Goal: Task Accomplishment & Management: Manage account settings

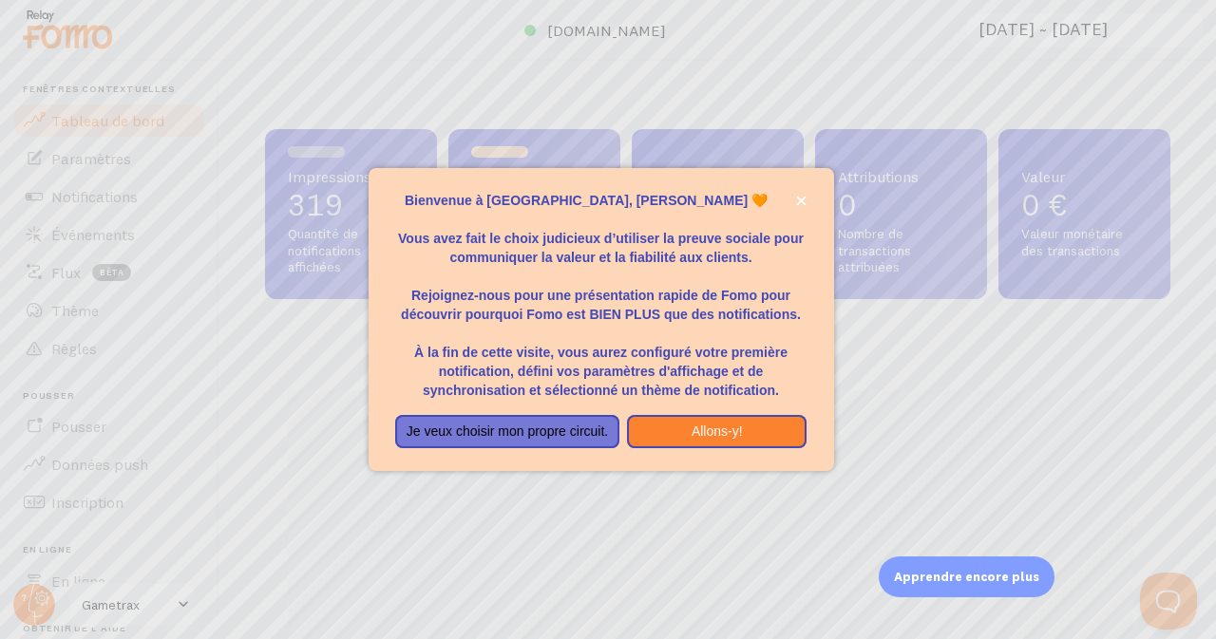
click at [1, 277] on div at bounding box center [608, 319] width 1216 height 639
click at [747, 431] on button "Allons-y!" at bounding box center [717, 432] width 180 height 34
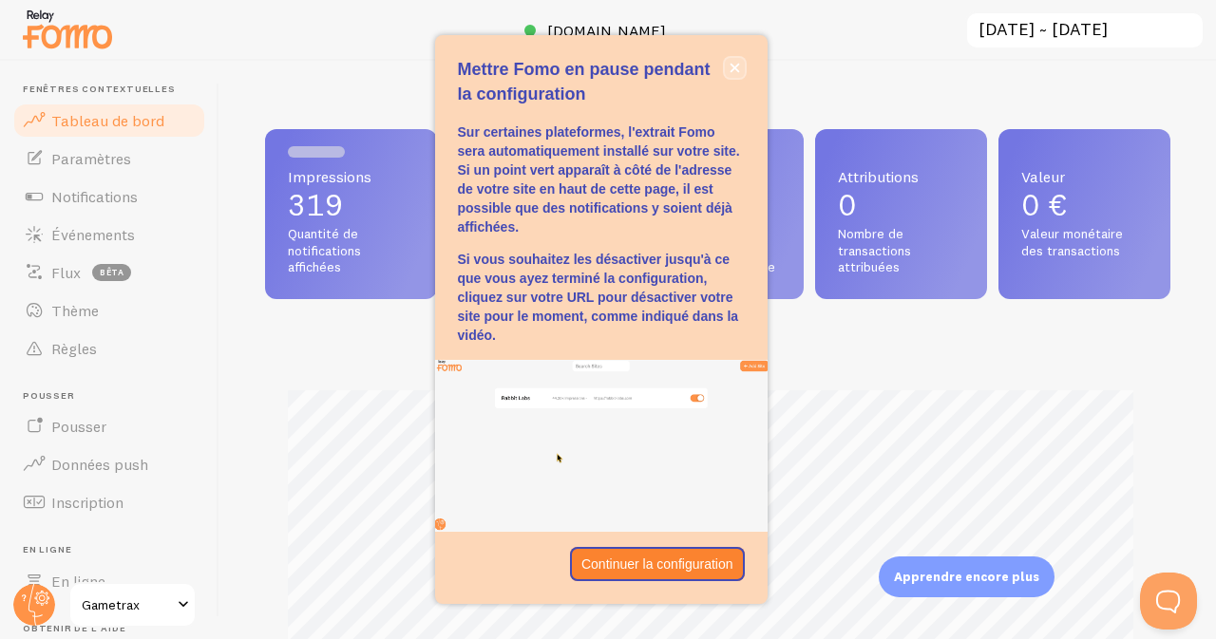
click at [734, 66] on icon "fermer," at bounding box center [734, 68] width 10 height 10
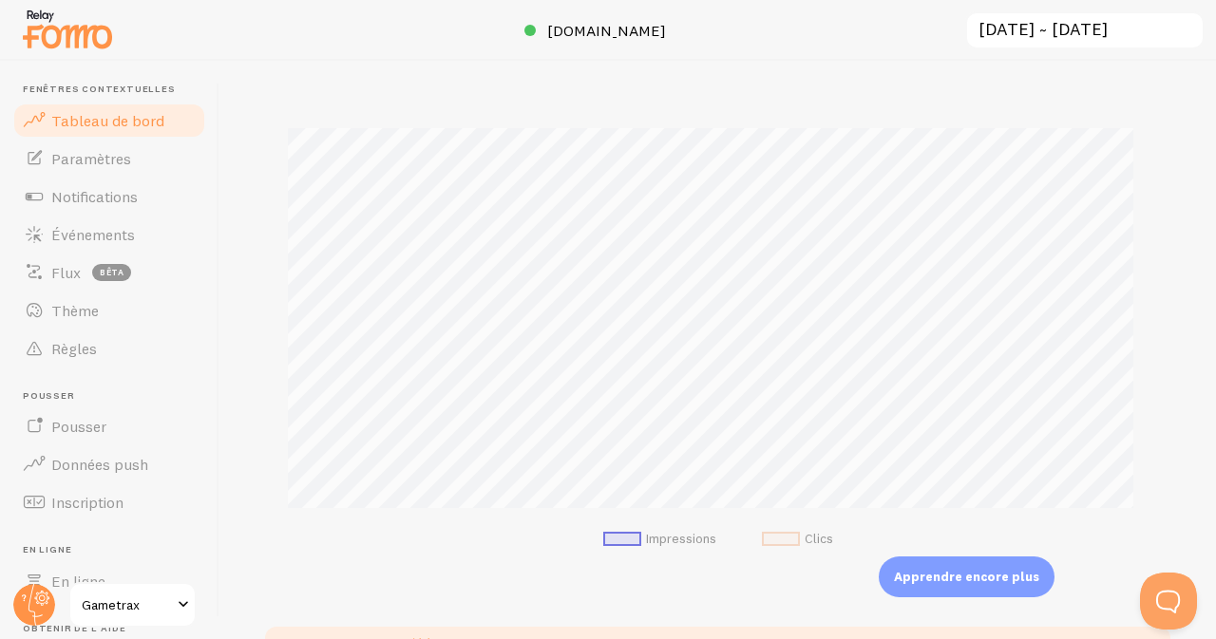
scroll to position [276, 0]
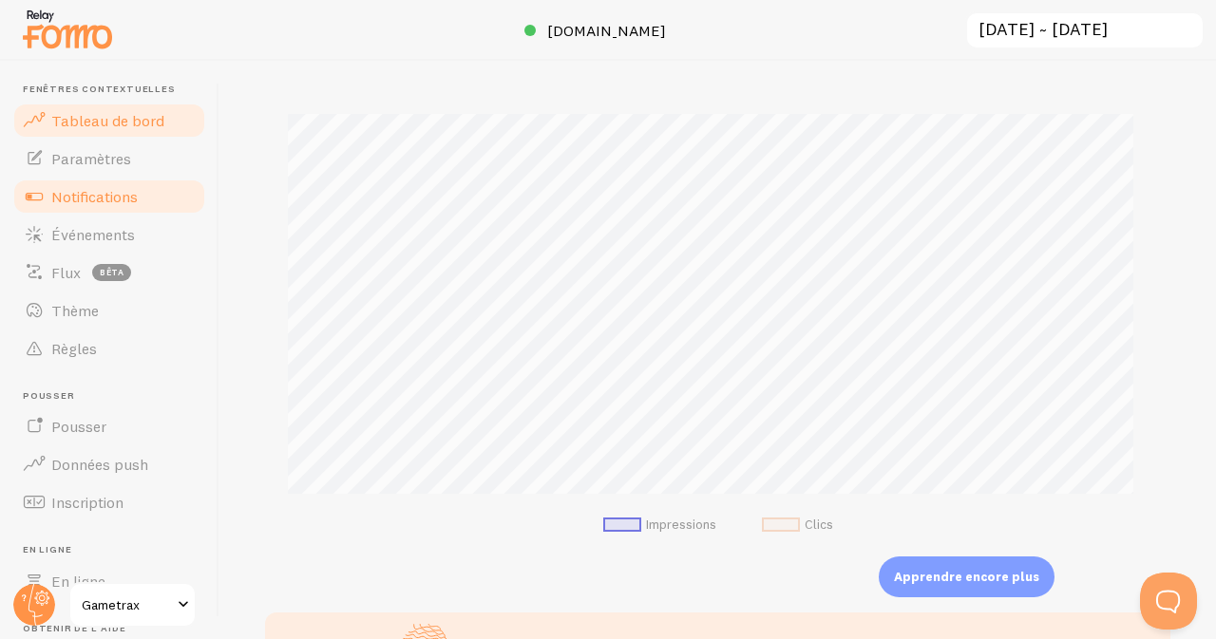
click at [102, 207] on link "Notifications" at bounding box center [109, 197] width 196 height 38
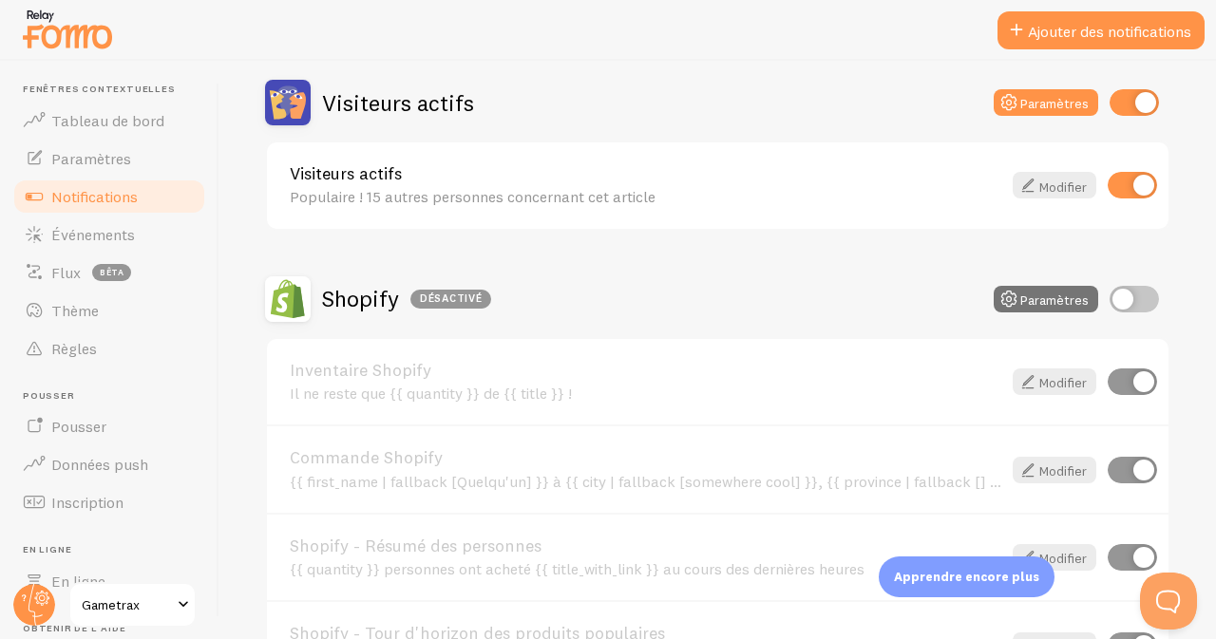
scroll to position [442, 0]
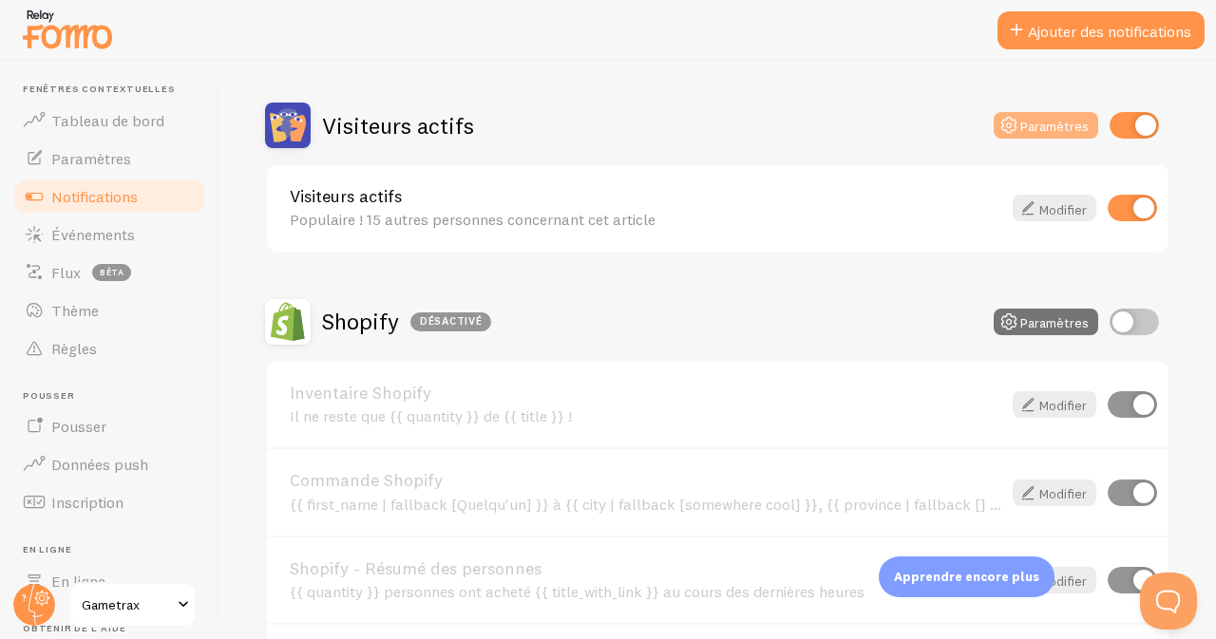
click at [1049, 137] on button "Paramètres" at bounding box center [1045, 125] width 104 height 27
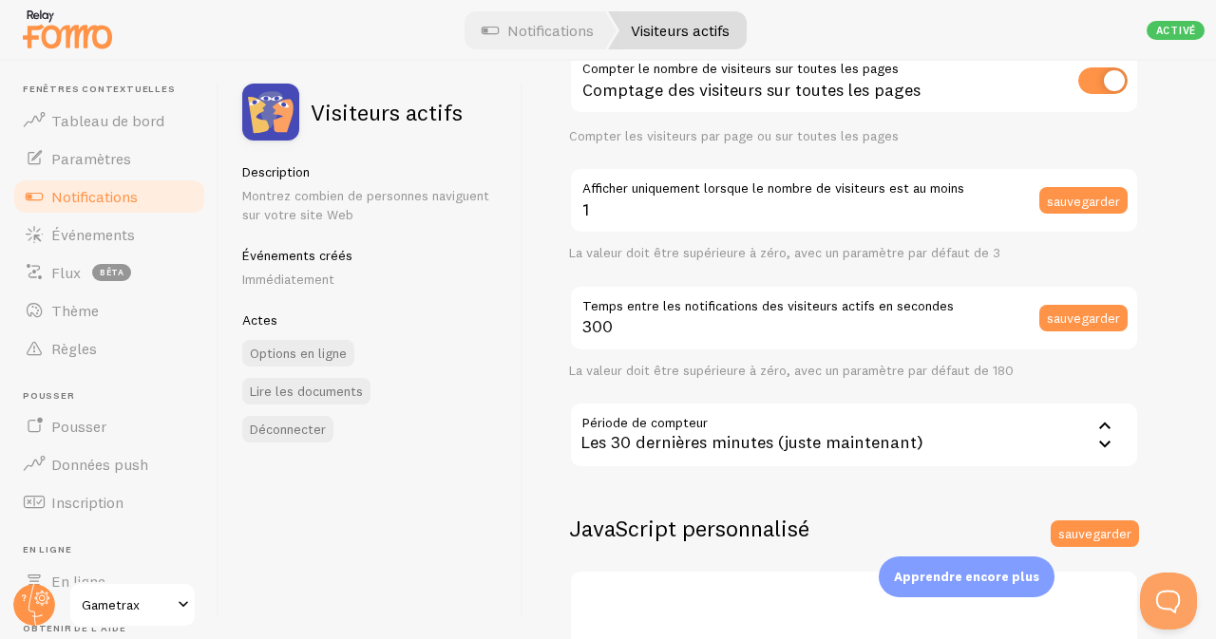
scroll to position [249, 0]
click at [314, 348] on font "Options en ligne" at bounding box center [298, 353] width 97 height 17
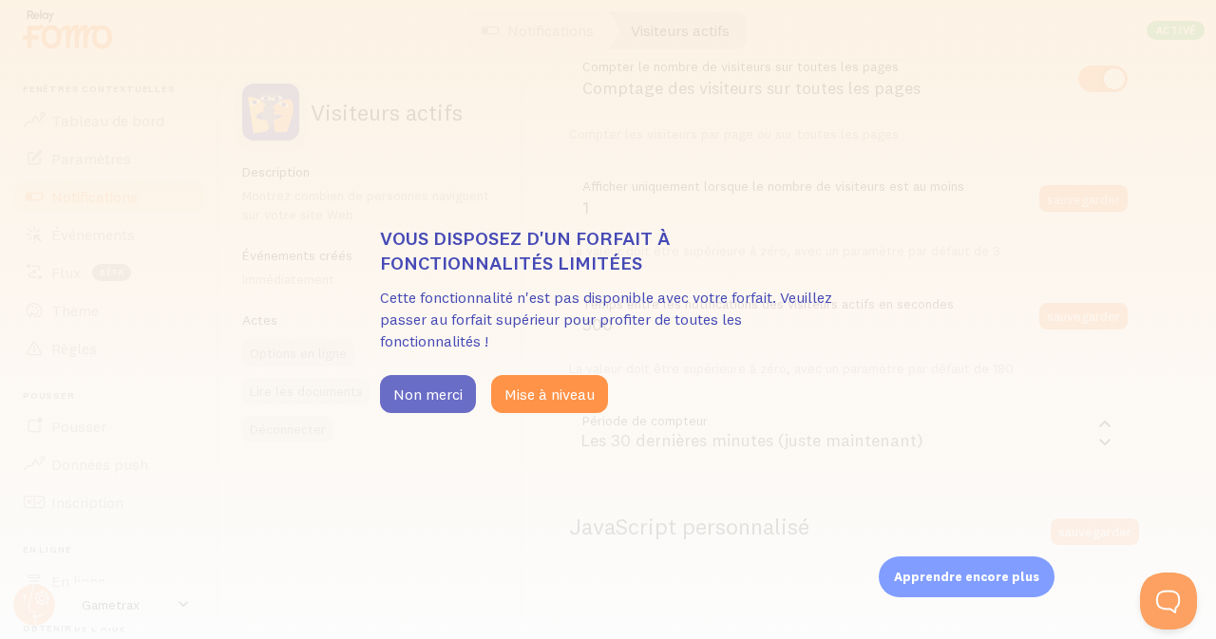
click at [409, 391] on font "Non merci" at bounding box center [427, 394] width 69 height 19
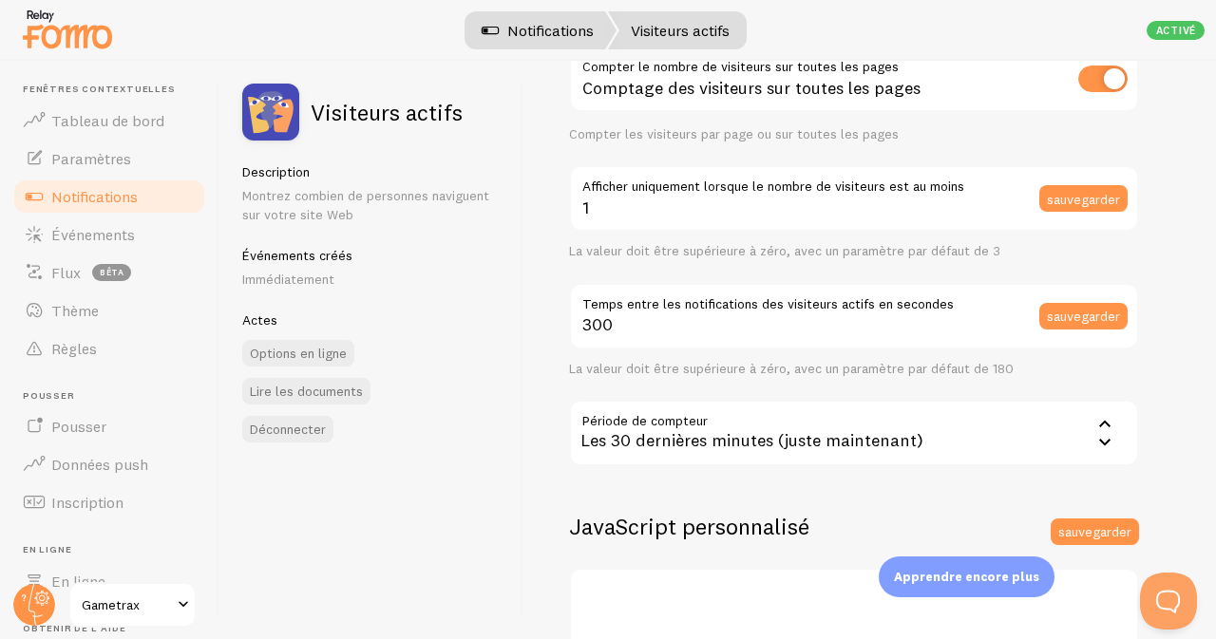
click at [542, 28] on font "Notifications" at bounding box center [550, 30] width 86 height 19
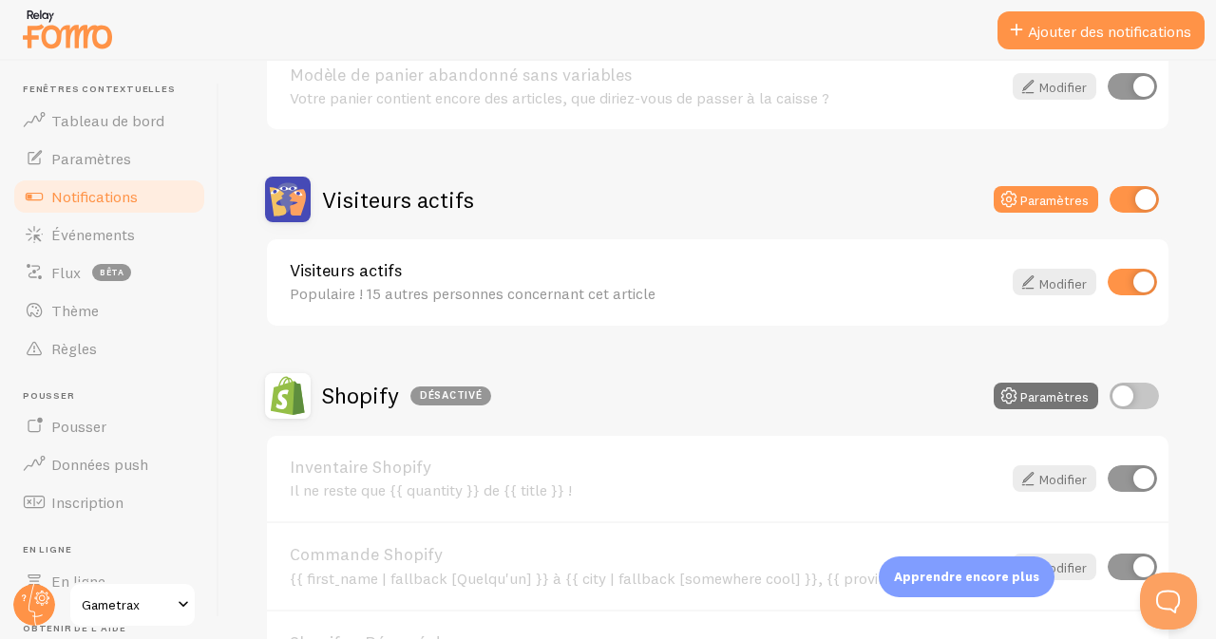
scroll to position [401, 0]
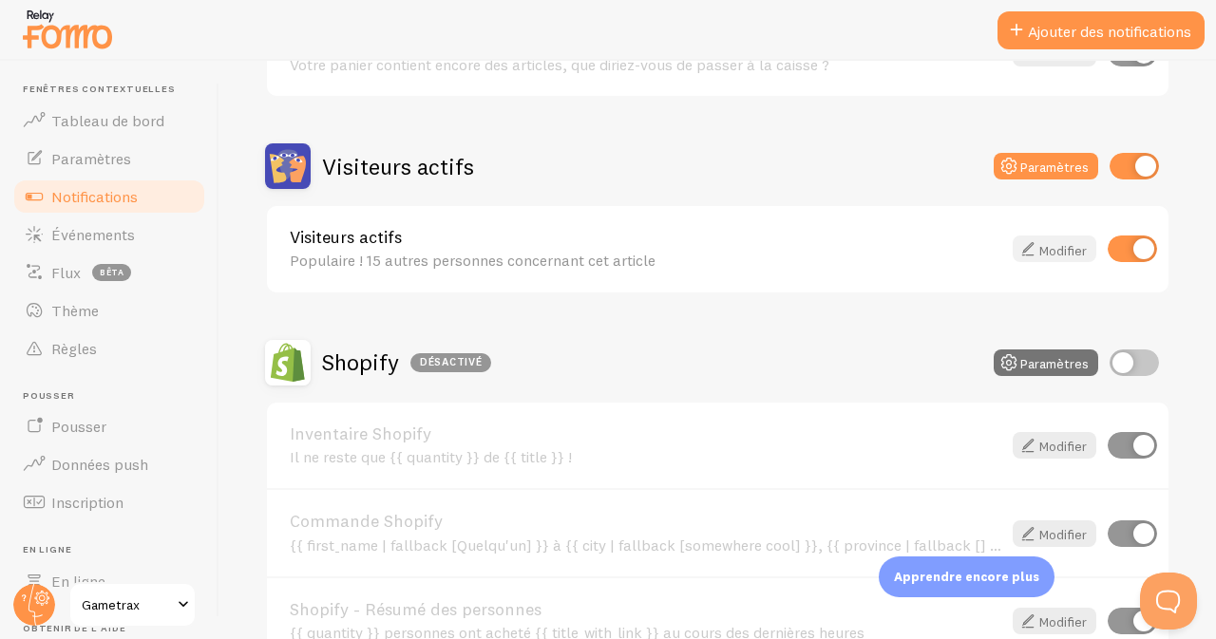
click at [1042, 252] on font "Modifier" at bounding box center [1062, 249] width 47 height 17
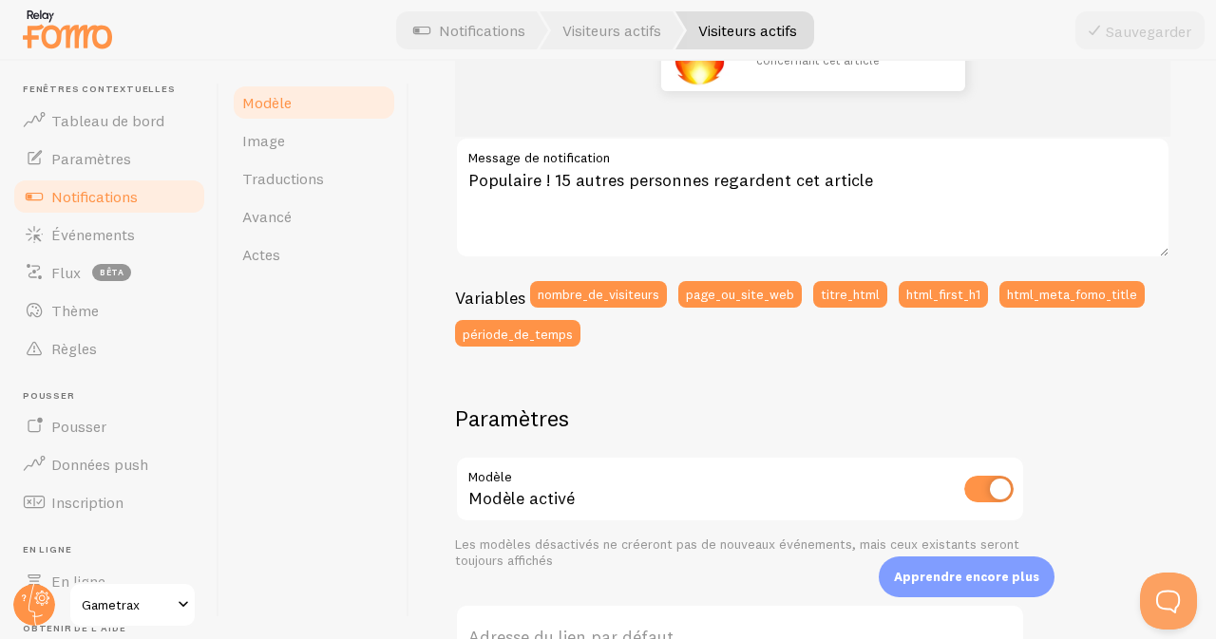
scroll to position [312, 0]
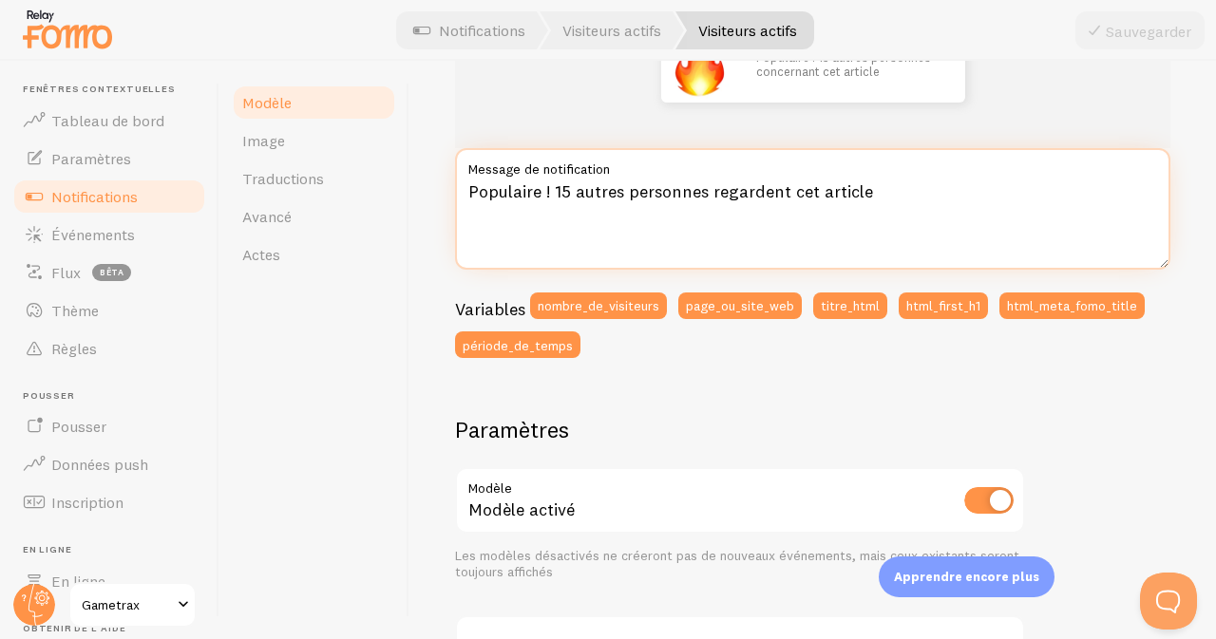
click at [567, 192] on textarea "Populaire ! 15 autres personnes regardent cet article" at bounding box center [812, 209] width 715 height 122
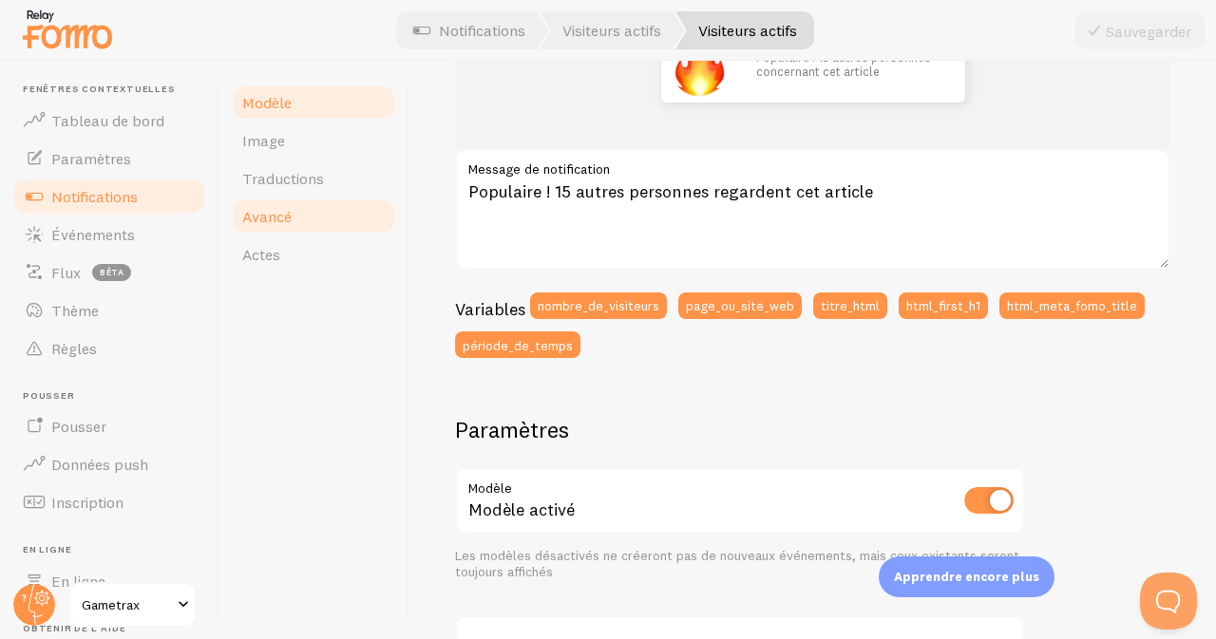
click at [255, 216] on font "Avancé" at bounding box center [266, 216] width 49 height 19
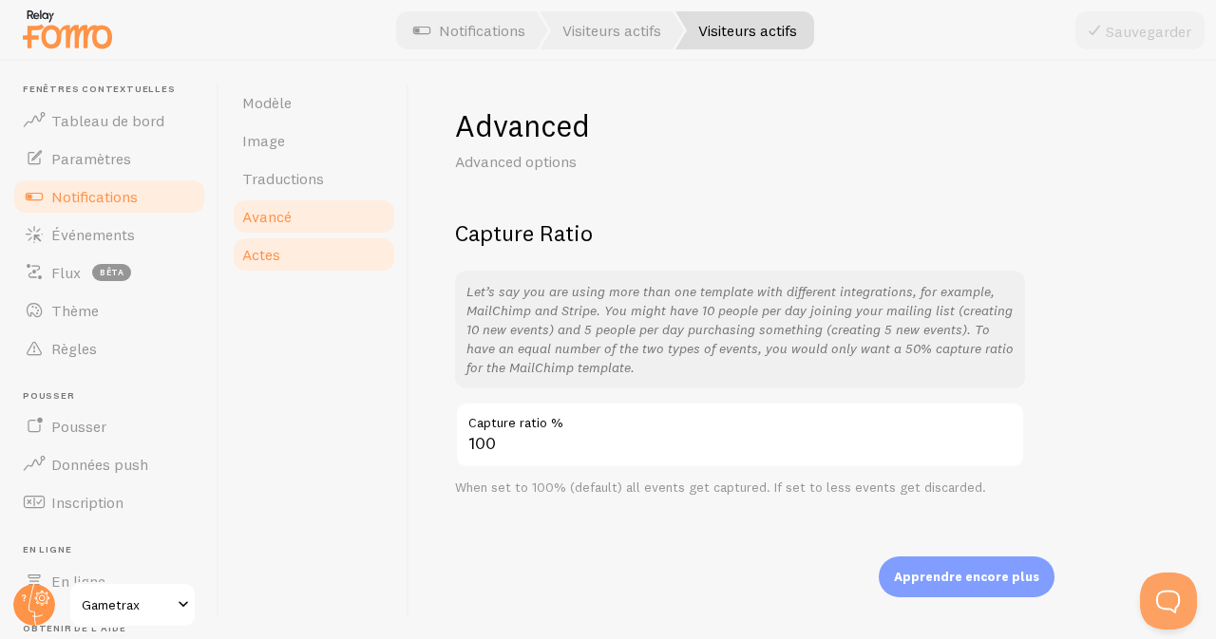
click at [270, 260] on font "Actes" at bounding box center [261, 254] width 38 height 19
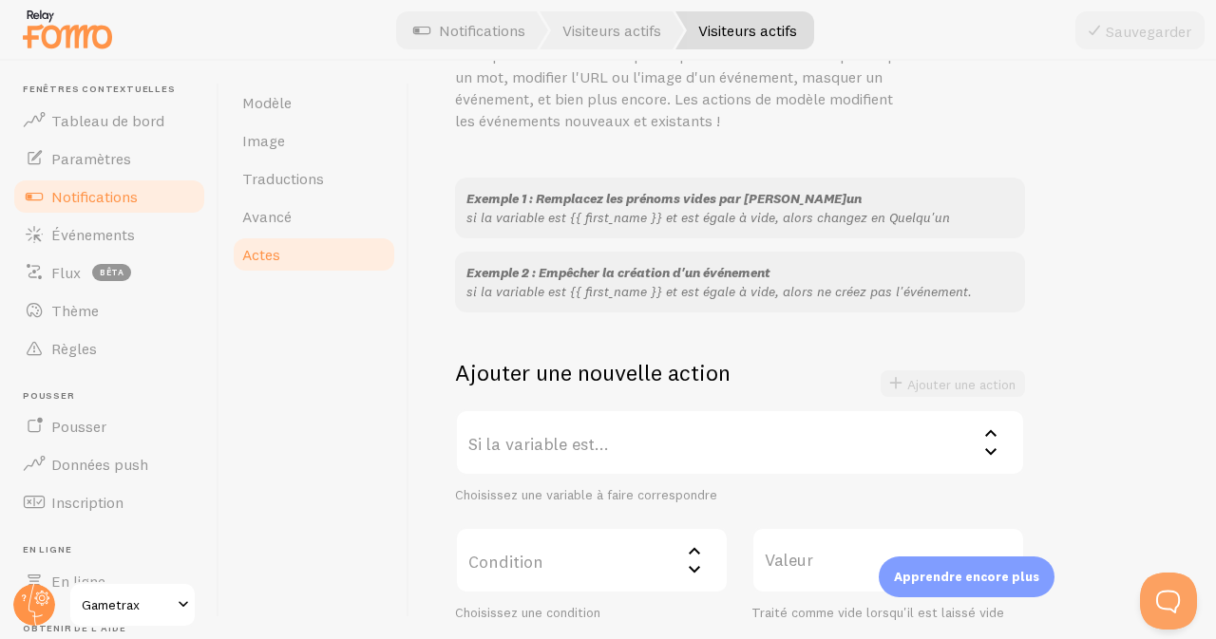
scroll to position [113, 0]
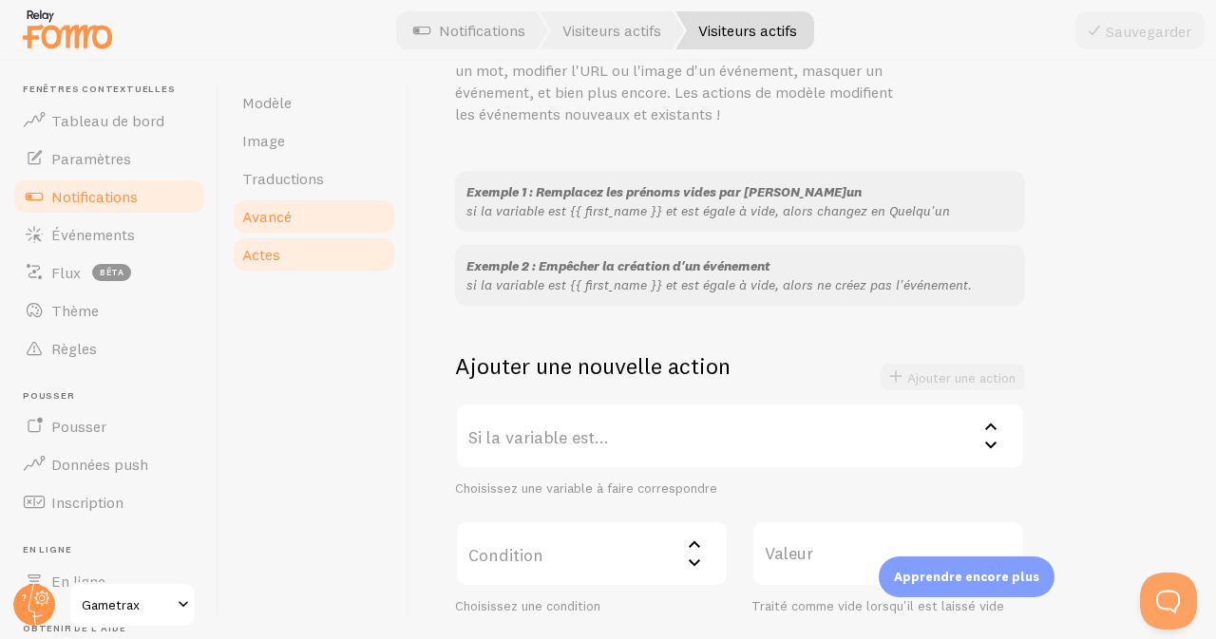
click at [306, 210] on link "Avancé" at bounding box center [314, 217] width 166 height 38
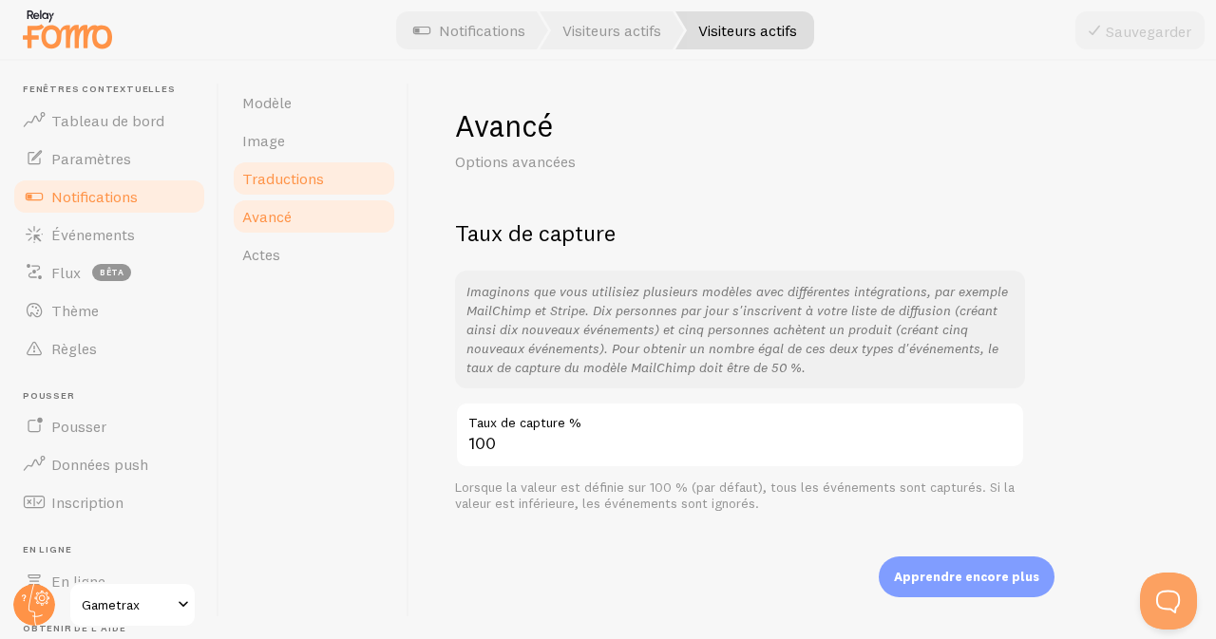
click at [323, 179] on link "Traductions" at bounding box center [314, 179] width 166 height 38
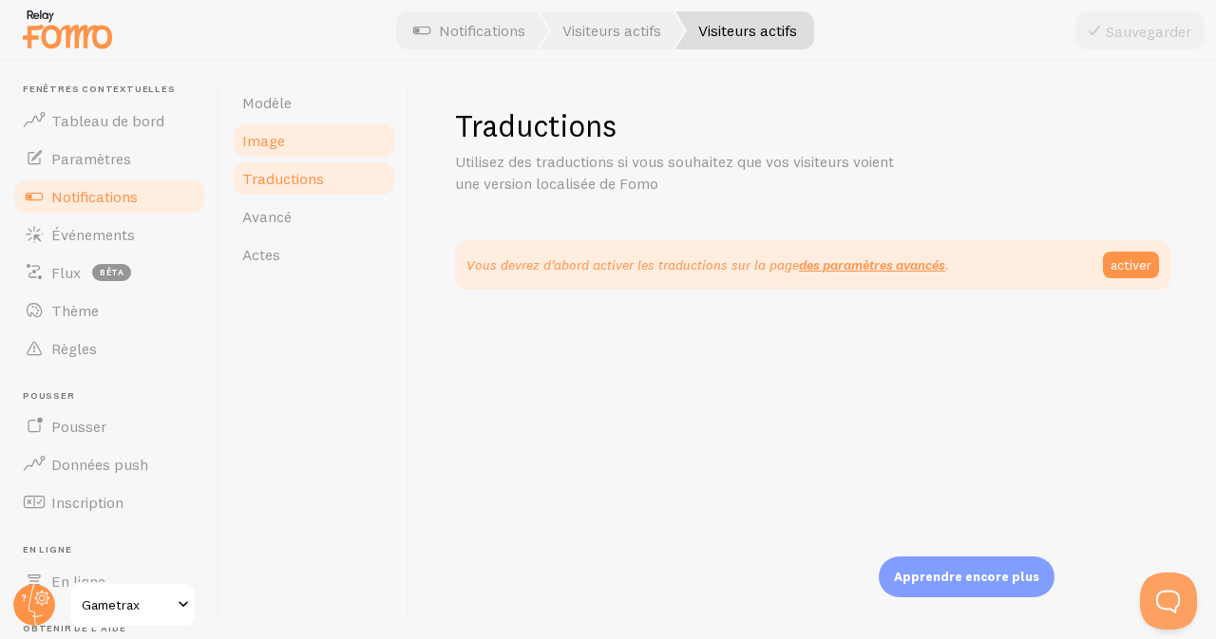
click at [270, 138] on font "Image" at bounding box center [263, 140] width 43 height 19
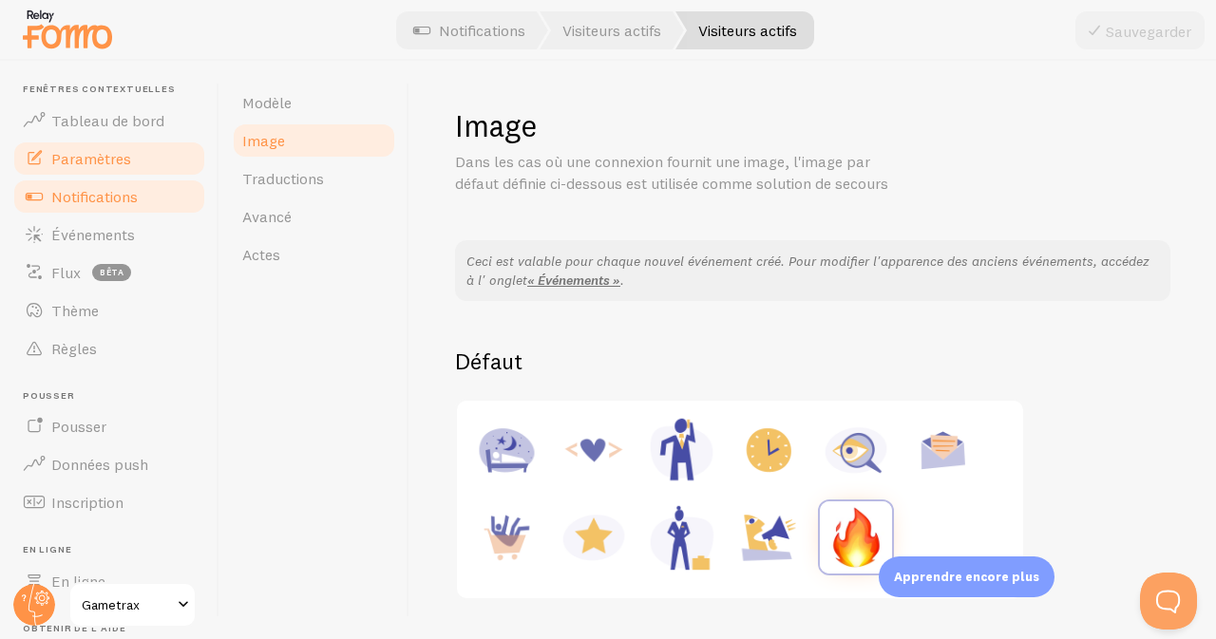
click at [119, 160] on font "Paramètres" at bounding box center [91, 158] width 80 height 19
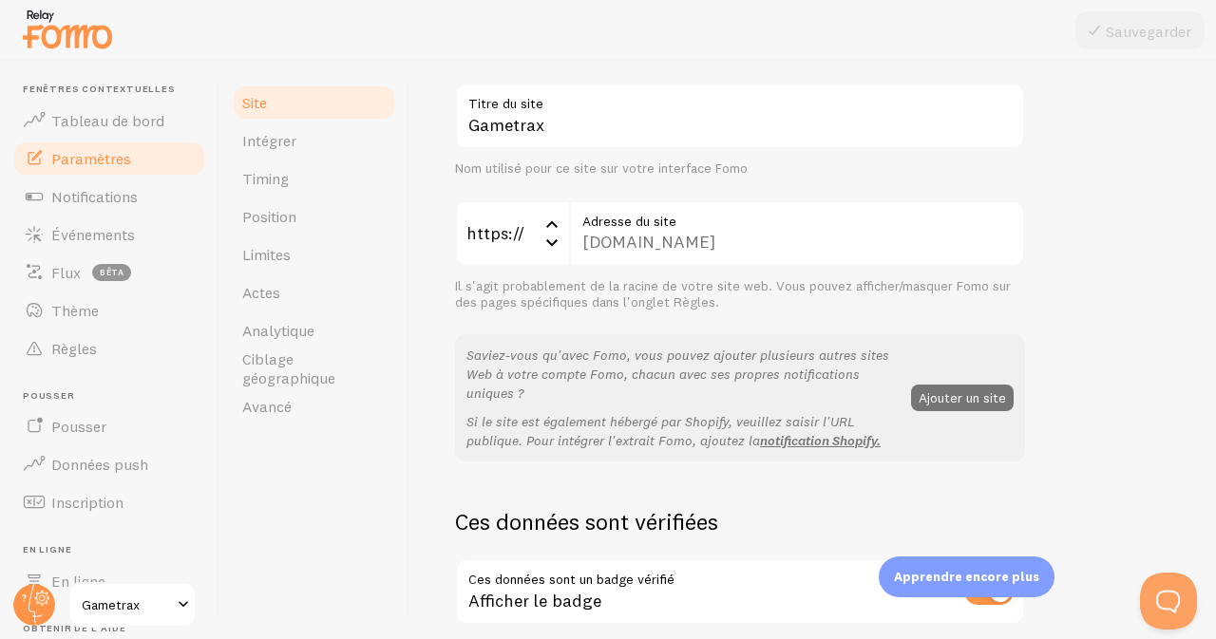
scroll to position [142, 0]
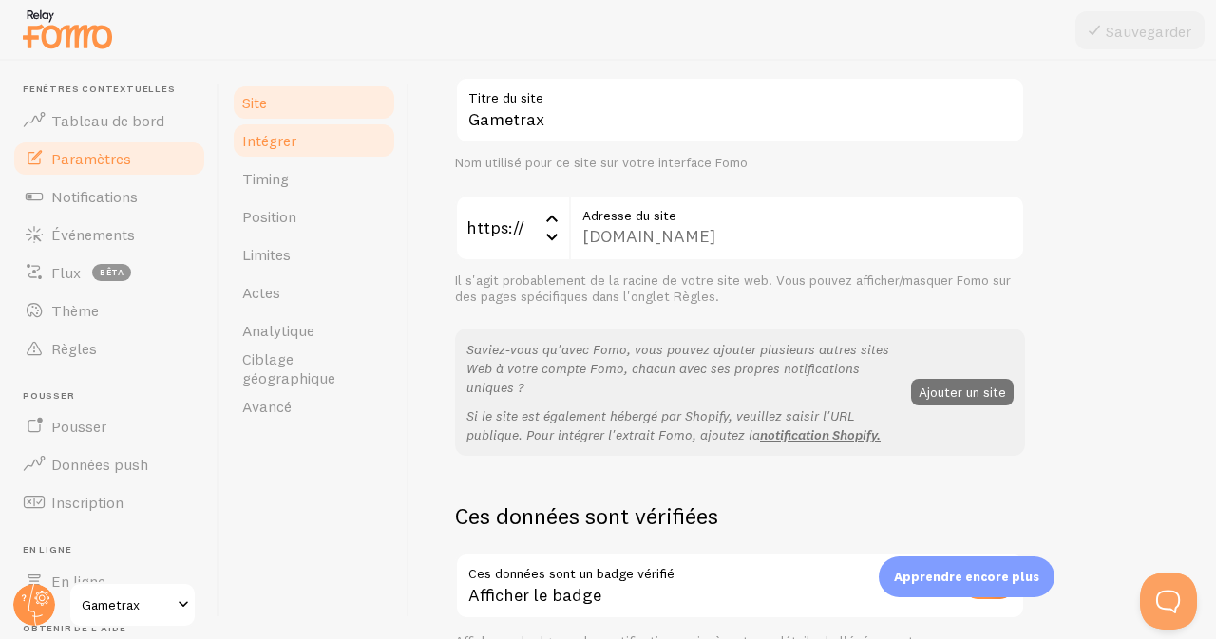
click at [282, 145] on font "Intégrer" at bounding box center [269, 140] width 54 height 19
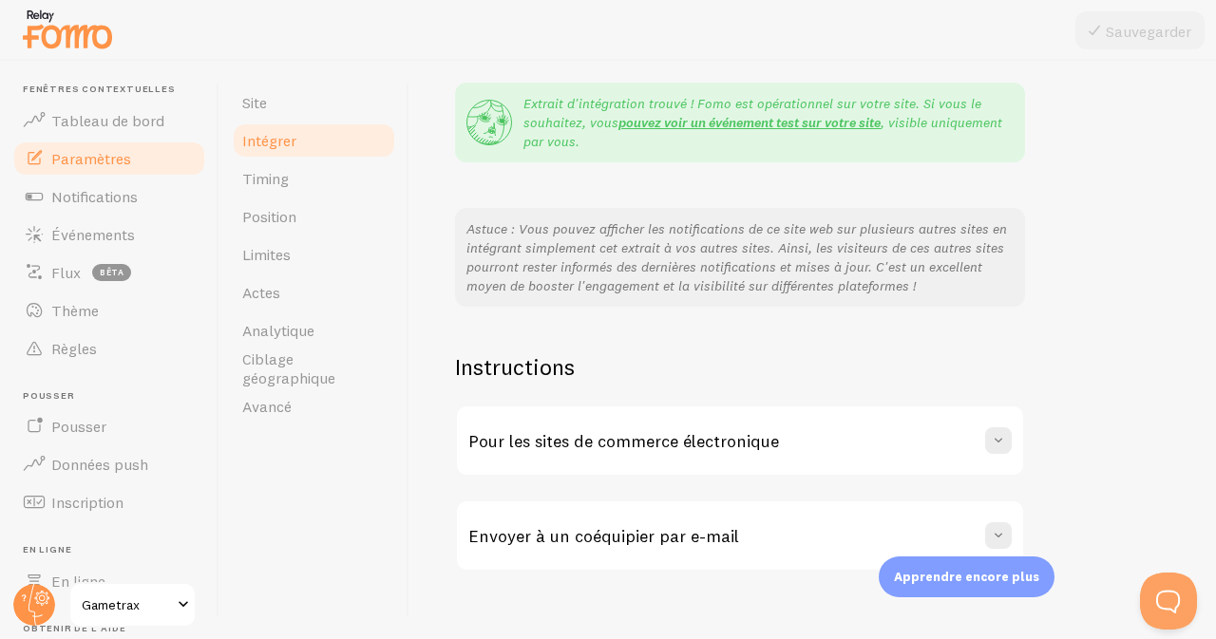
scroll to position [391, 0]
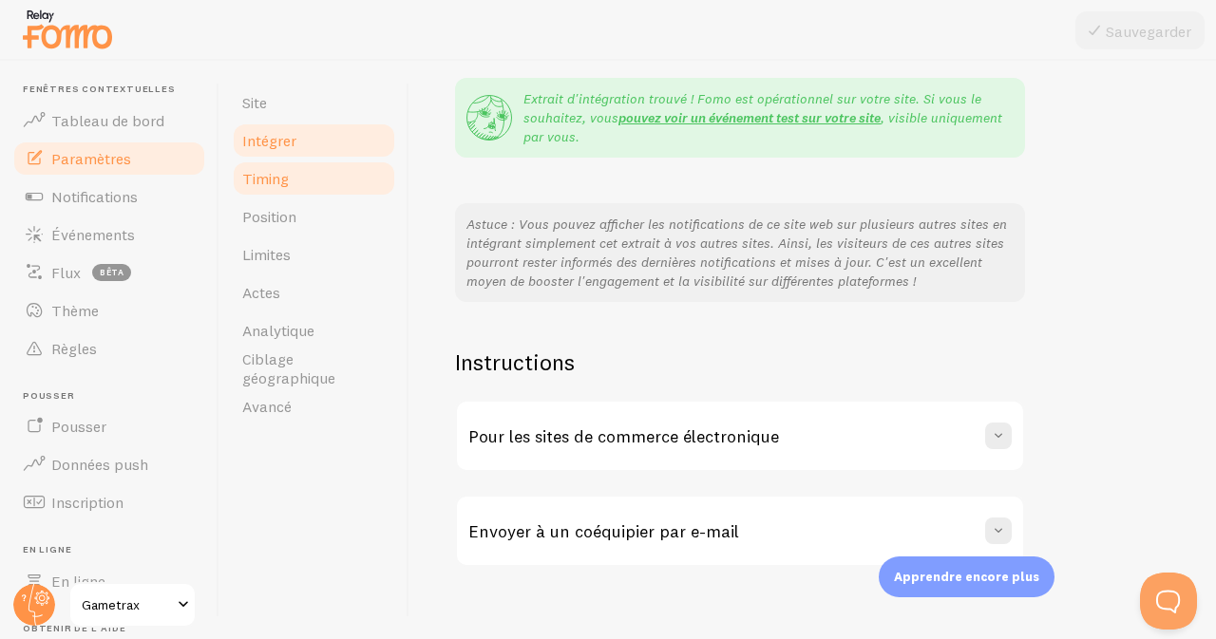
click at [283, 181] on font "Timing" at bounding box center [265, 178] width 47 height 19
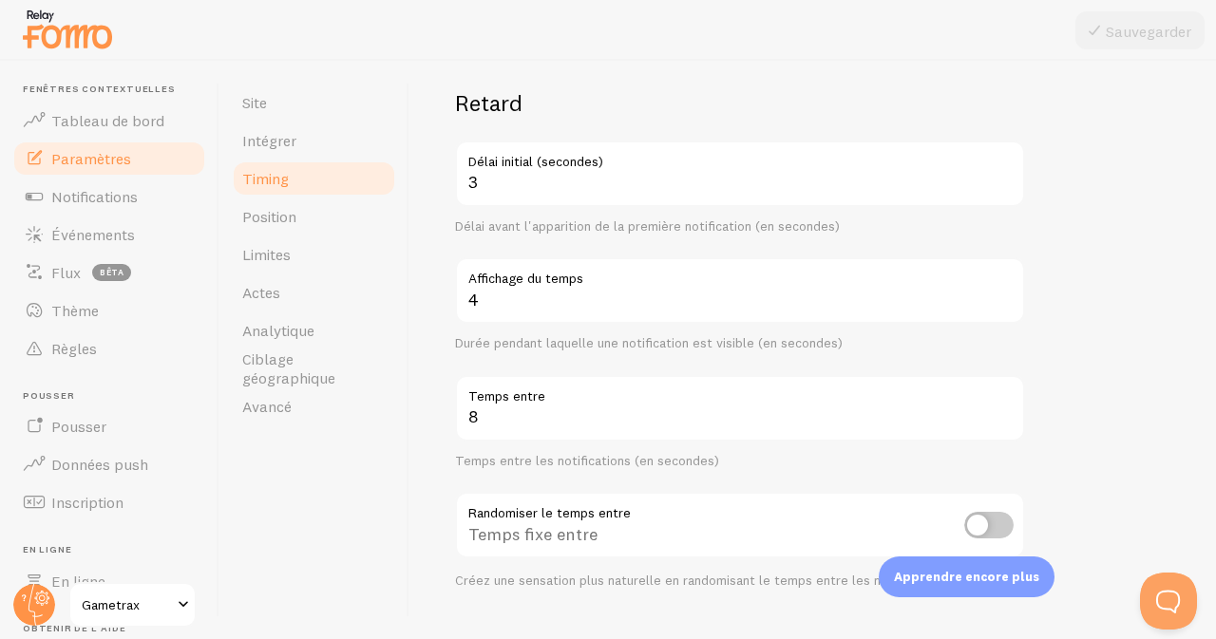
scroll to position [128, 0]
click at [293, 215] on font "Position" at bounding box center [269, 216] width 54 height 19
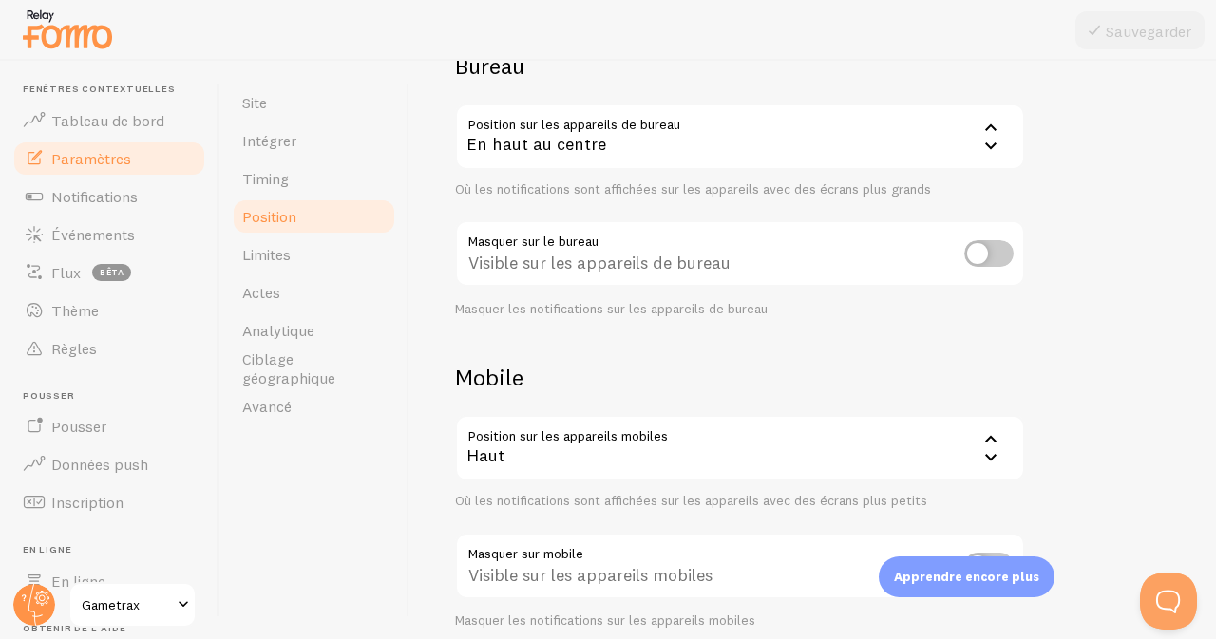
scroll to position [249, 0]
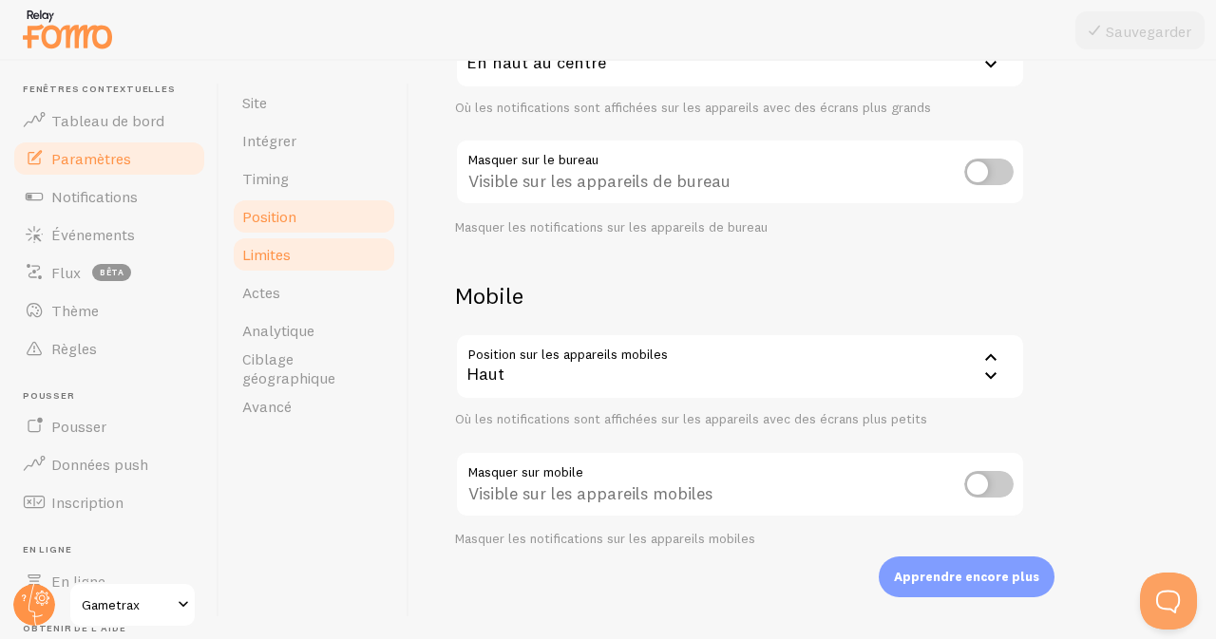
click at [288, 245] on font "Limites" at bounding box center [266, 254] width 48 height 19
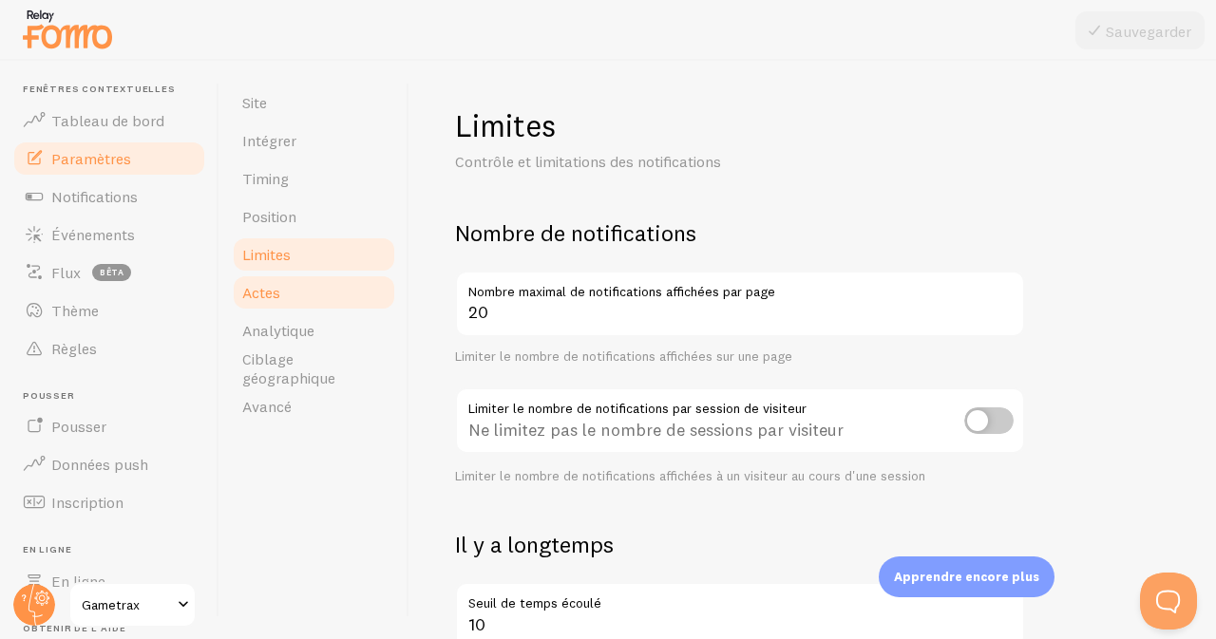
click at [247, 298] on font "Actes" at bounding box center [261, 292] width 38 height 19
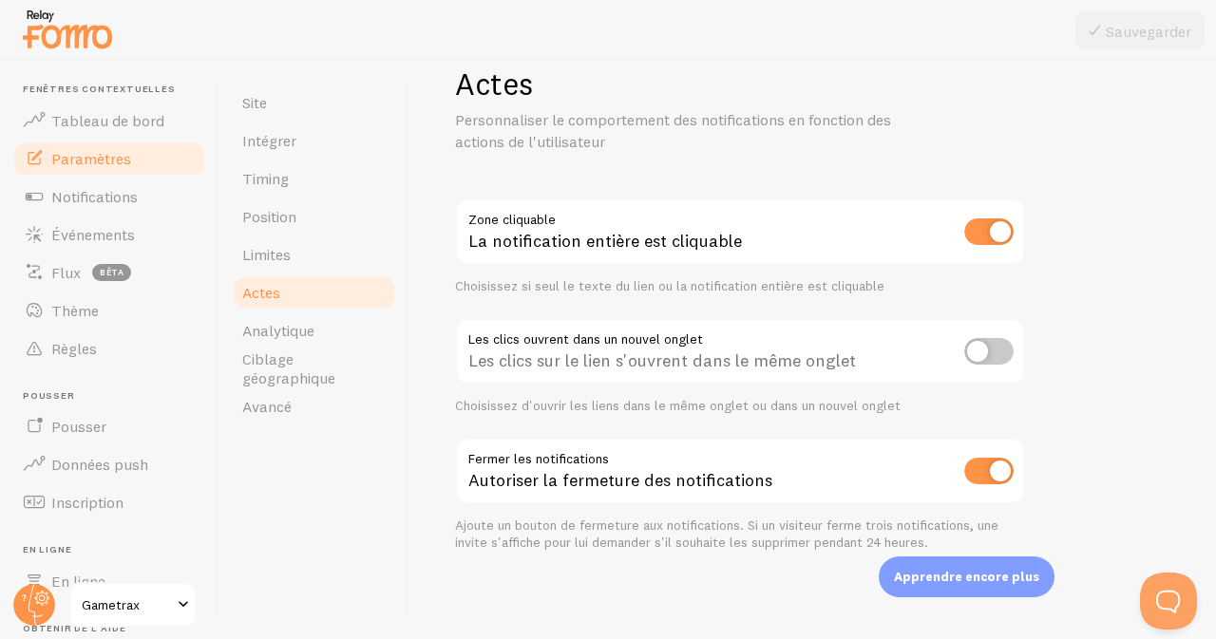
scroll to position [45, 0]
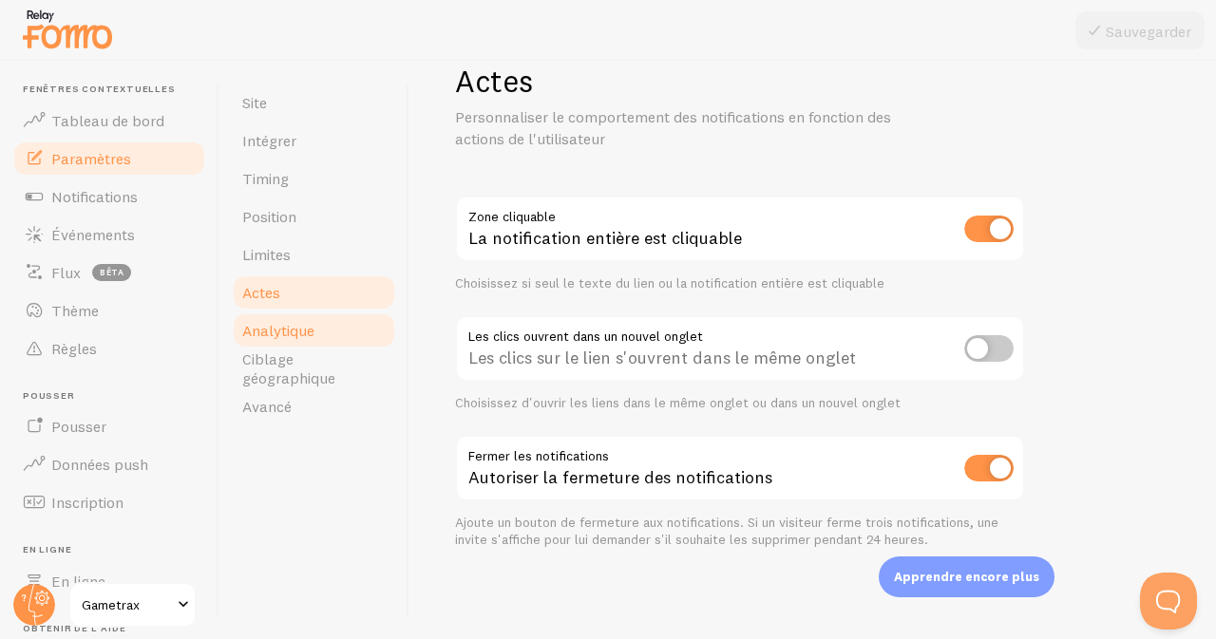
click at [247, 327] on font "Analytique" at bounding box center [278, 330] width 72 height 19
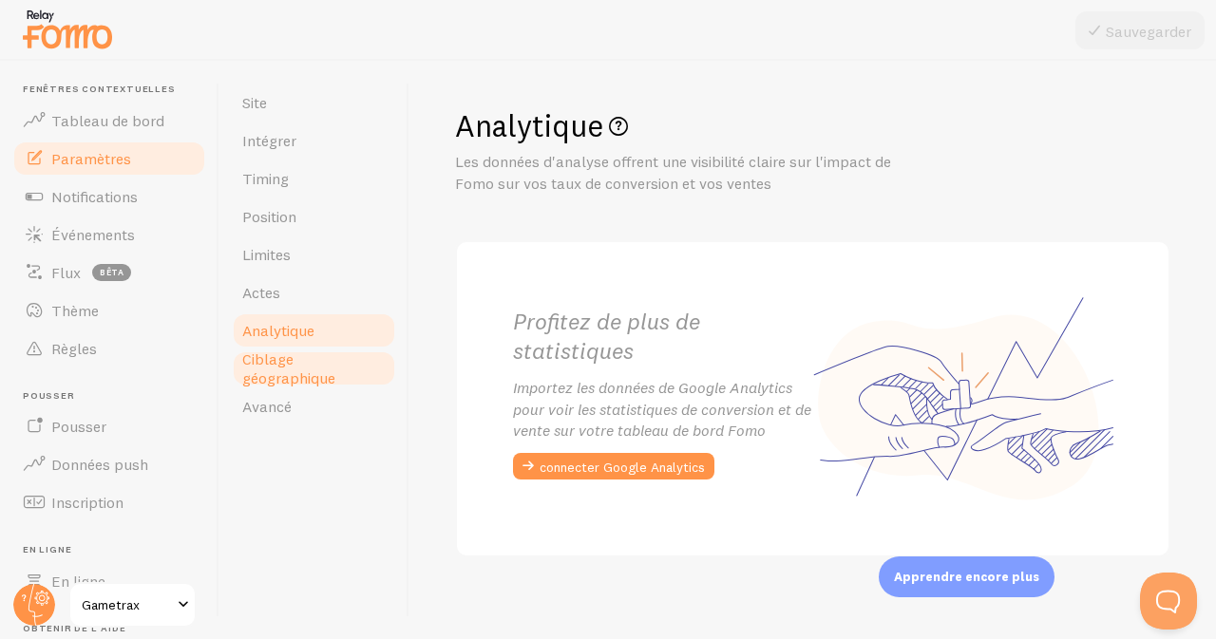
click at [284, 373] on font "Ciblage géographique" at bounding box center [288, 369] width 93 height 38
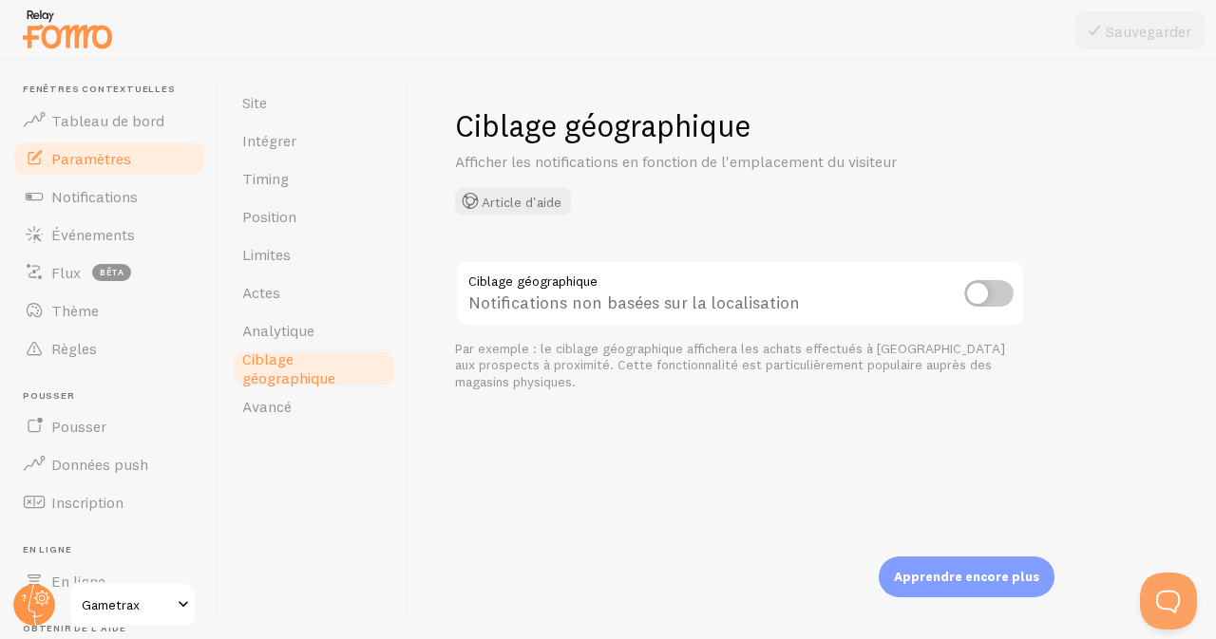
click at [999, 295] on input "checkbox" at bounding box center [988, 293] width 49 height 27
checkbox input "true"
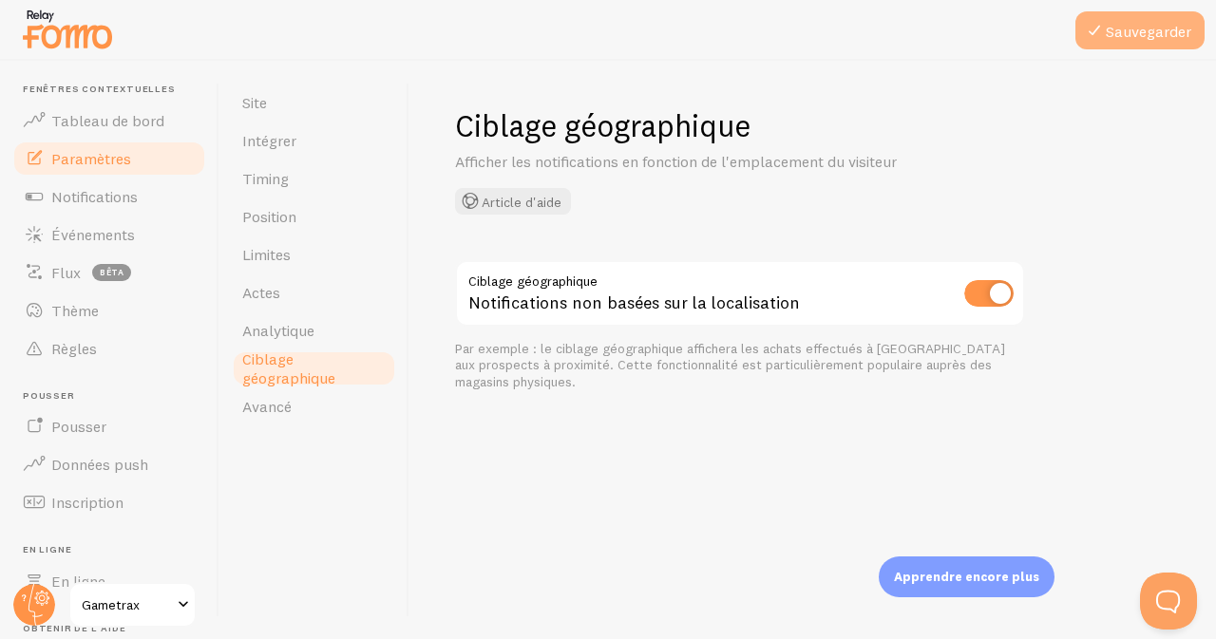
click at [1123, 34] on font "Sauvegarder" at bounding box center [1148, 31] width 85 height 19
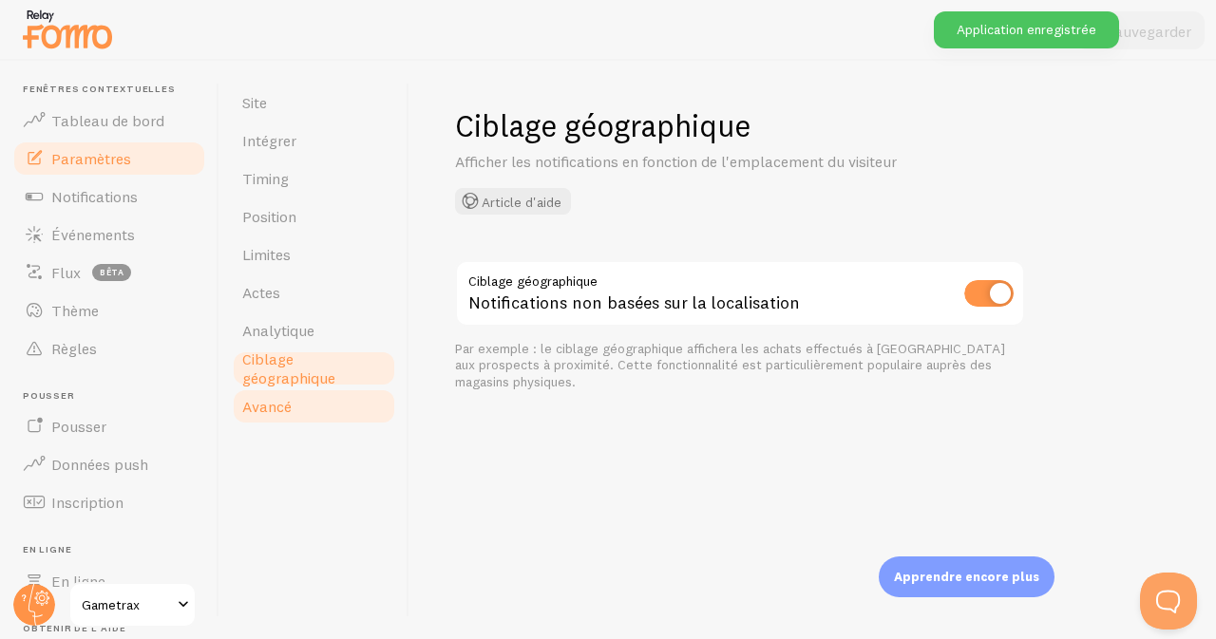
click at [274, 406] on font "Avancé" at bounding box center [266, 406] width 49 height 19
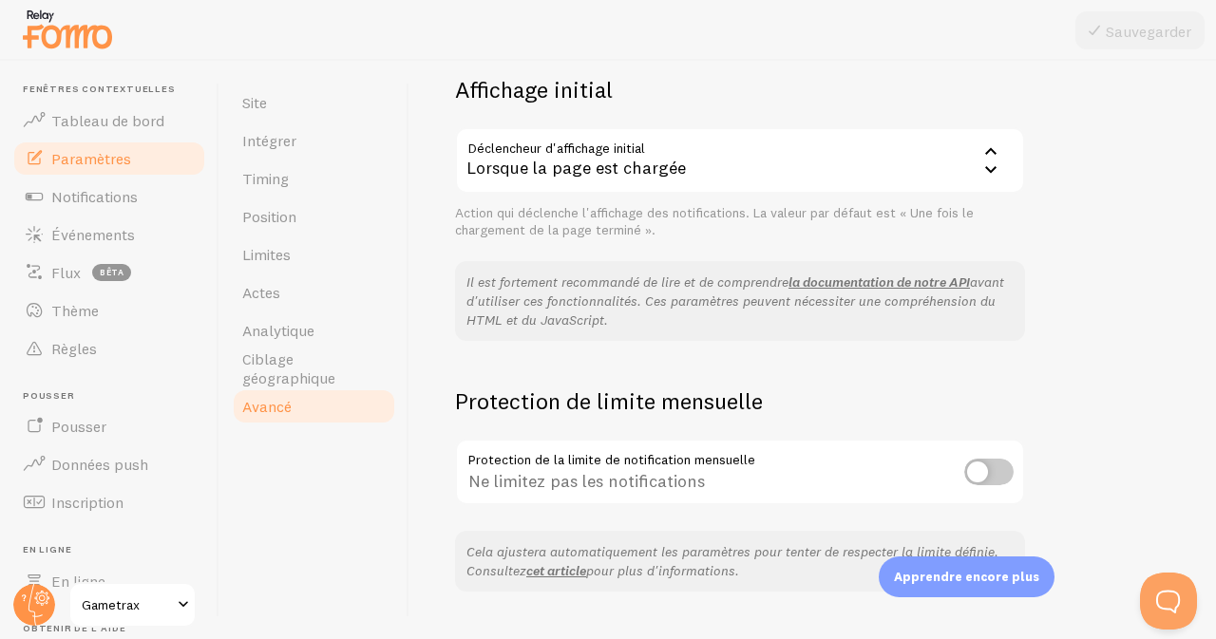
scroll to position [457, 0]
click at [971, 169] on div "Lorsque la page est chargée" at bounding box center [740, 158] width 570 height 66
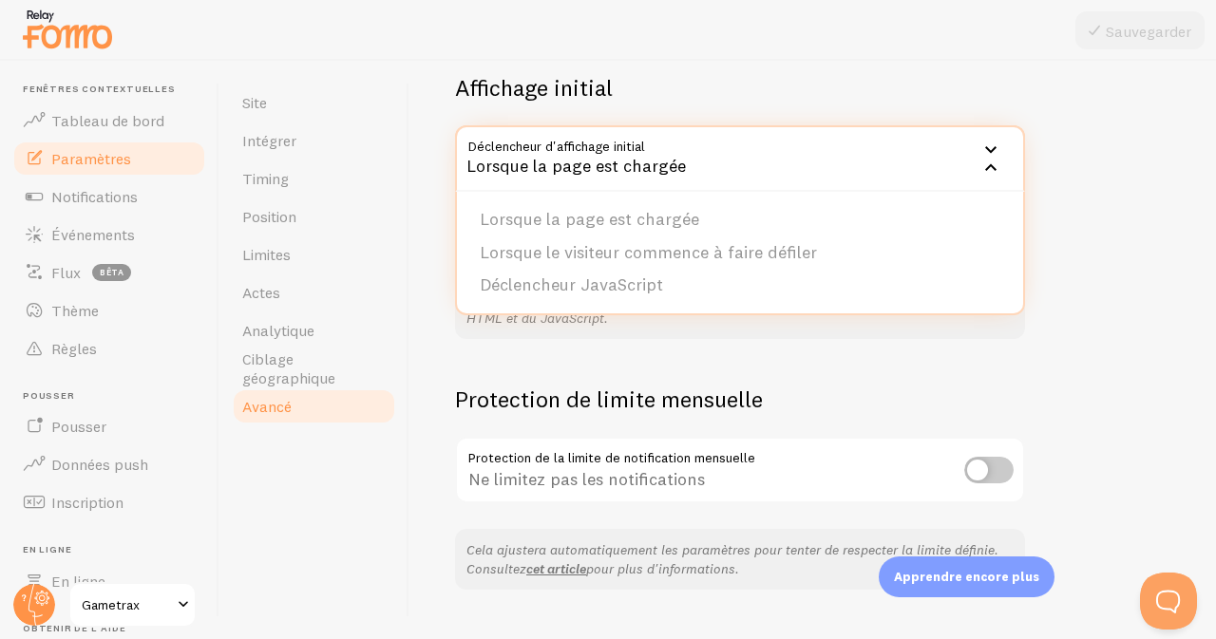
click at [1089, 220] on div "Avancé Options avancées Langue et traductions Article d'aide Langue fr Français…" at bounding box center [812, 350] width 806 height 578
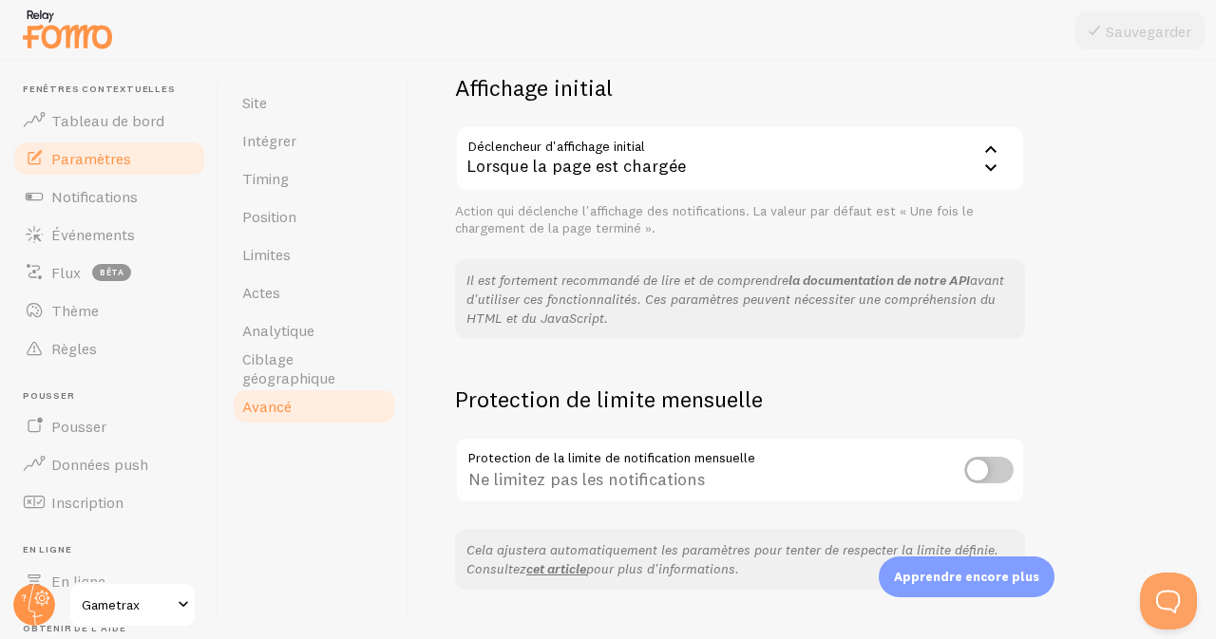
click at [887, 275] on font "la documentation de notre API" at bounding box center [878, 280] width 181 height 17
click at [822, 156] on div "Lorsque la page est chargée" at bounding box center [740, 158] width 570 height 66
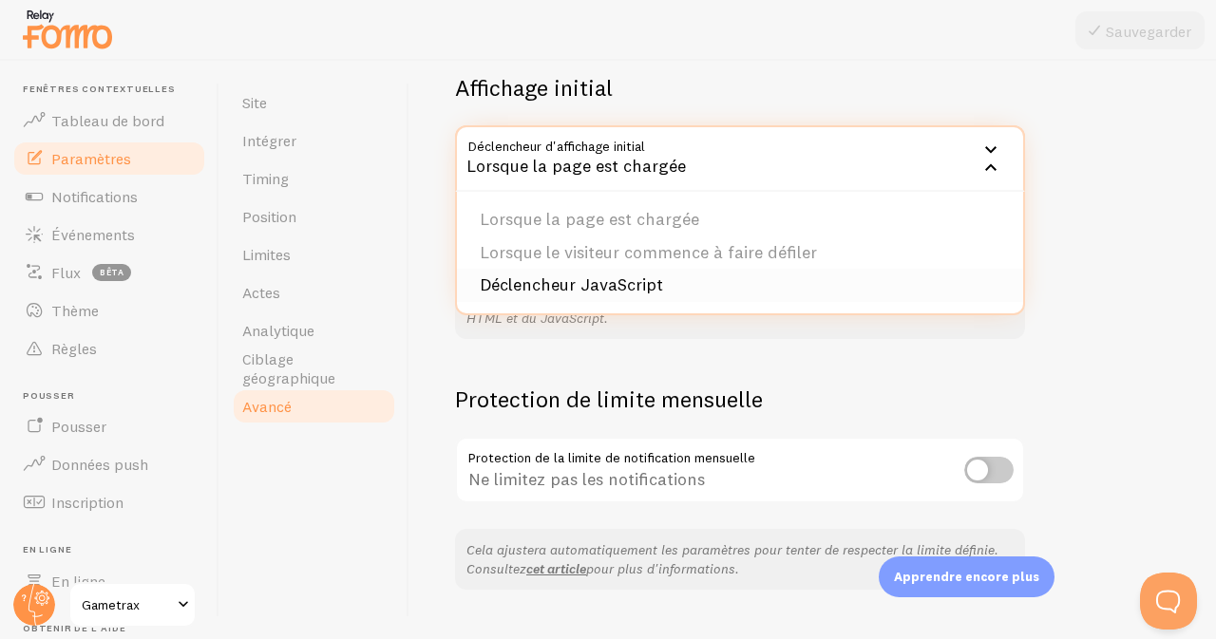
click at [606, 279] on font "Déclencheur JavaScript" at bounding box center [571, 285] width 183 height 22
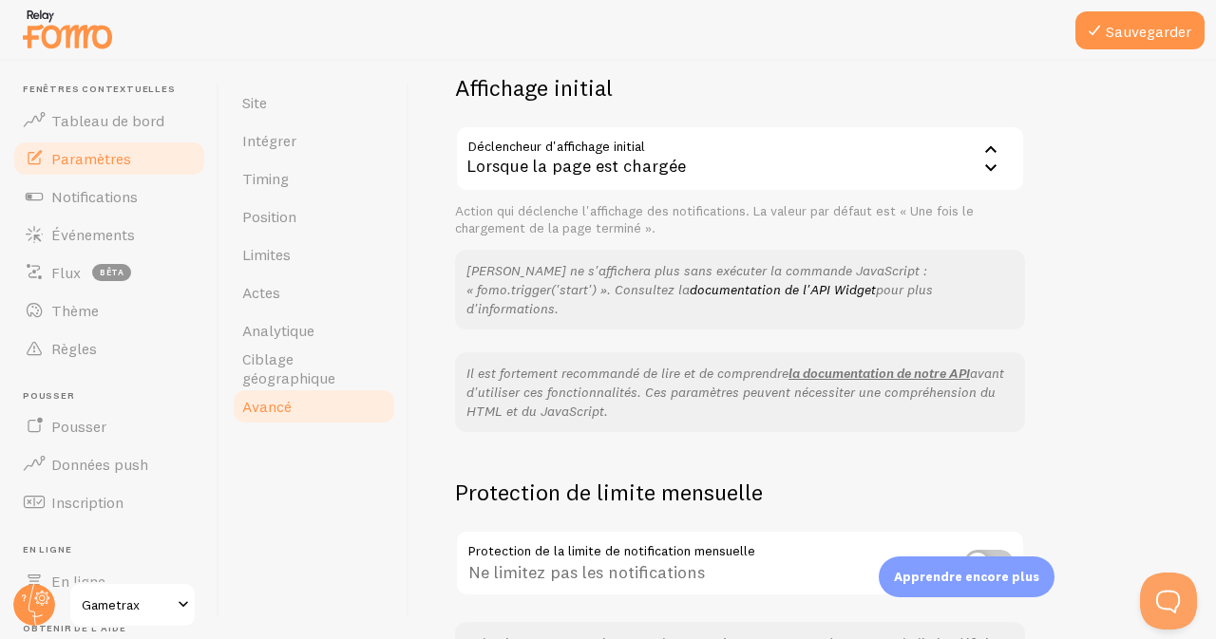
click at [868, 166] on div "Lorsque la page est chargée" at bounding box center [740, 158] width 570 height 66
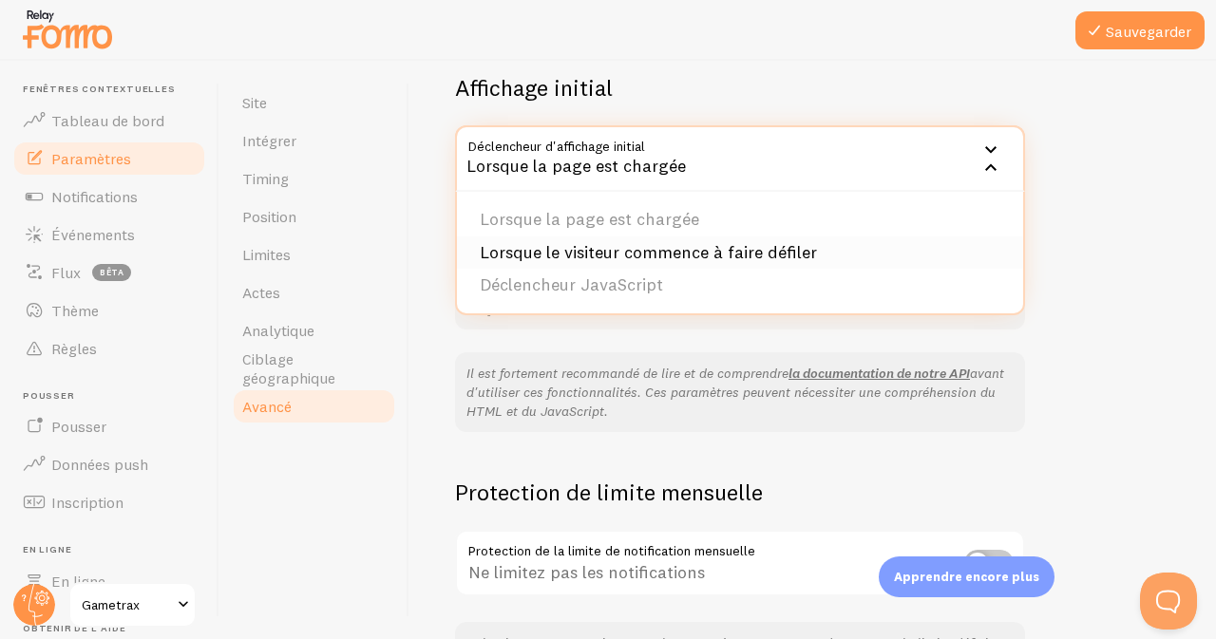
click at [651, 256] on font "Lorsque le visiteur commence à faire défiler" at bounding box center [648, 252] width 337 height 22
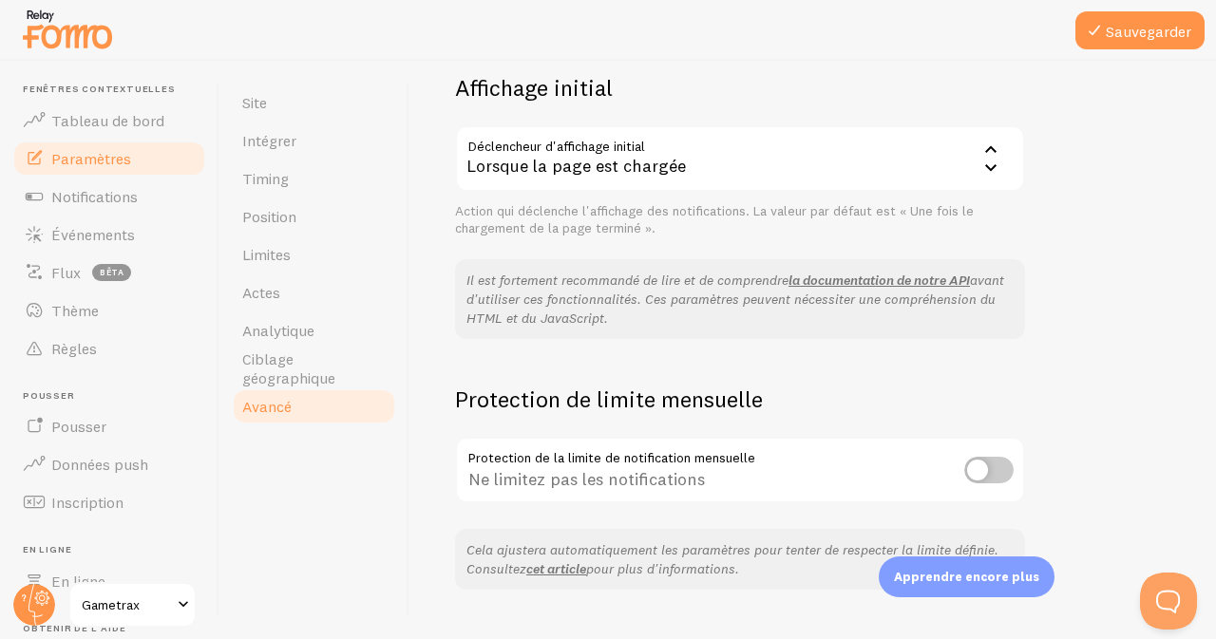
click at [983, 149] on icon at bounding box center [990, 150] width 23 height 23
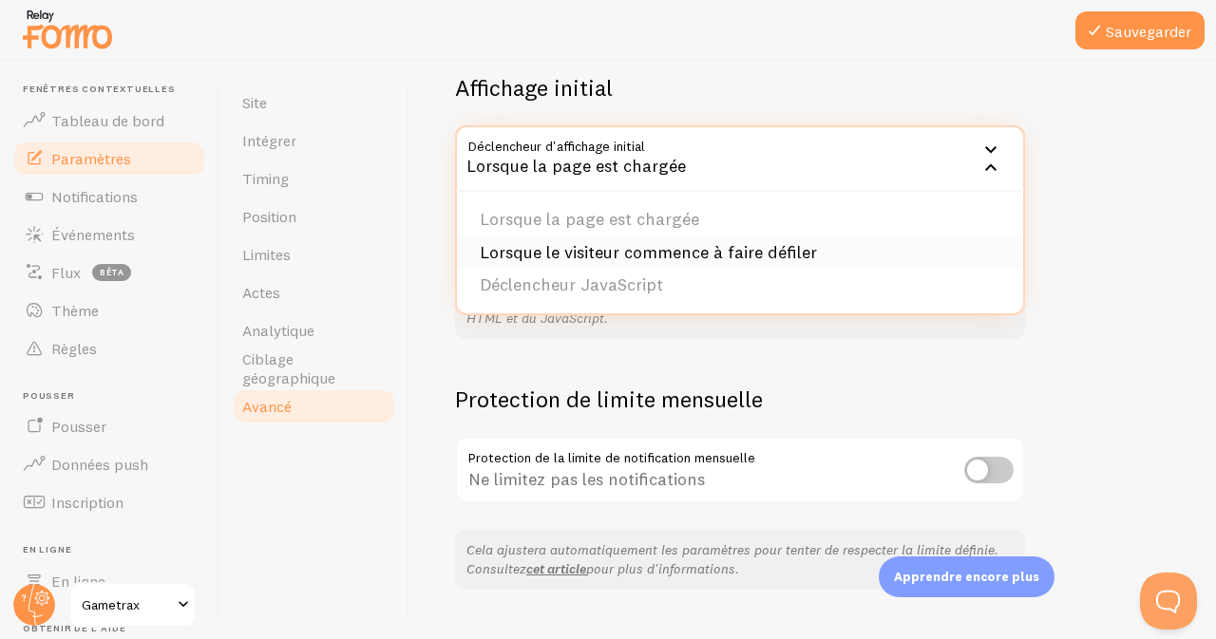
click at [684, 247] on font "Lorsque le visiteur commence à faire défiler" at bounding box center [648, 252] width 337 height 22
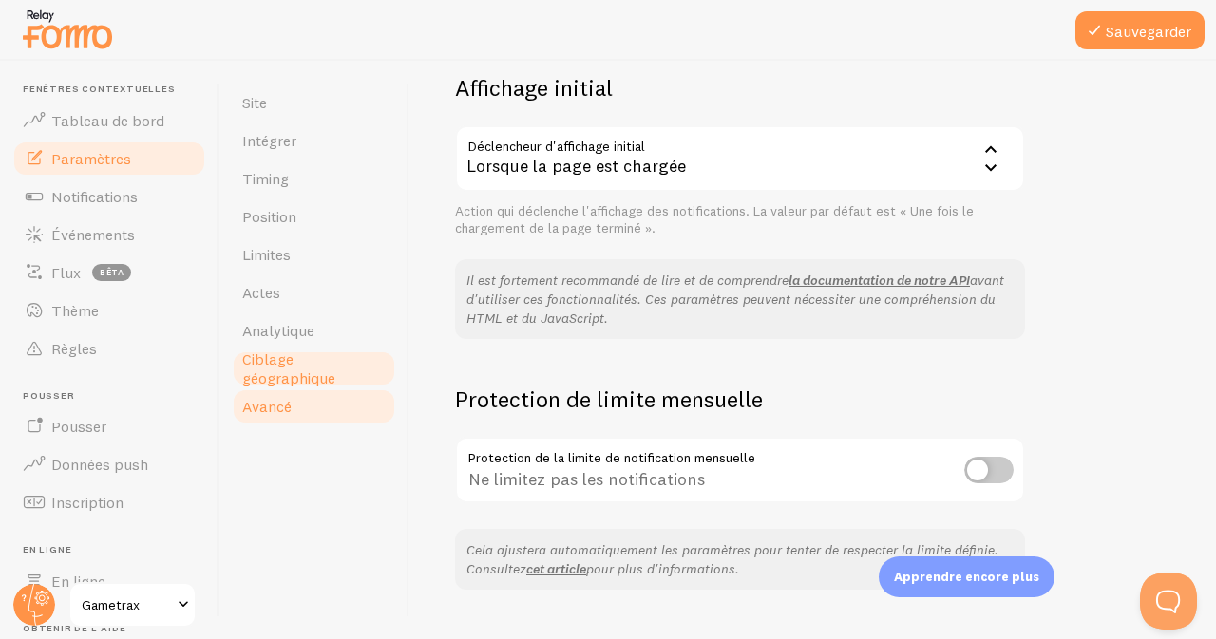
click at [300, 372] on font "Ciblage géographique" at bounding box center [288, 369] width 93 height 38
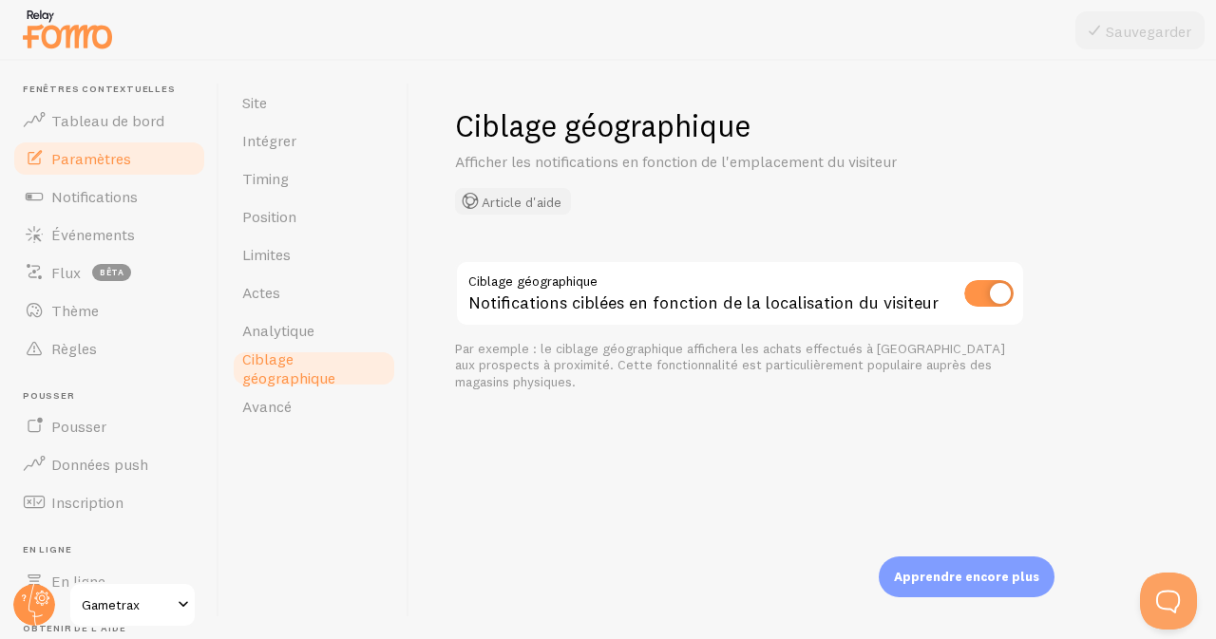
click at [532, 190] on button "Article d'aide" at bounding box center [513, 201] width 116 height 27
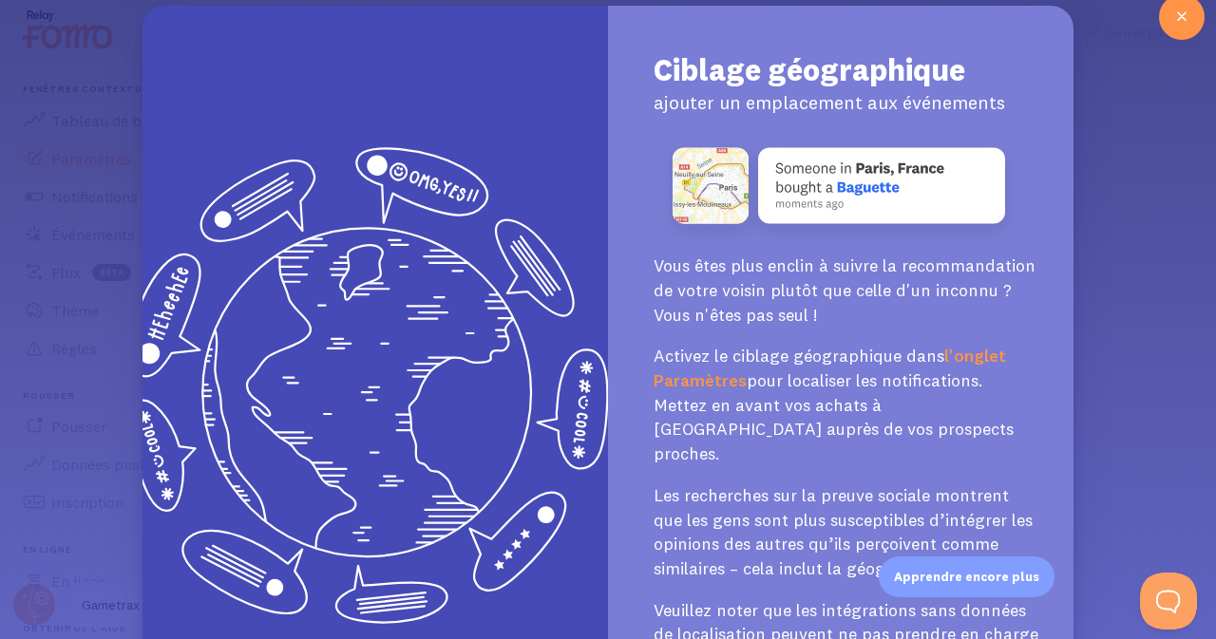
scroll to position [13, 0]
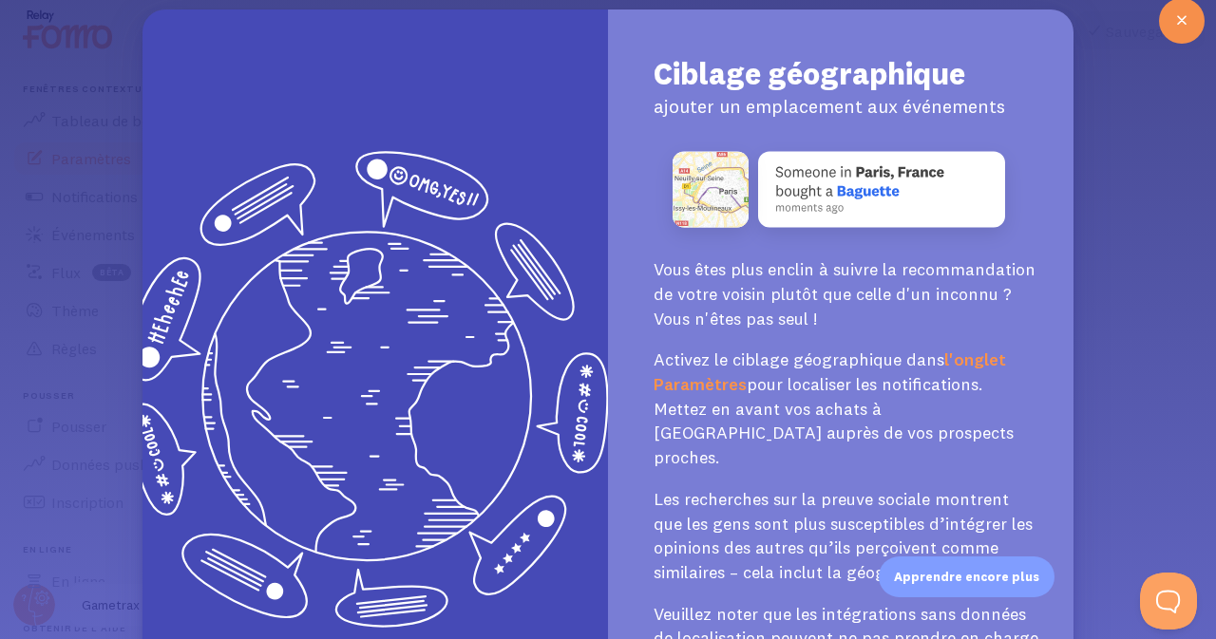
click at [1172, 20] on icon at bounding box center [1181, 20] width 23 height 23
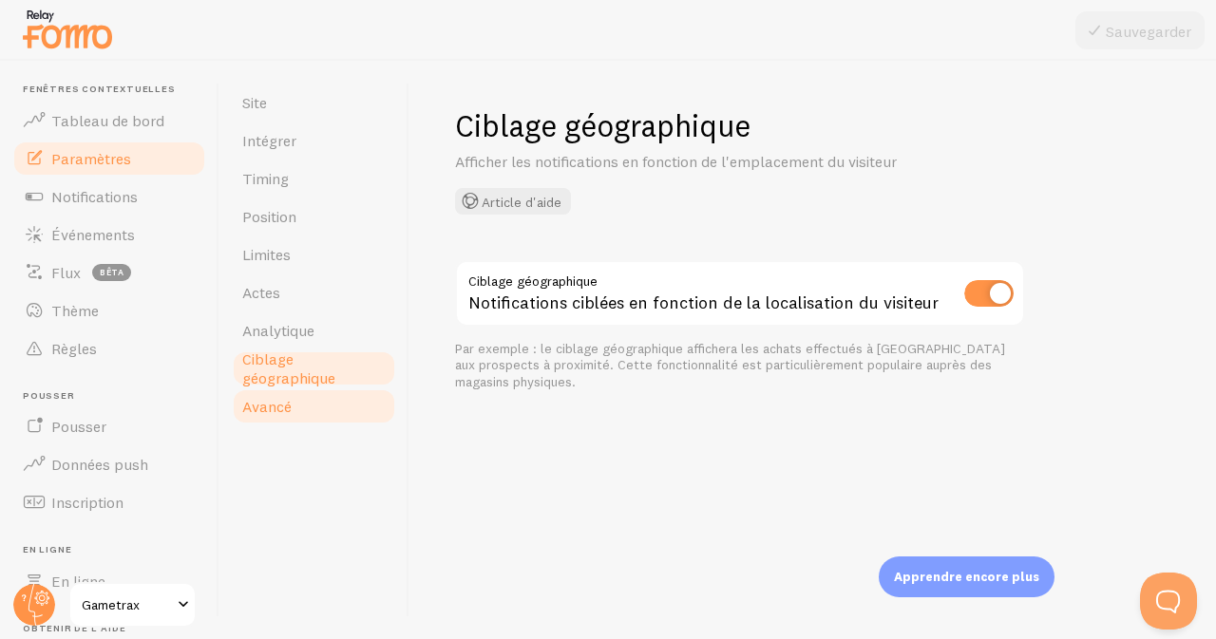
click at [289, 409] on font "Avancé" at bounding box center [266, 406] width 49 height 19
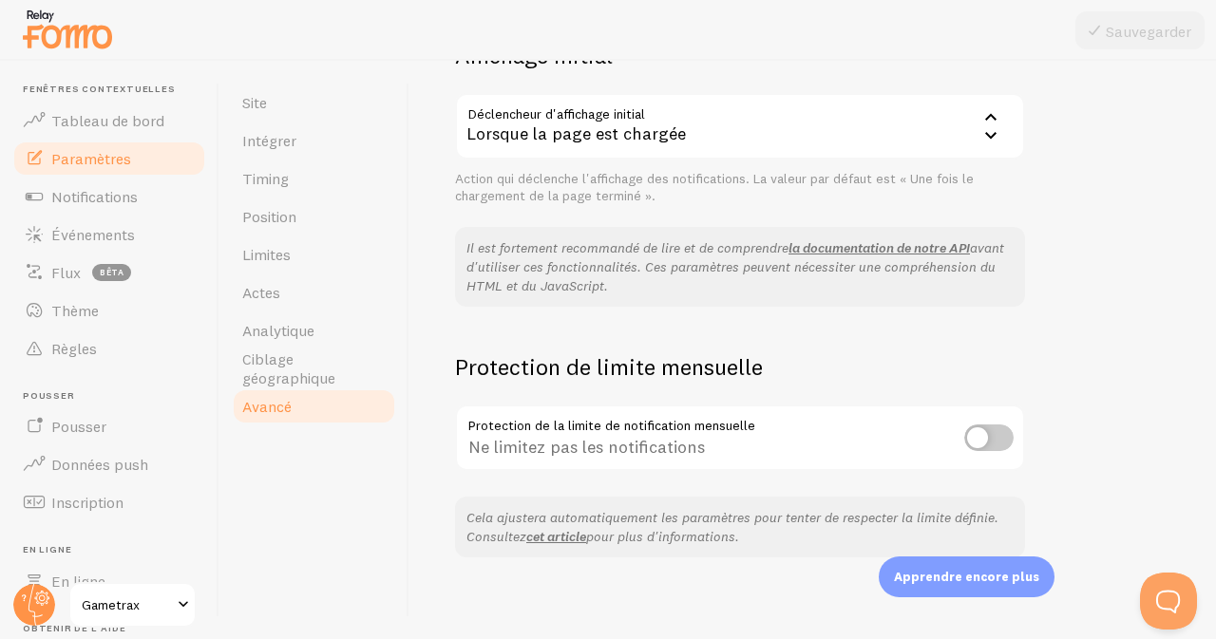
scroll to position [499, 0]
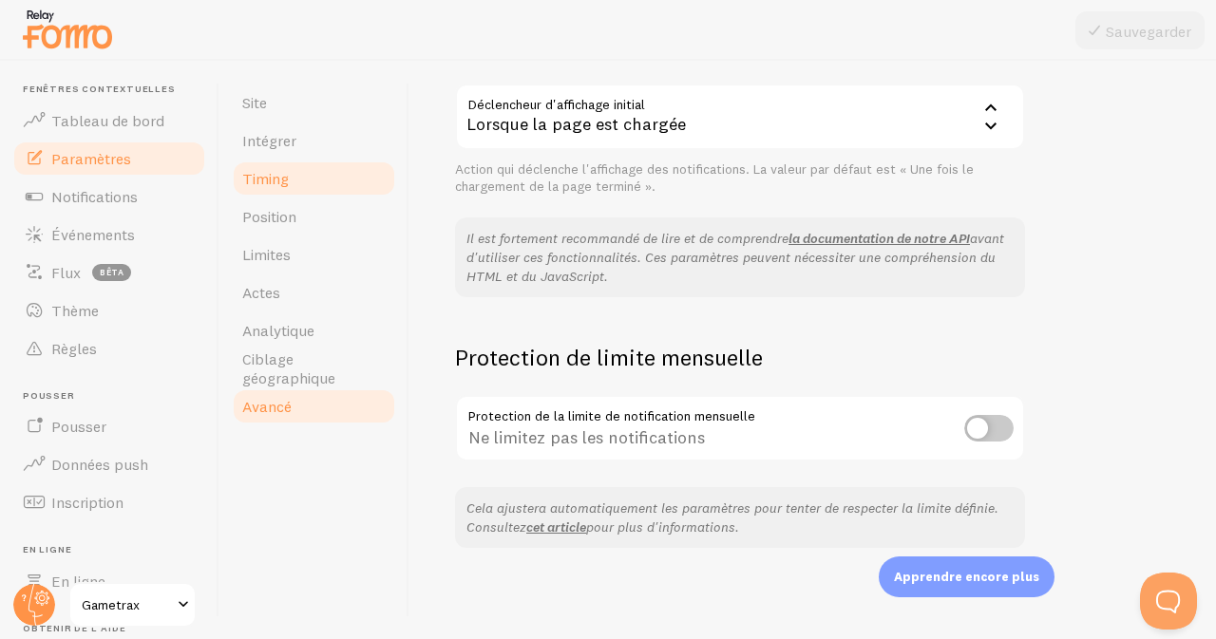
click at [288, 177] on font "Timing" at bounding box center [265, 178] width 47 height 19
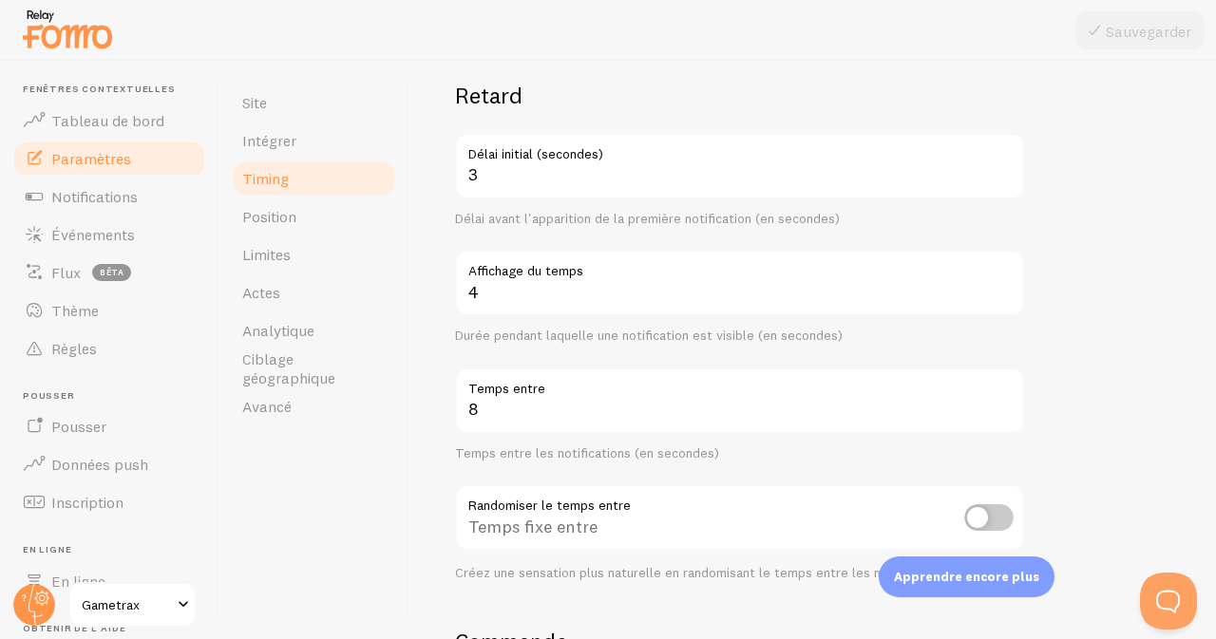
scroll to position [175, 0]
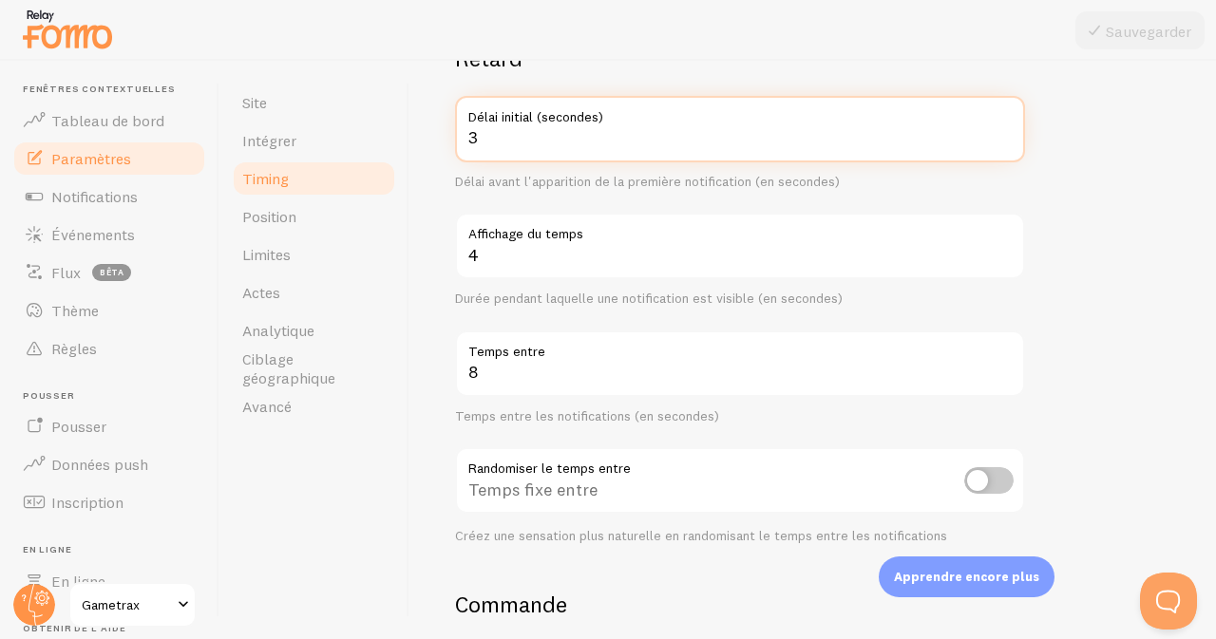
click at [500, 136] on input "3" at bounding box center [740, 129] width 570 height 66
type input "5"
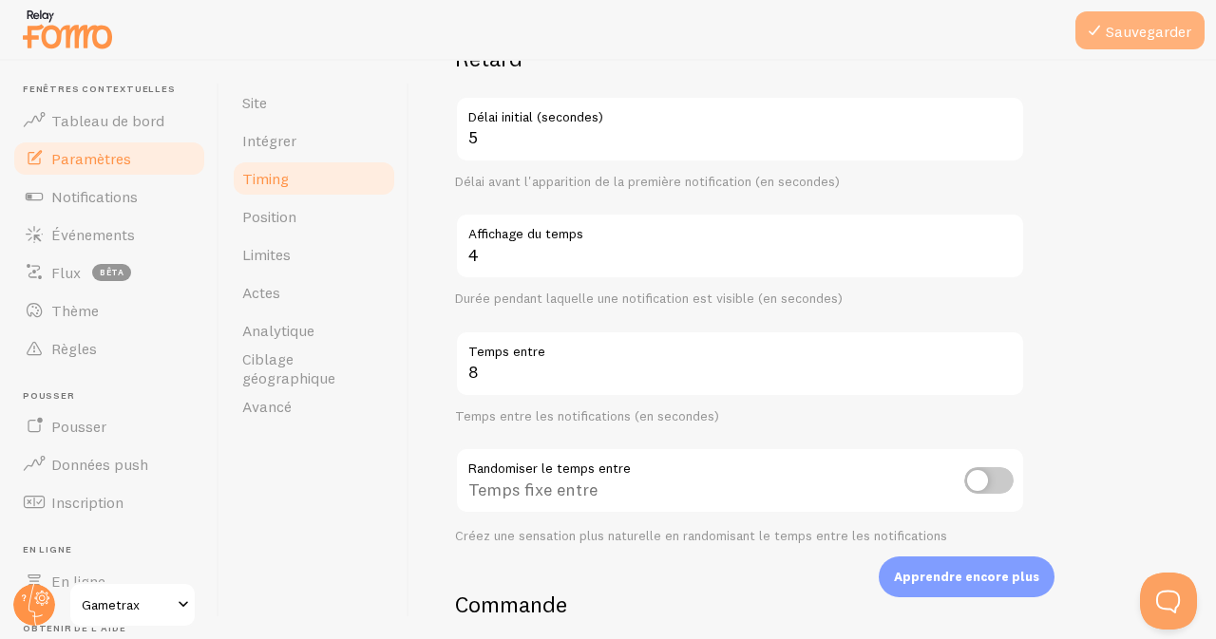
click at [1105, 28] on icon at bounding box center [1094, 30] width 23 height 23
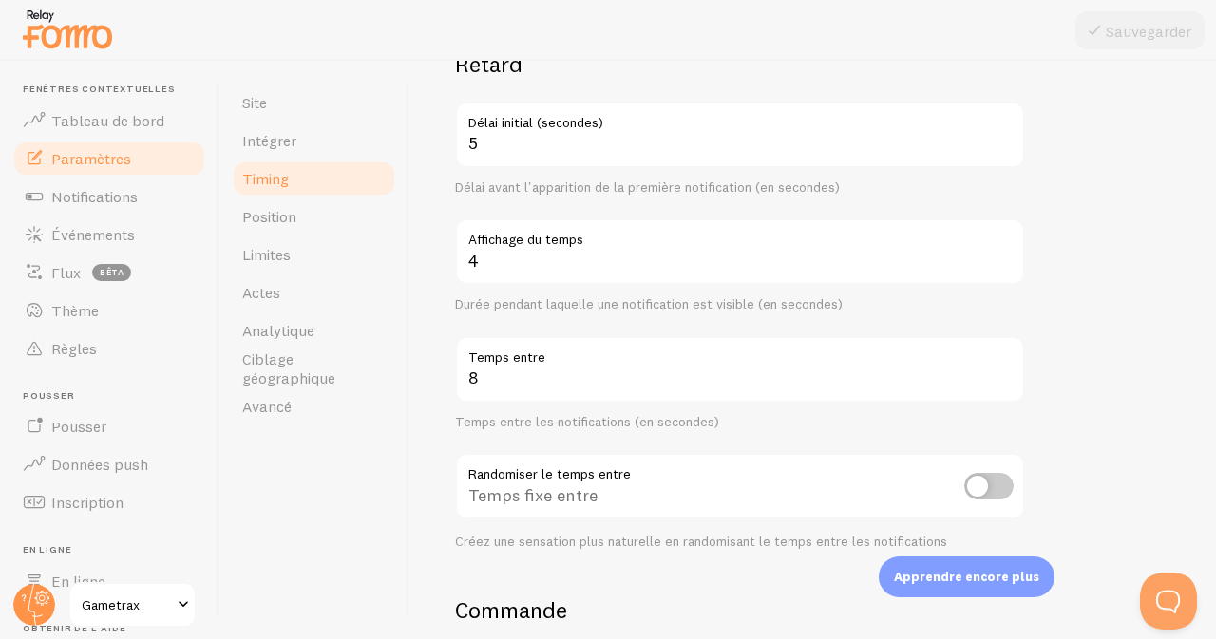
scroll to position [161, 0]
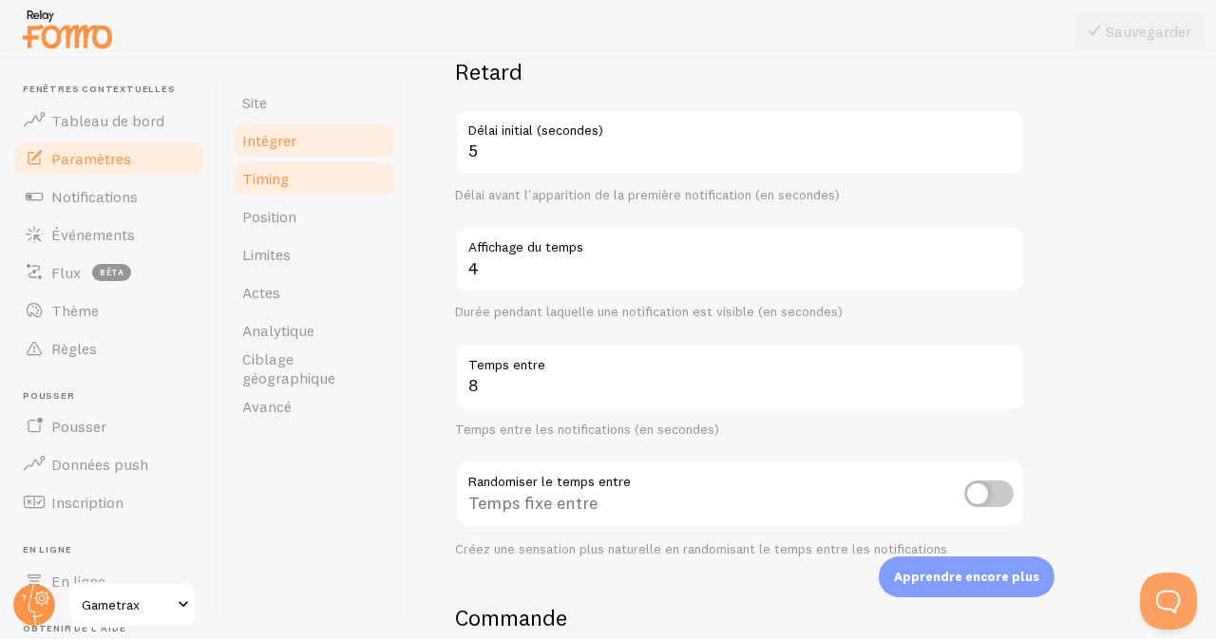
click at [313, 130] on link "Intégrer" at bounding box center [314, 141] width 166 height 38
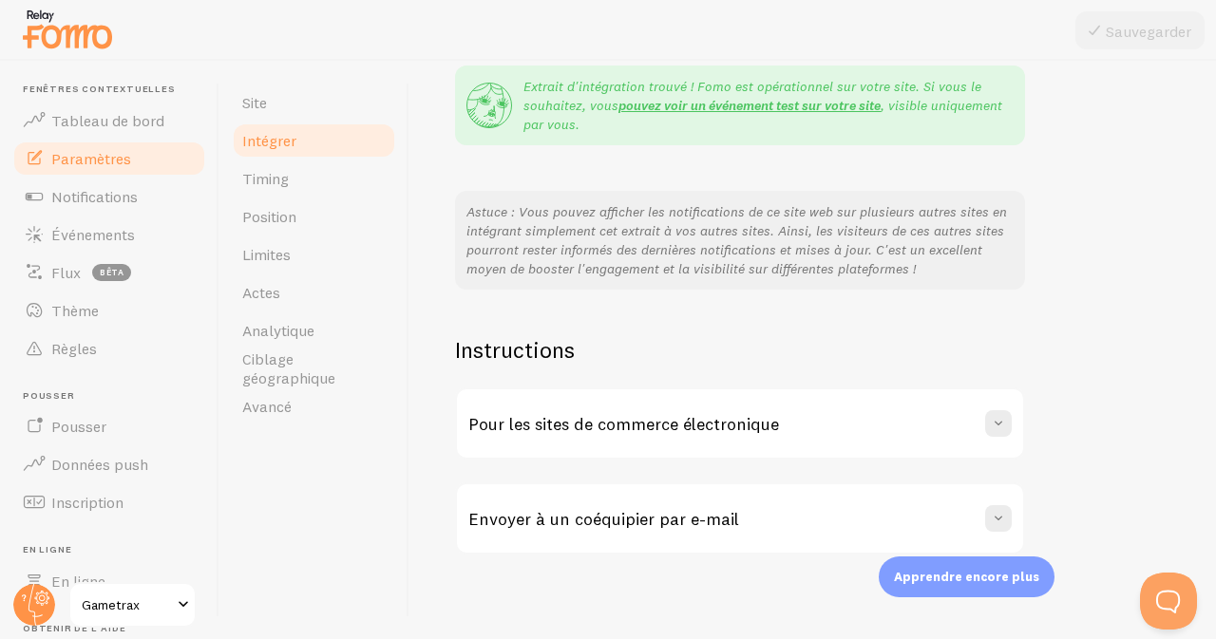
scroll to position [410, 0]
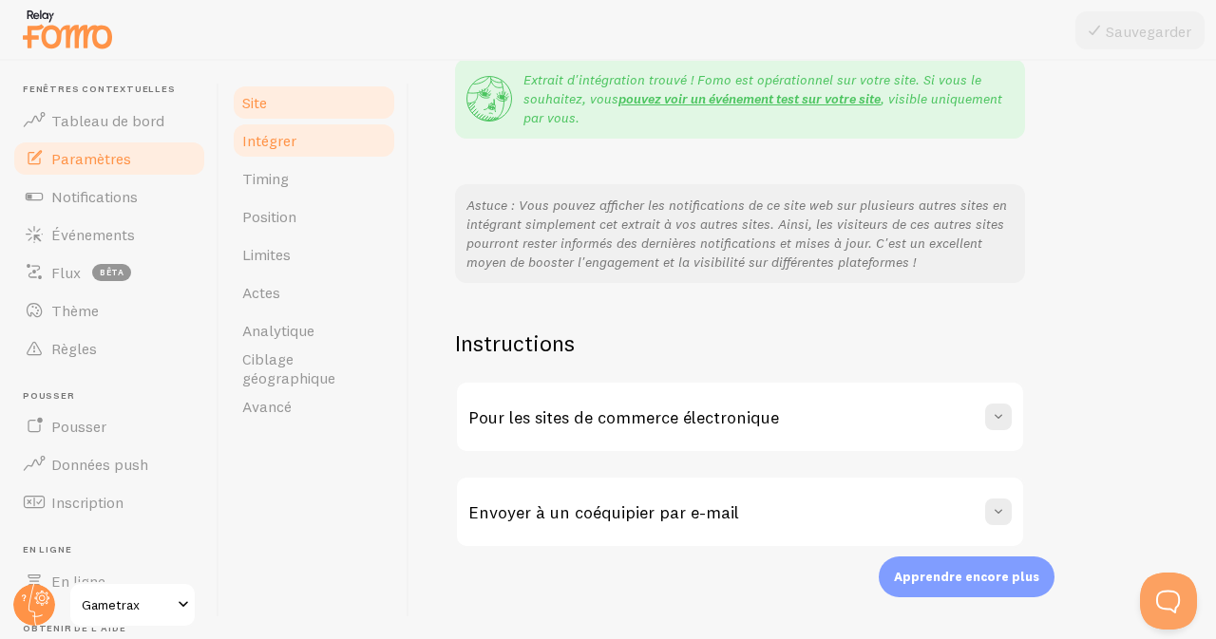
click at [317, 103] on link "Site" at bounding box center [314, 103] width 166 height 38
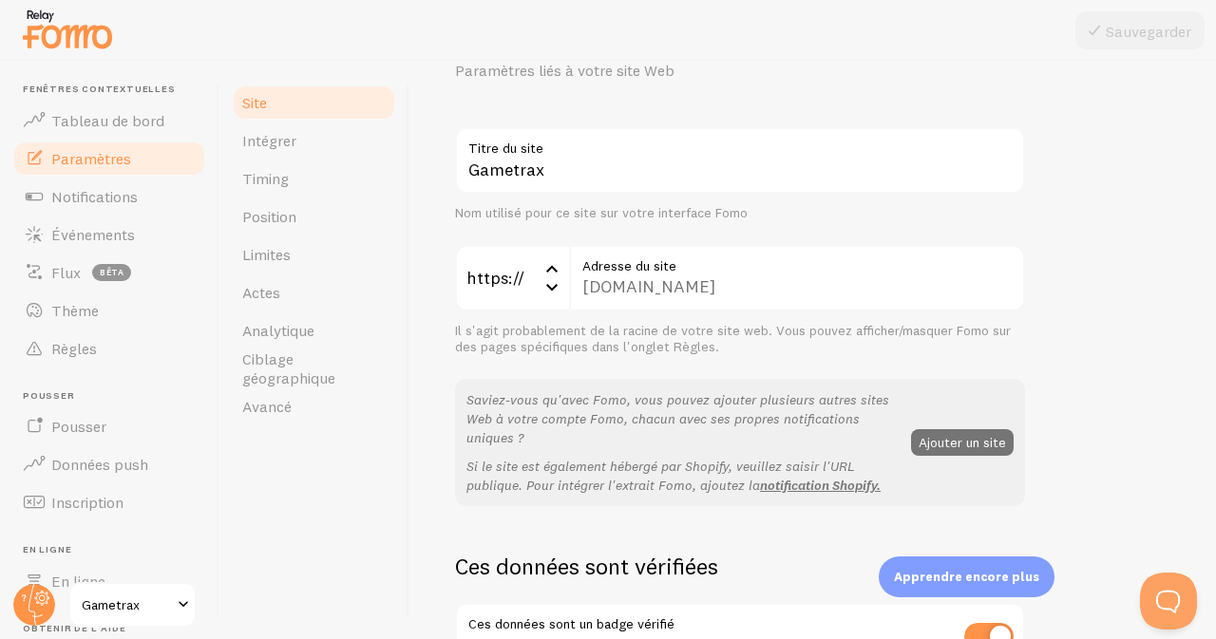
scroll to position [101, 0]
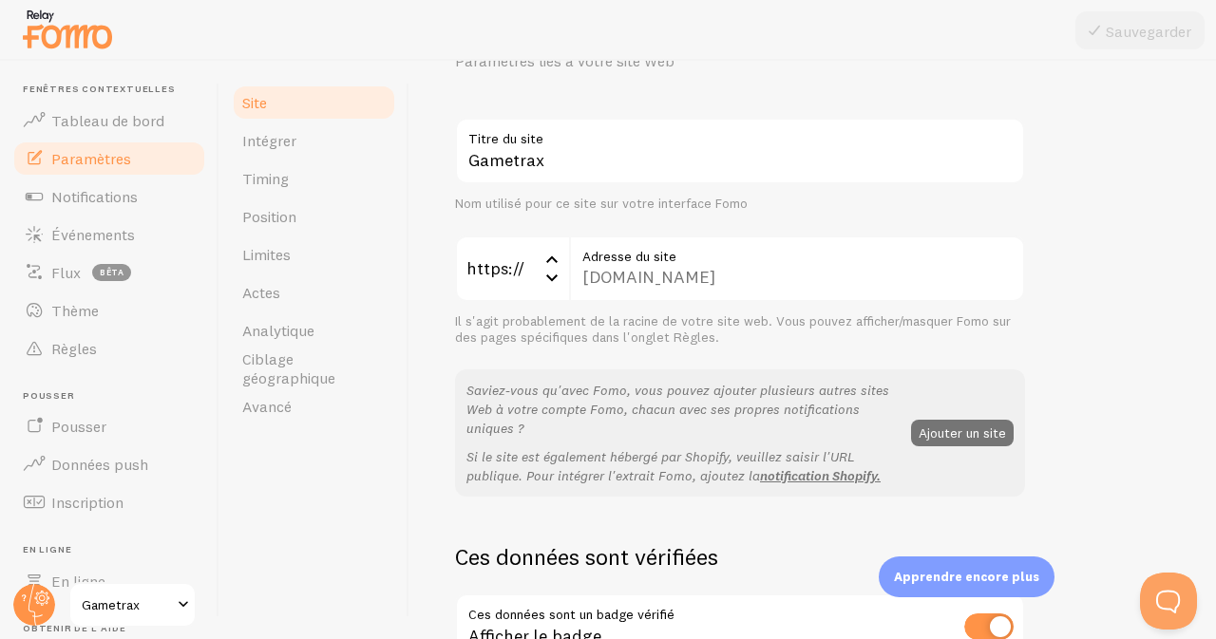
click at [828, 275] on div "[DOMAIN_NAME] Adresse du site" at bounding box center [797, 269] width 456 height 66
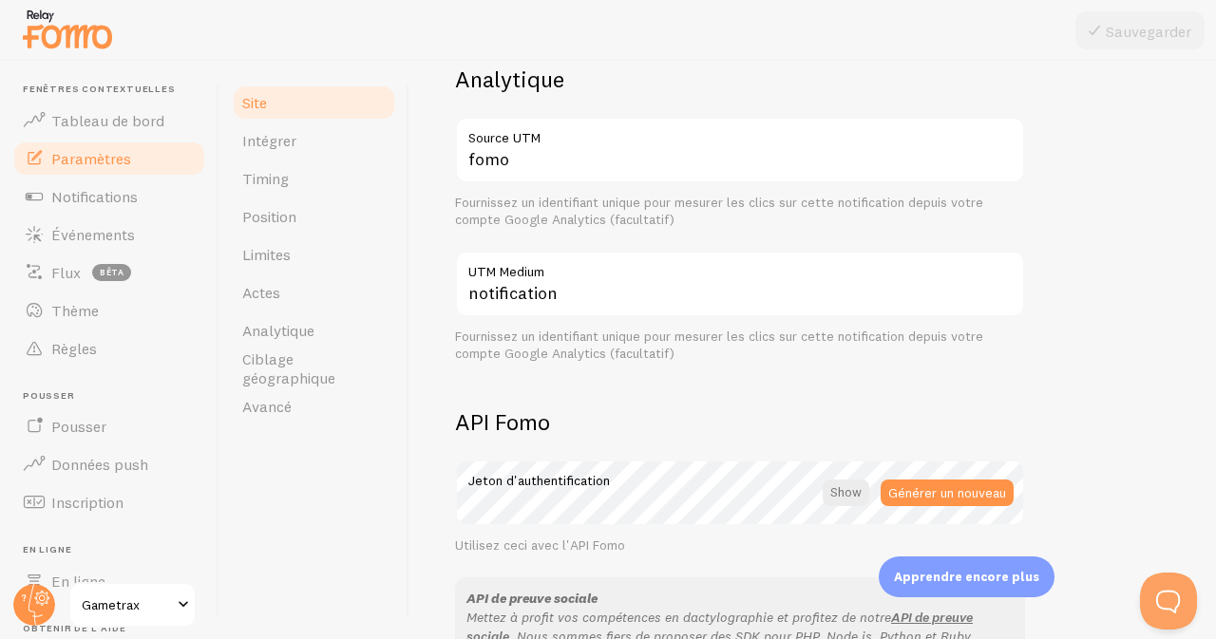
scroll to position [791, 0]
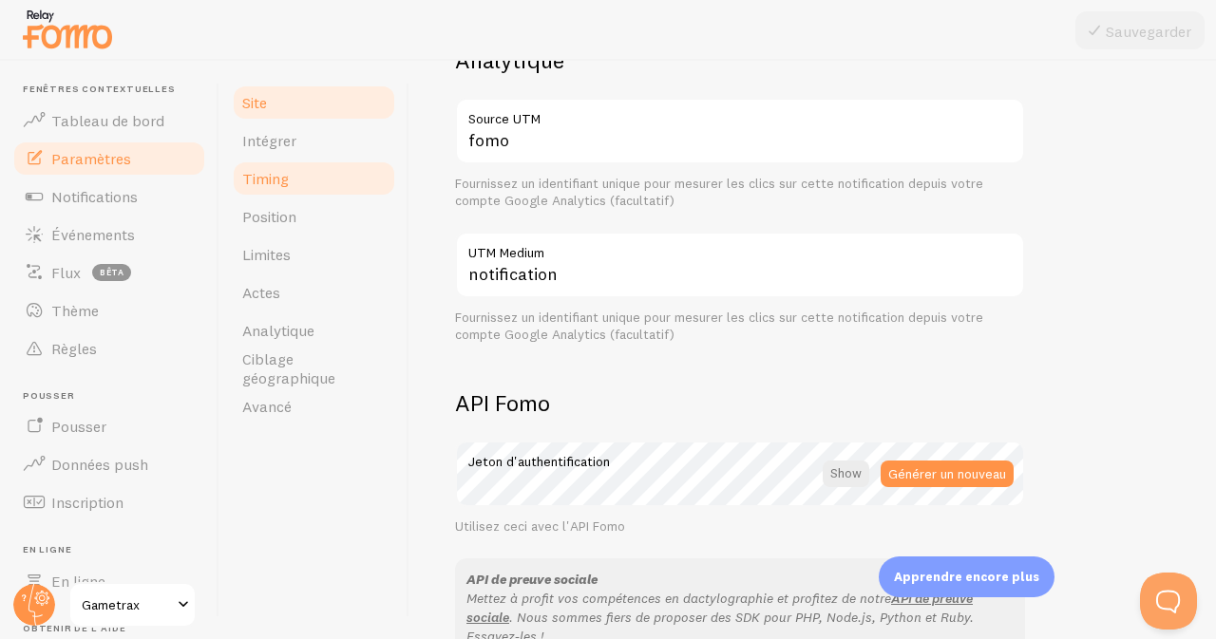
click at [267, 180] on font "Timing" at bounding box center [265, 178] width 47 height 19
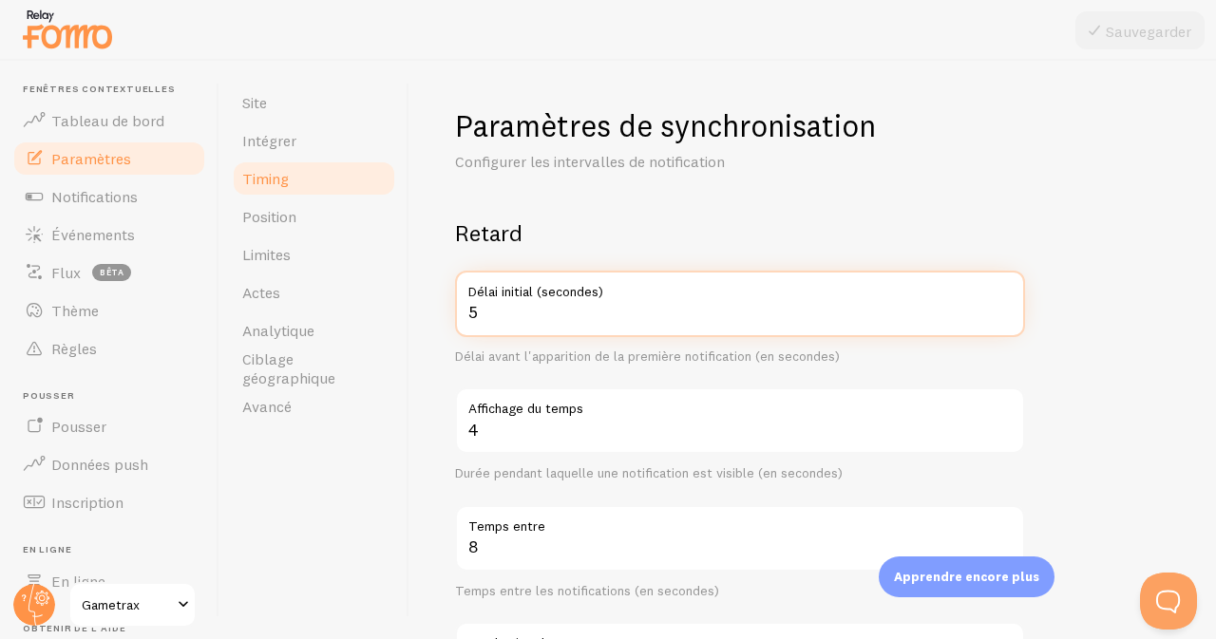
click at [539, 313] on input "5" at bounding box center [740, 304] width 570 height 66
type input "4"
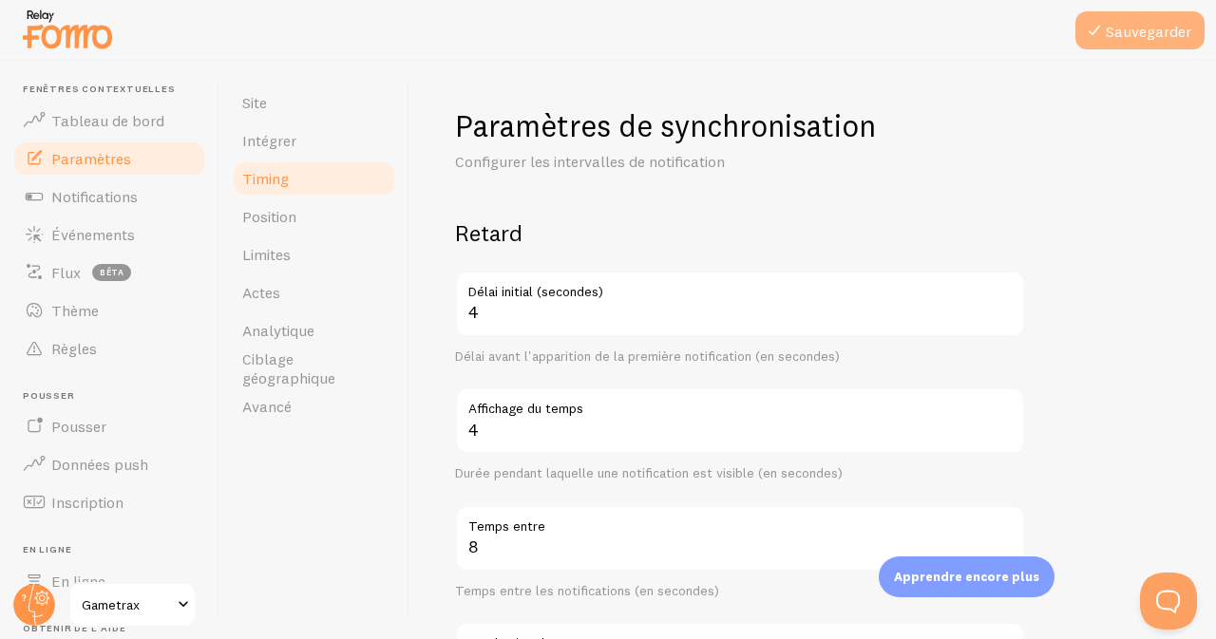
click at [1153, 27] on font "Sauvegarder" at bounding box center [1148, 31] width 85 height 19
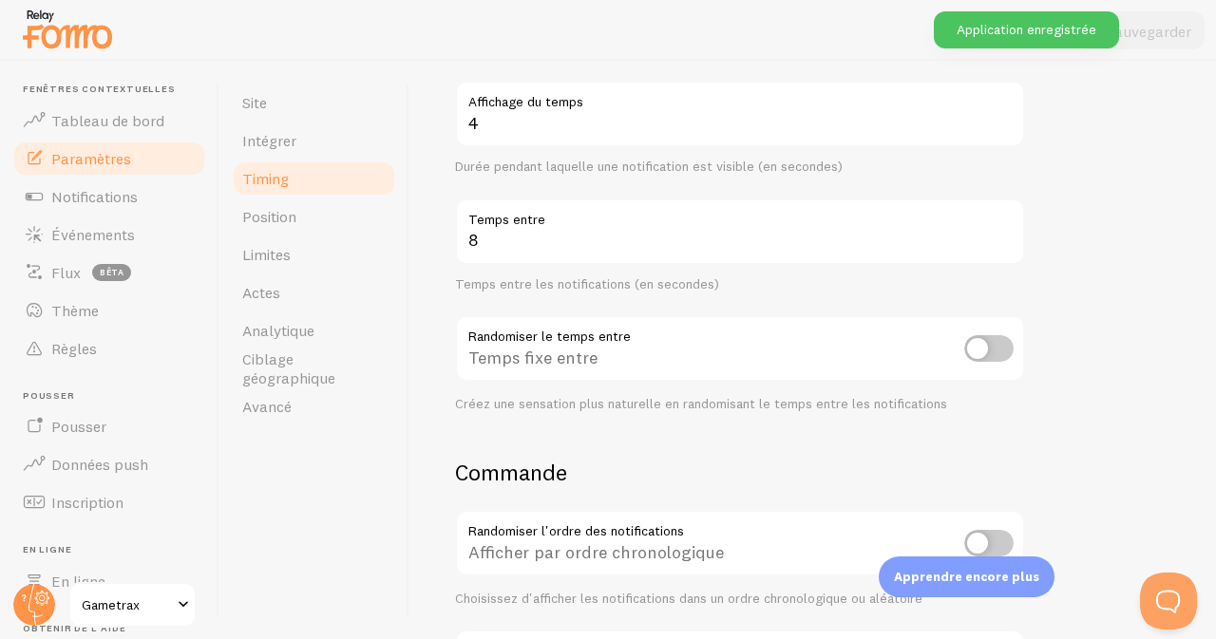
scroll to position [301, 0]
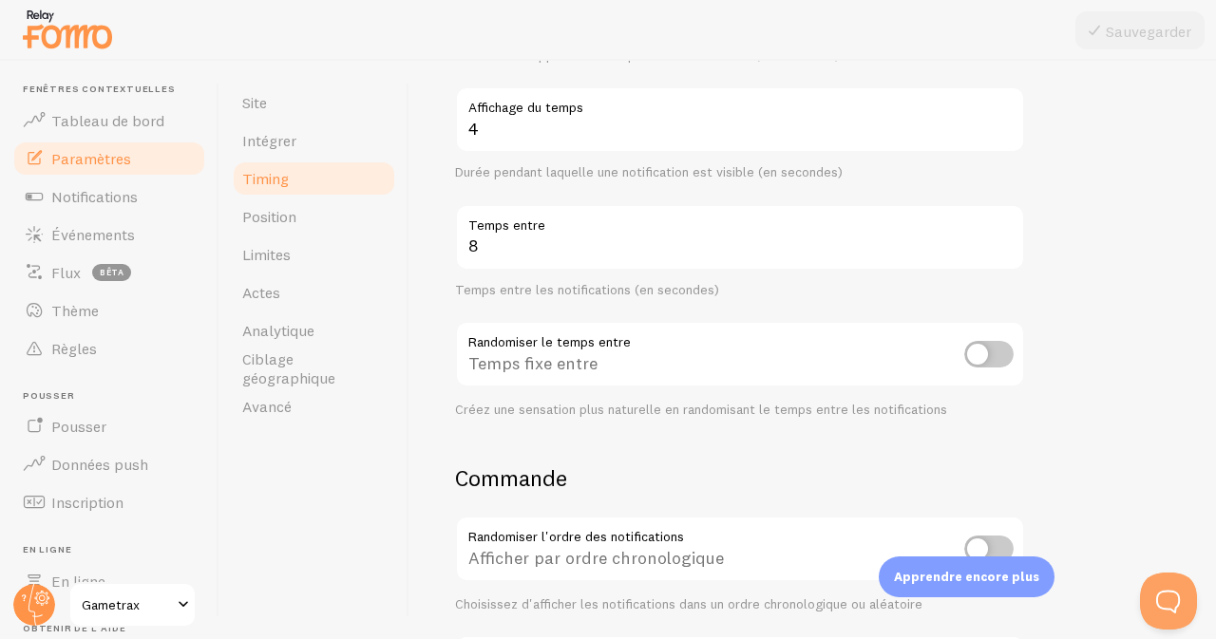
click at [992, 354] on input "checkbox" at bounding box center [988, 354] width 49 height 27
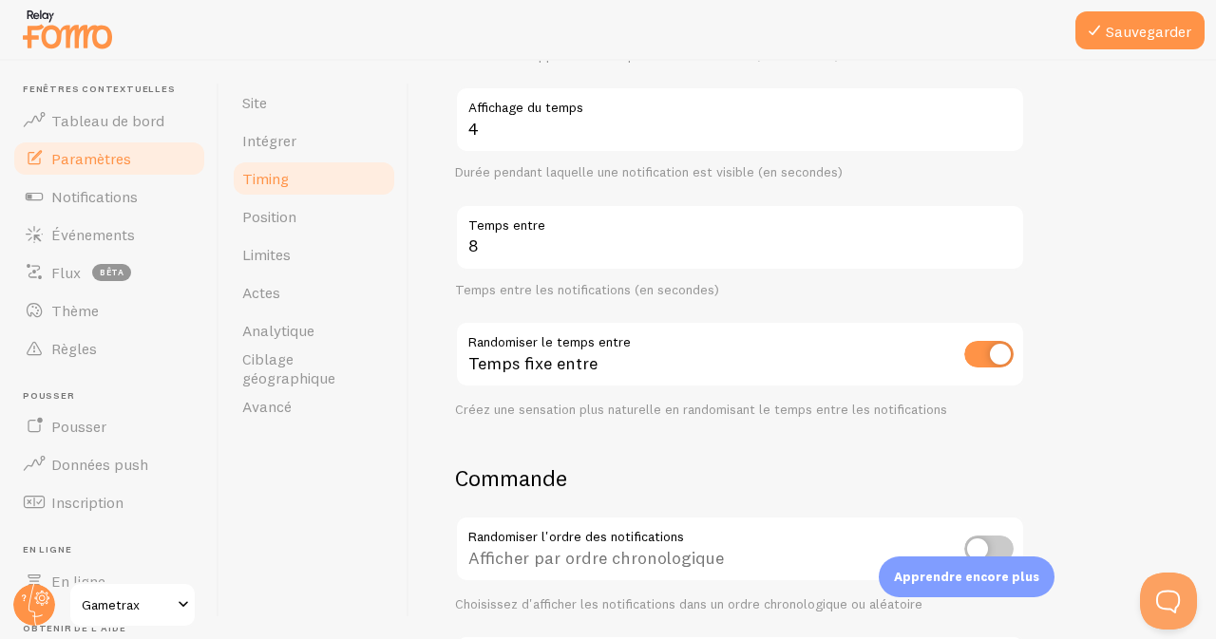
click at [992, 354] on input "checkbox" at bounding box center [988, 354] width 49 height 27
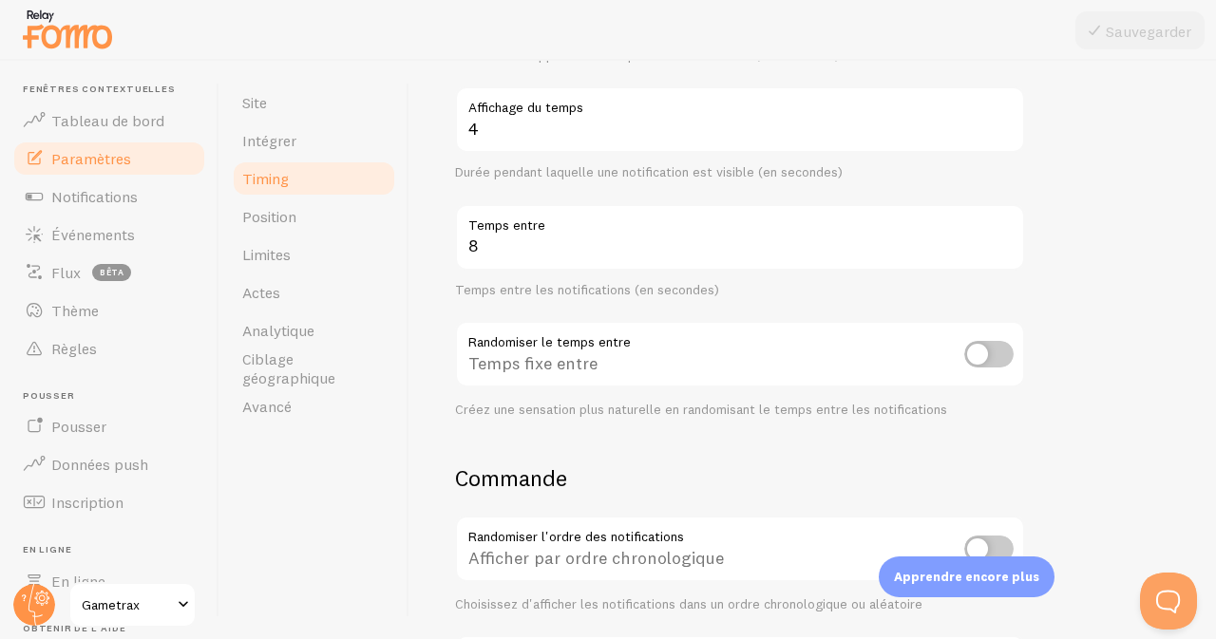
click at [1006, 355] on input "checkbox" at bounding box center [988, 354] width 49 height 27
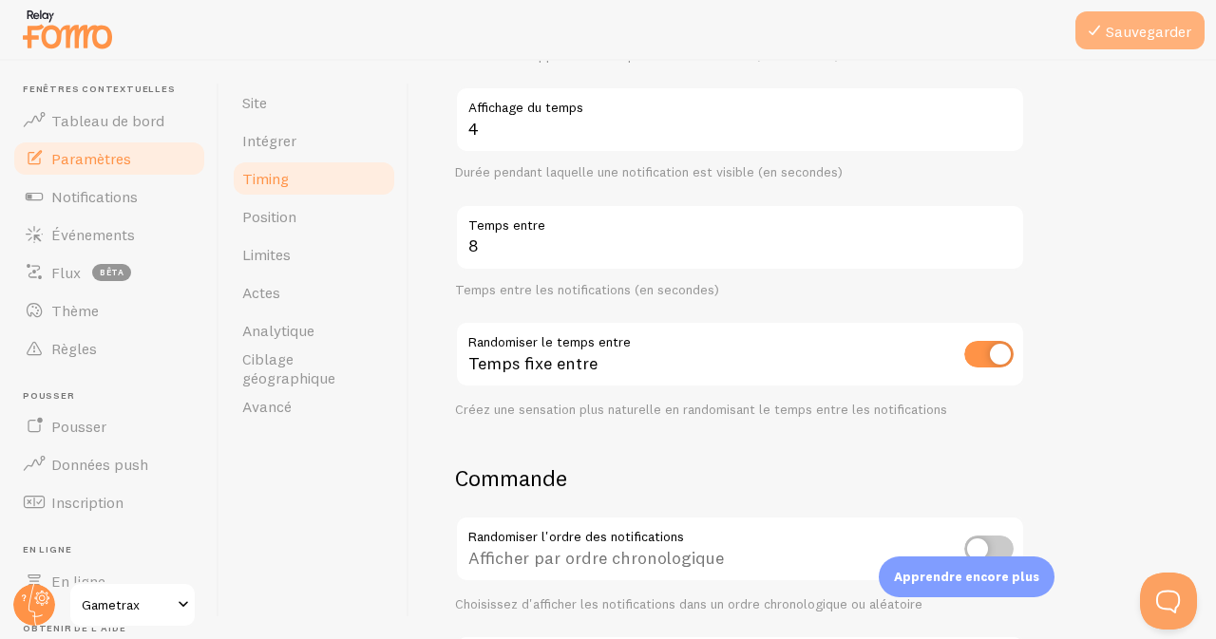
click at [1151, 30] on font "Sauvegarder" at bounding box center [1148, 31] width 85 height 19
click at [988, 356] on input "checkbox" at bounding box center [988, 354] width 49 height 27
checkbox input "false"
click at [1124, 27] on font "Sauvegarder" at bounding box center [1148, 31] width 85 height 19
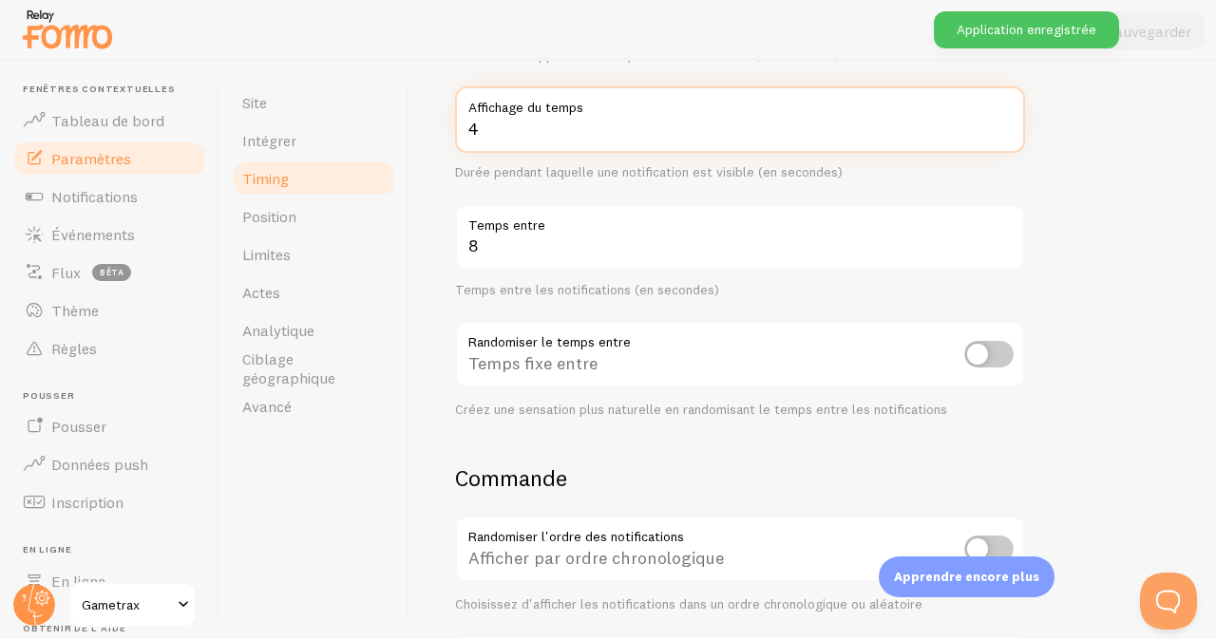
click at [496, 135] on input "4" at bounding box center [740, 119] width 570 height 66
type input "3"
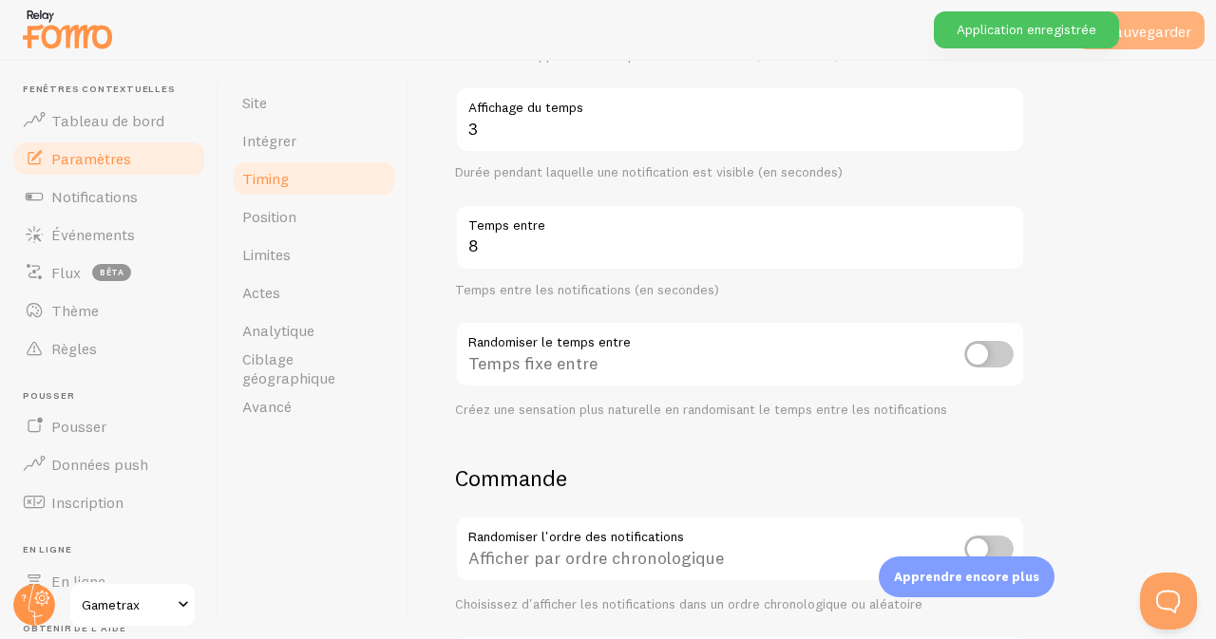
click at [1136, 25] on font "Sauvegarder" at bounding box center [1148, 31] width 85 height 19
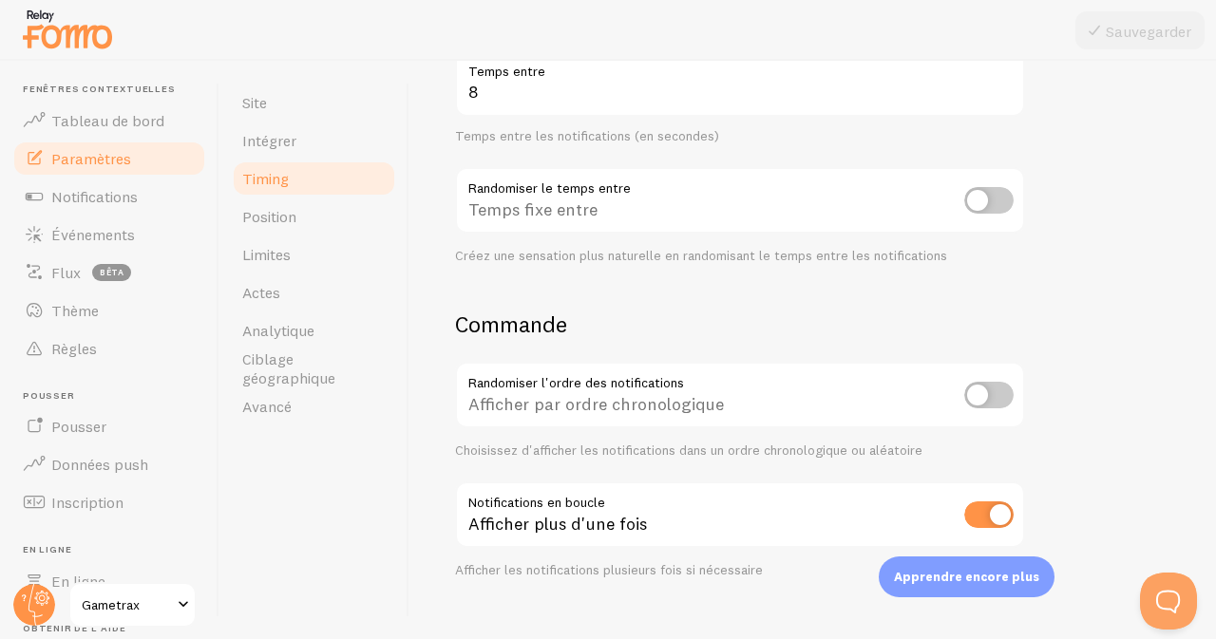
scroll to position [485, 0]
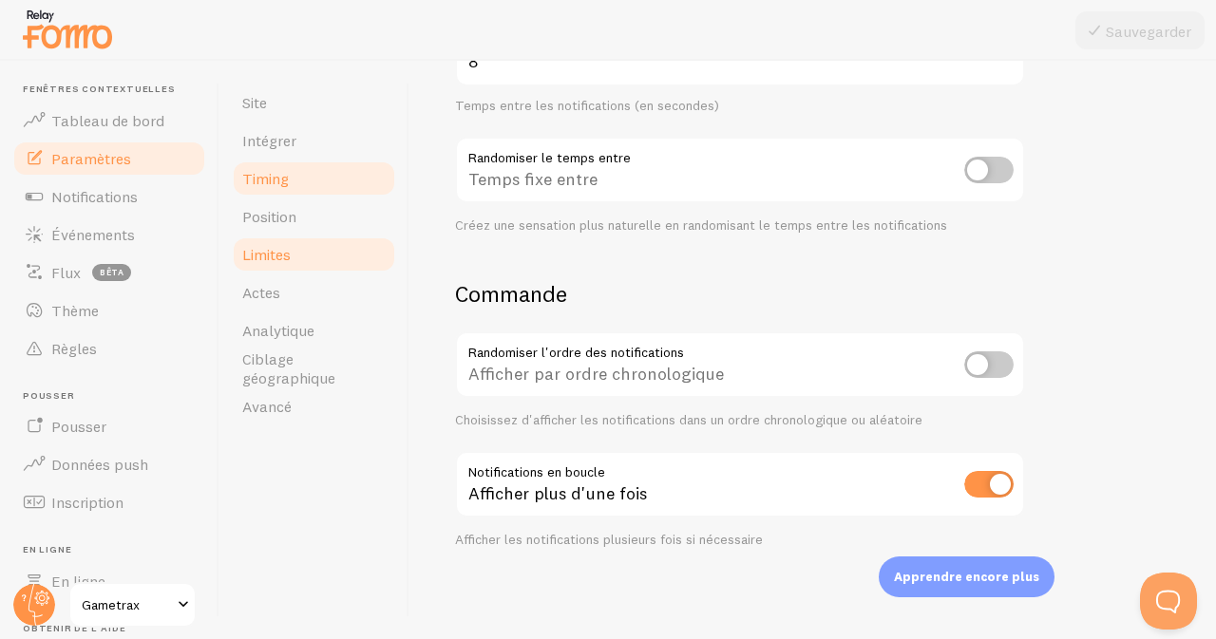
click at [283, 262] on font "Limites" at bounding box center [266, 254] width 48 height 19
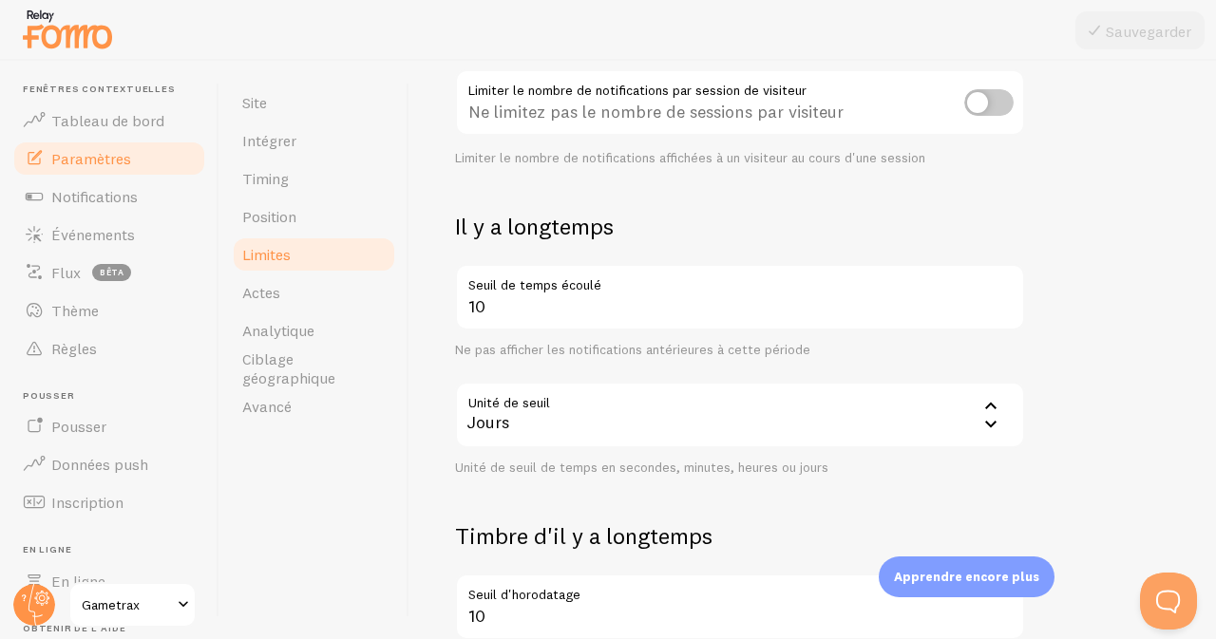
scroll to position [362, 0]
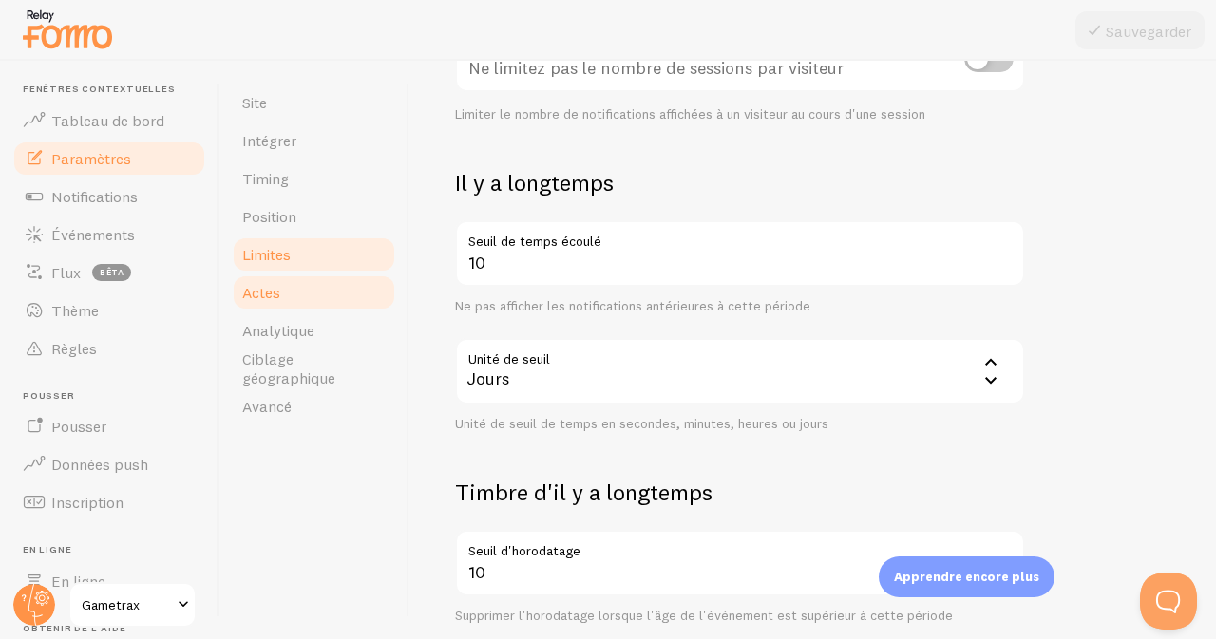
click at [303, 293] on link "Actes" at bounding box center [314, 293] width 166 height 38
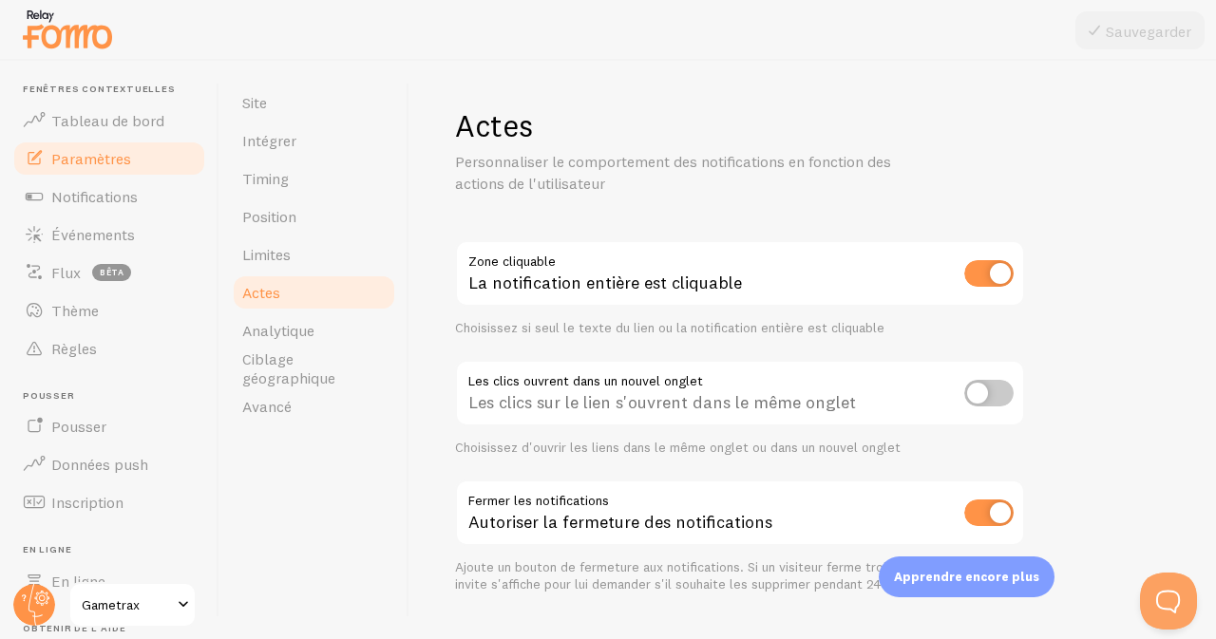
scroll to position [45, 0]
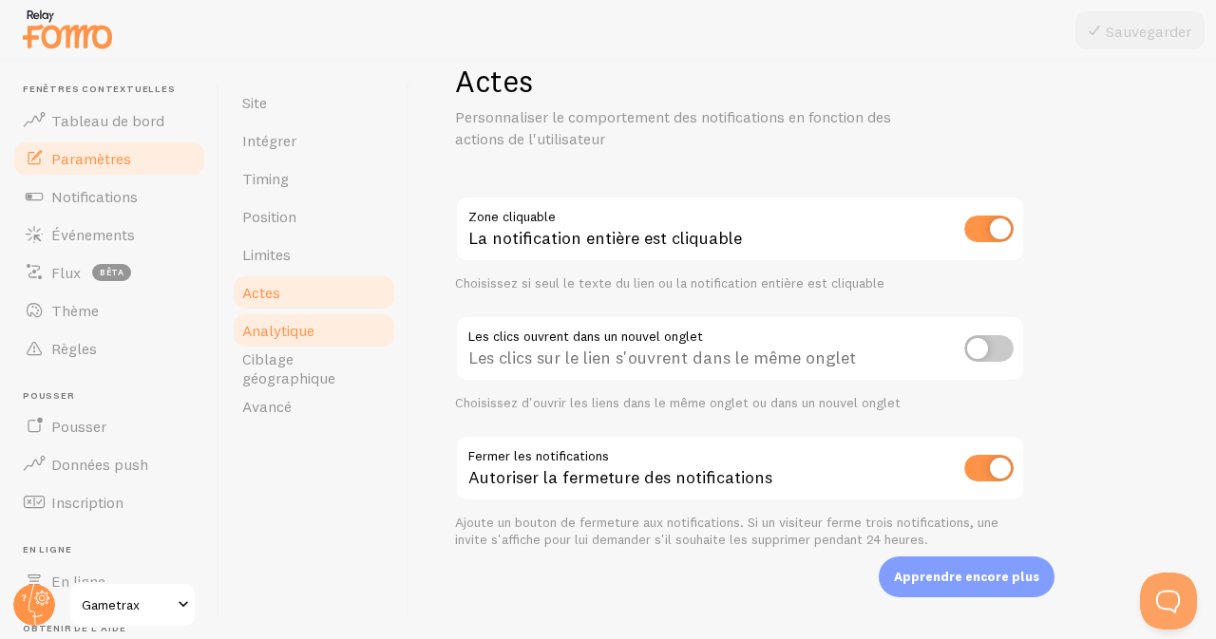
click at [275, 335] on font "Analytique" at bounding box center [278, 330] width 72 height 19
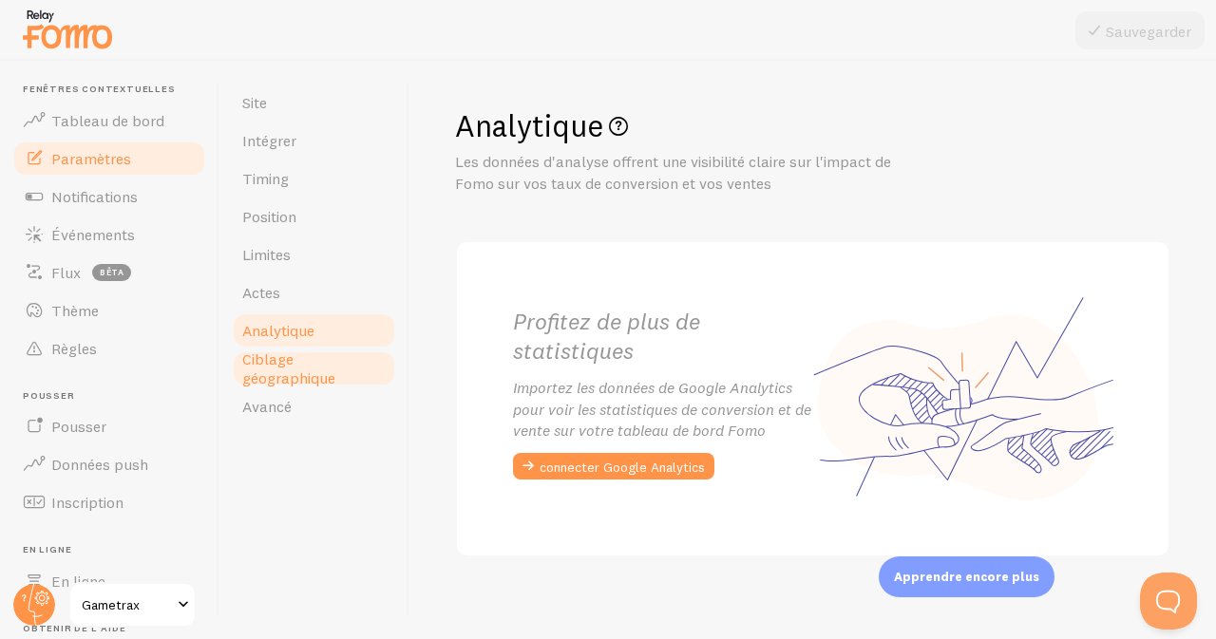
click at [299, 359] on span "Ciblage géographique" at bounding box center [313, 369] width 143 height 38
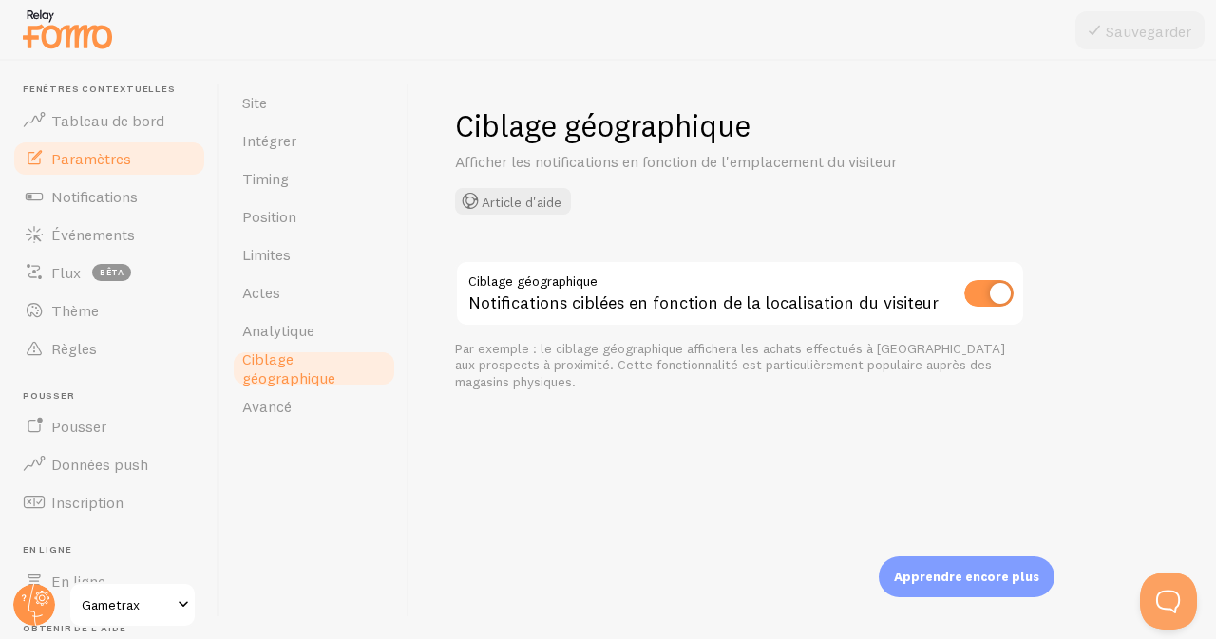
click at [998, 290] on input "checkbox" at bounding box center [988, 293] width 49 height 27
checkbox input "false"
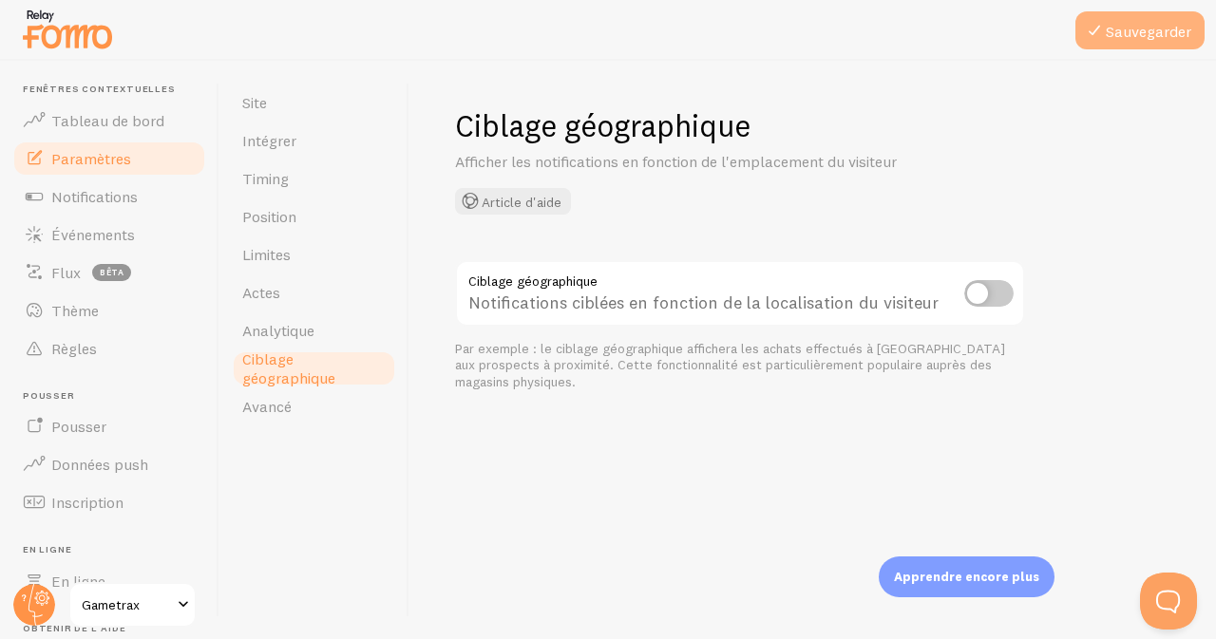
click at [1145, 28] on font "Sauvegarder" at bounding box center [1148, 31] width 85 height 19
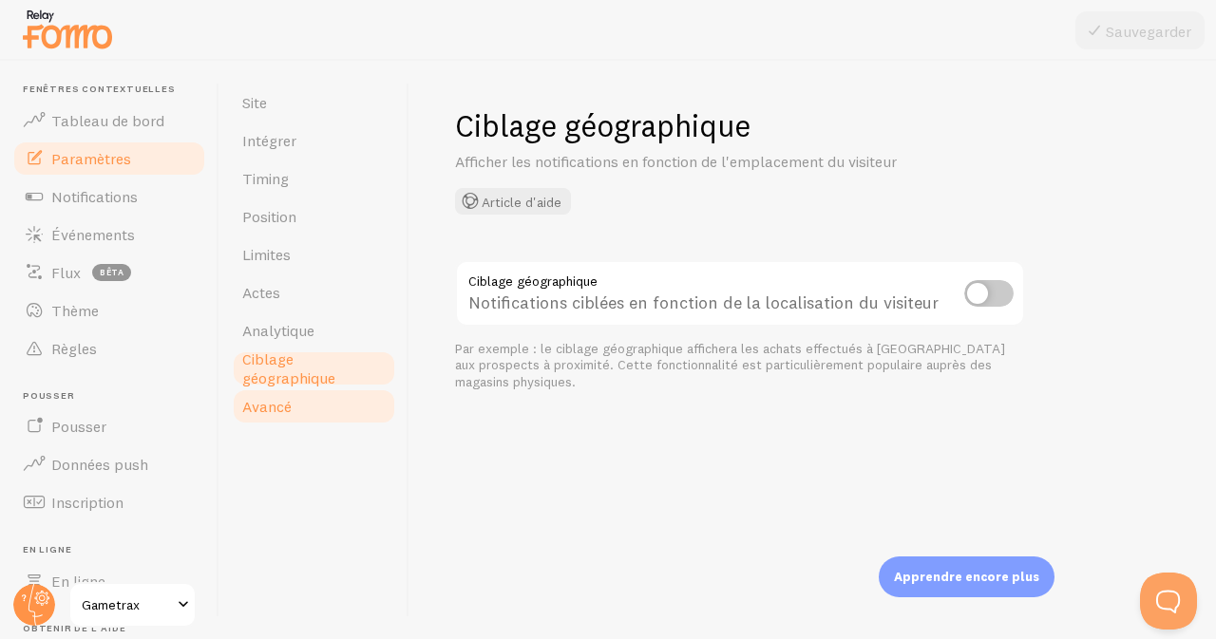
click at [281, 399] on font "Avancé" at bounding box center [266, 406] width 49 height 19
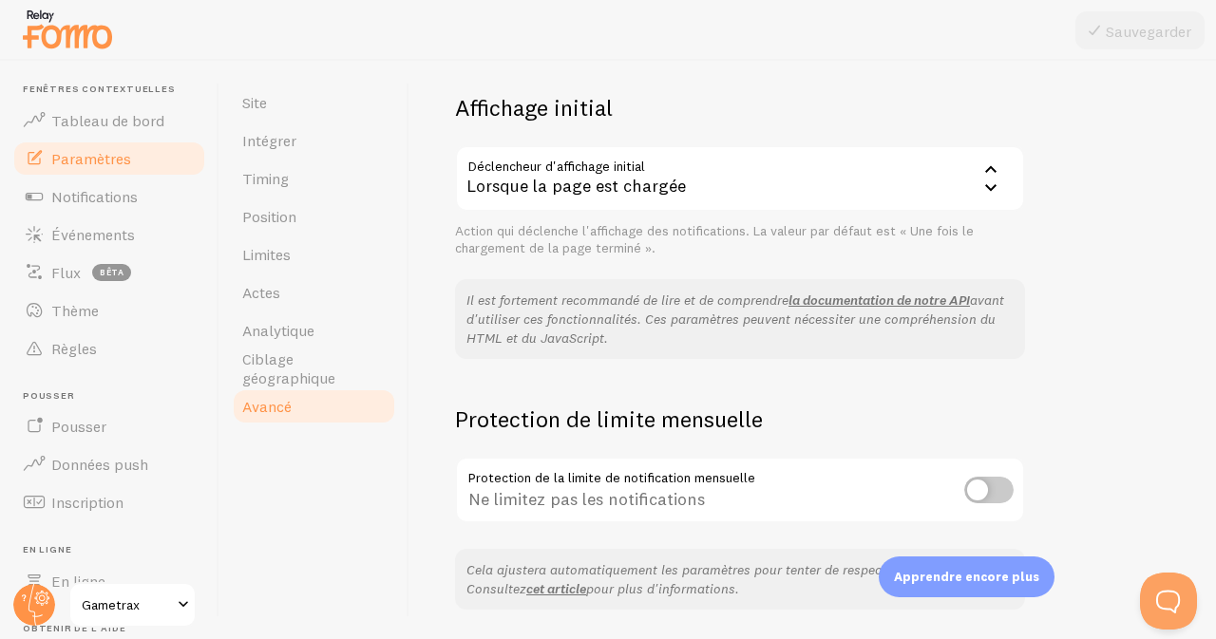
scroll to position [435, 0]
click at [779, 186] on div "Lorsque la page est chargée" at bounding box center [740, 180] width 570 height 66
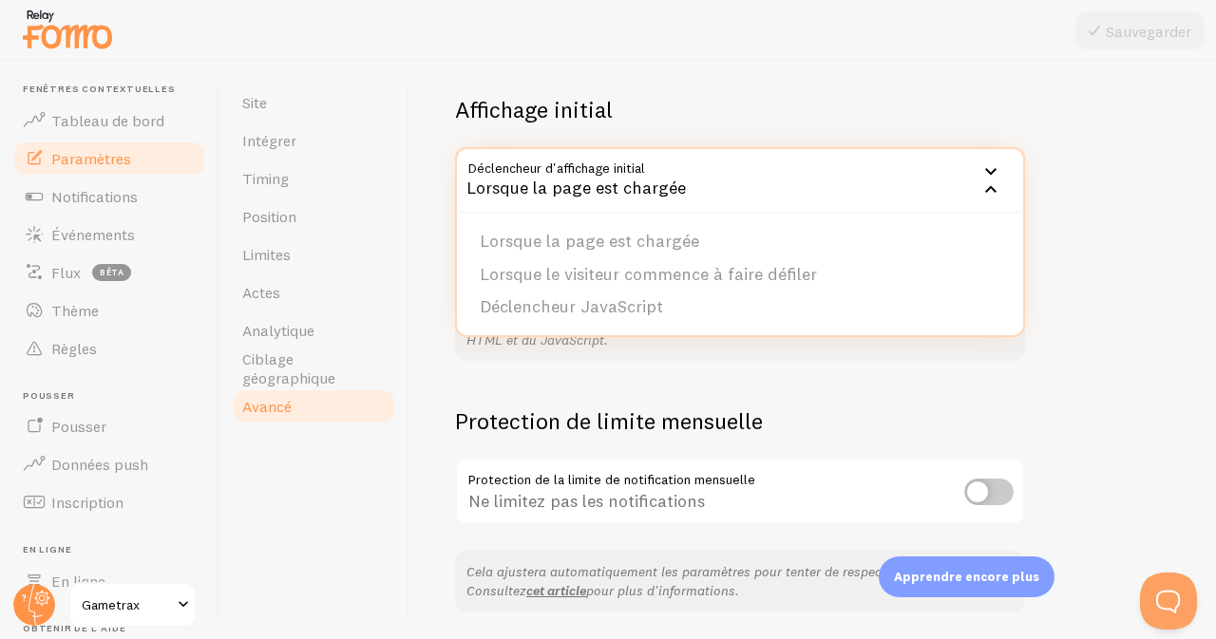
click at [779, 186] on div "Lorsque la page est chargée" at bounding box center [740, 180] width 570 height 66
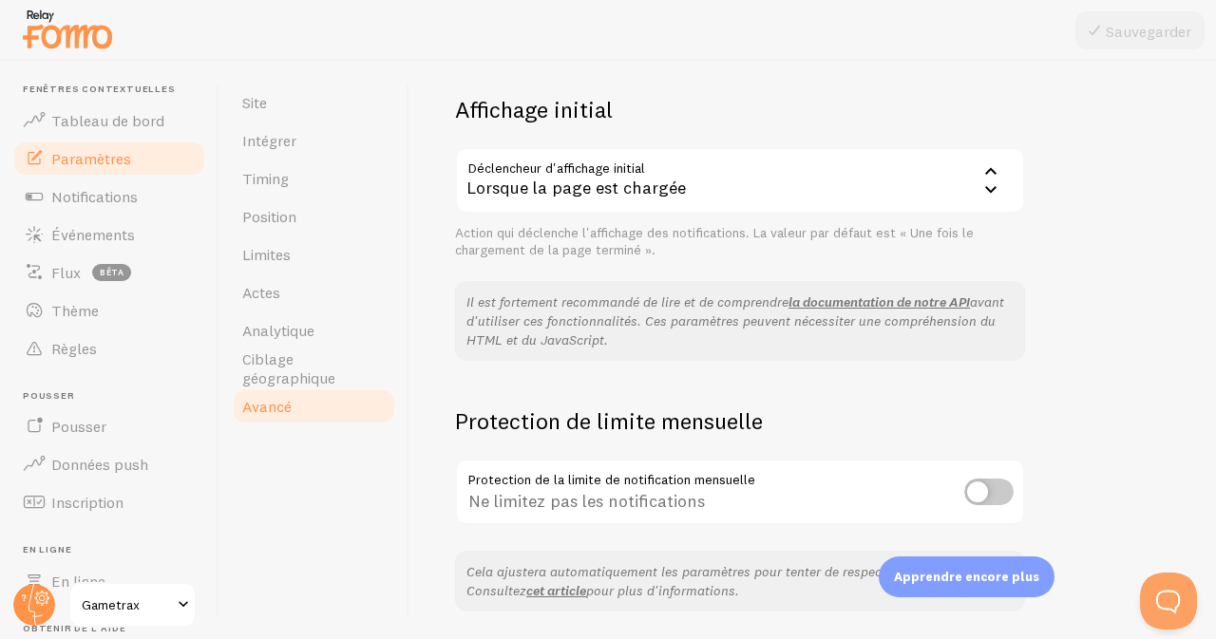
click at [779, 186] on div "Lorsque la page est chargée" at bounding box center [740, 180] width 570 height 66
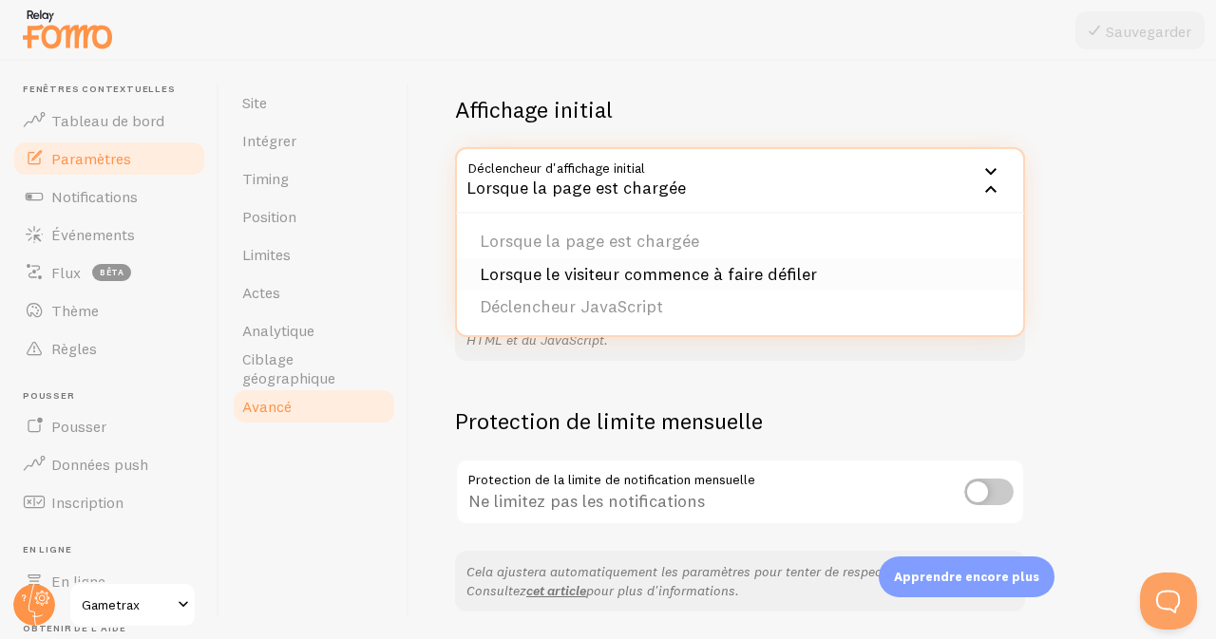
click at [698, 270] on font "Lorsque le visiteur commence à faire défiler" at bounding box center [648, 274] width 337 height 22
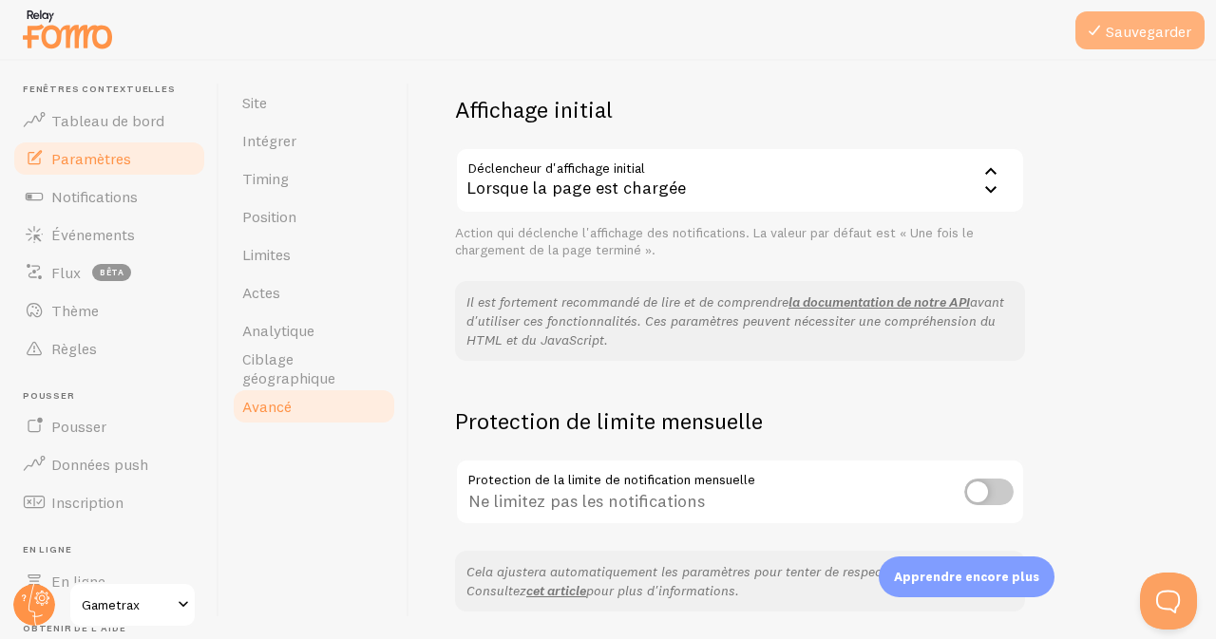
click at [1122, 29] on font "Sauvegarder" at bounding box center [1148, 31] width 85 height 19
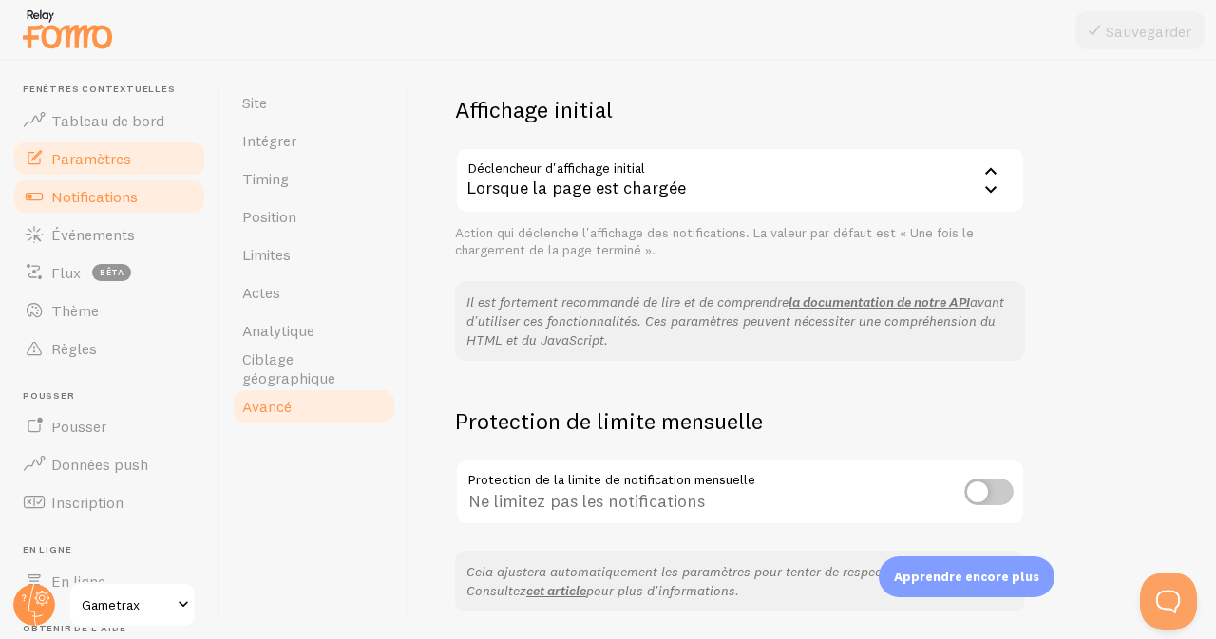
click at [120, 198] on font "Notifications" at bounding box center [94, 196] width 86 height 19
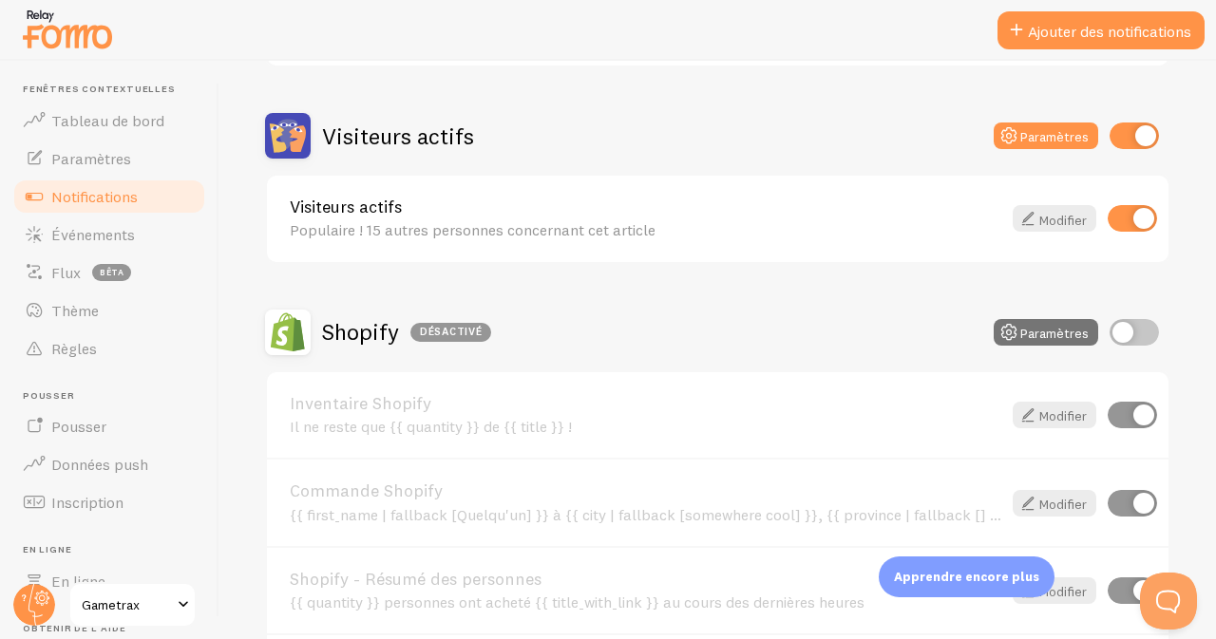
scroll to position [439, 0]
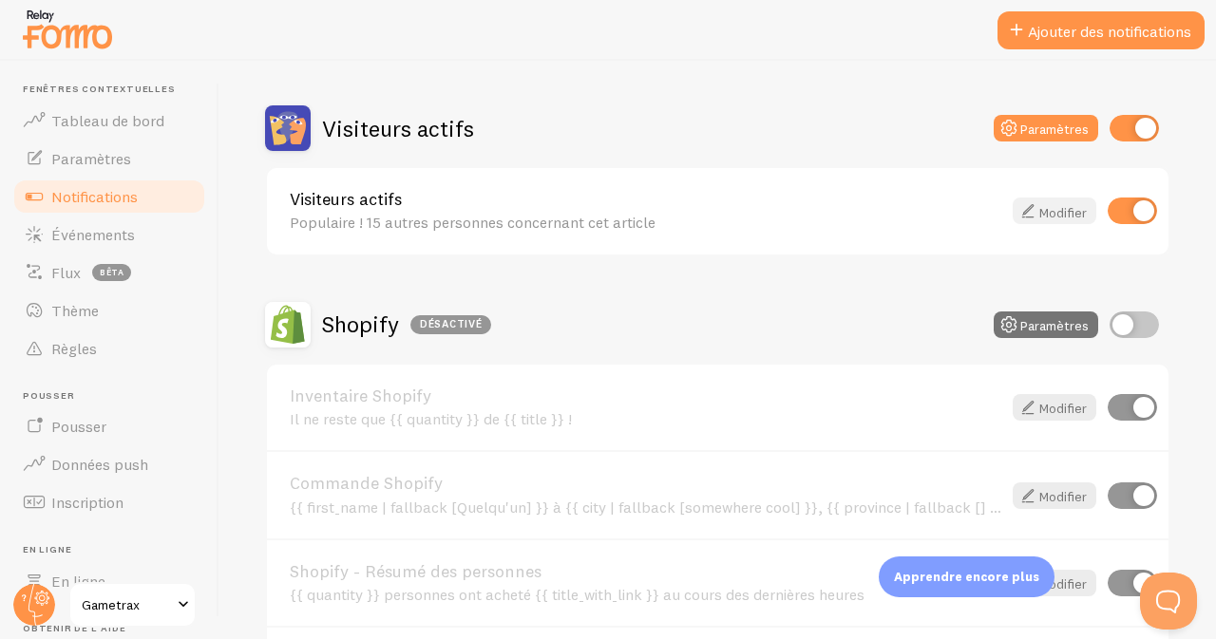
click at [1041, 208] on font "Modifier" at bounding box center [1062, 211] width 47 height 17
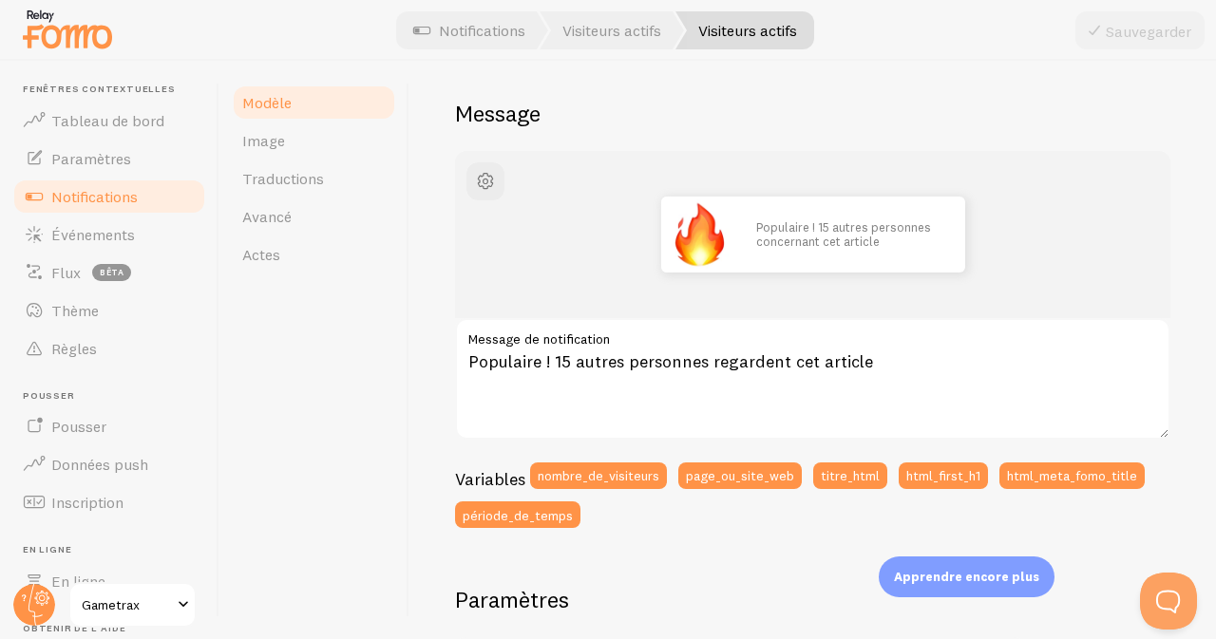
scroll to position [135, 0]
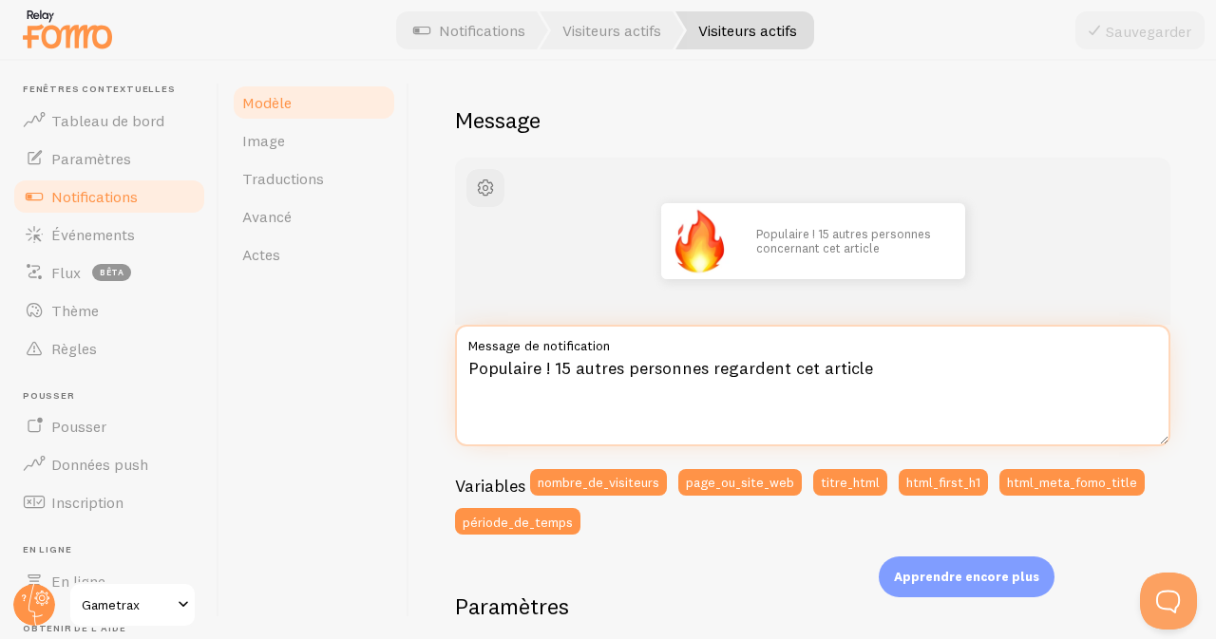
click at [572, 369] on textarea "Populaire ! 15 autres personnes regardent cet article" at bounding box center [812, 386] width 715 height 122
drag, startPoint x: 867, startPoint y: 369, endPoint x: 709, endPoint y: 369, distance: 157.7
click at [709, 369] on textarea "Populaire ! 43 autres personnes regardent cet article" at bounding box center [812, 386] width 715 height 122
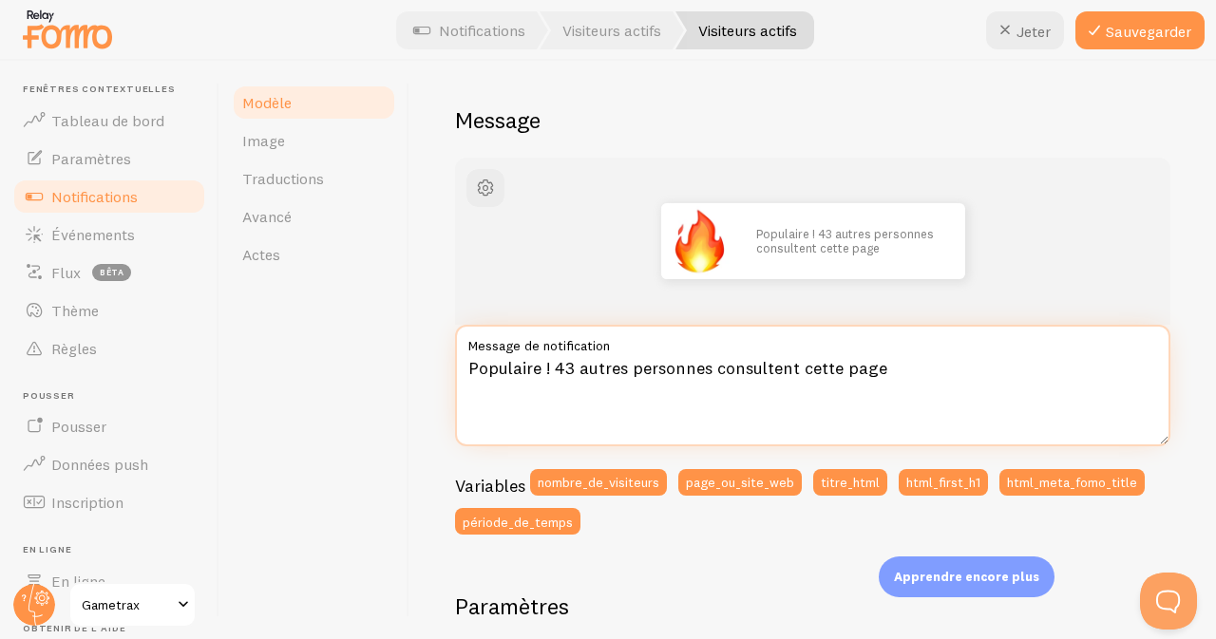
type textarea "Populaire ! 43 autres personnes consultent cette page"
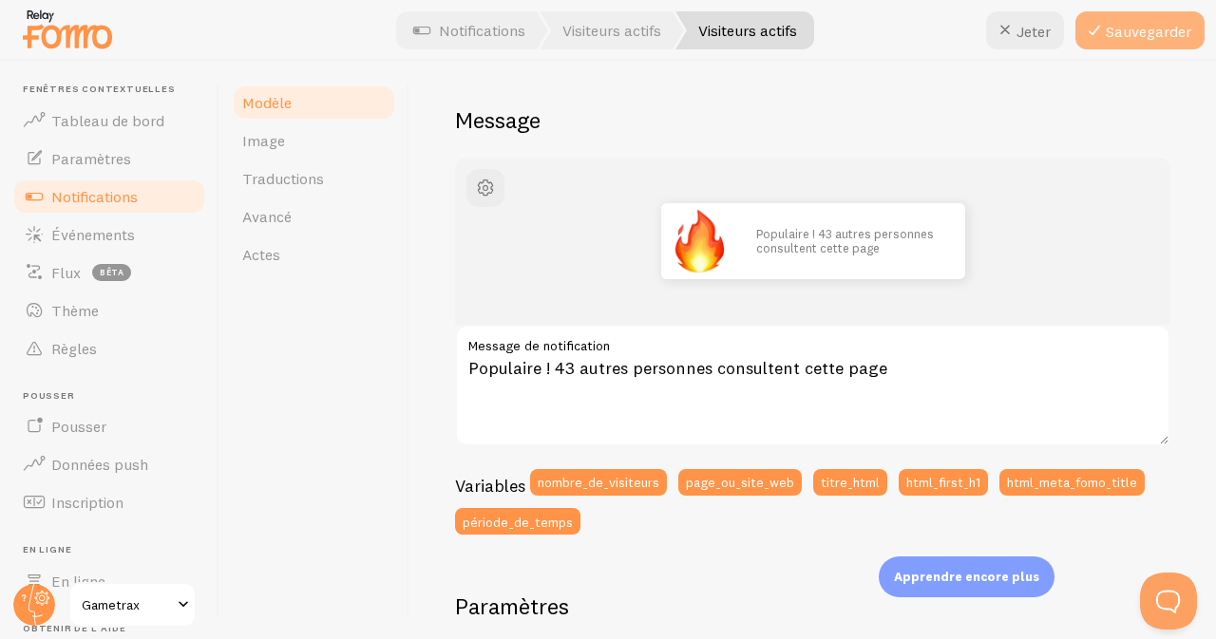
click at [1157, 26] on font "Sauvegarder" at bounding box center [1148, 31] width 85 height 19
